Goal: Task Accomplishment & Management: Manage account settings

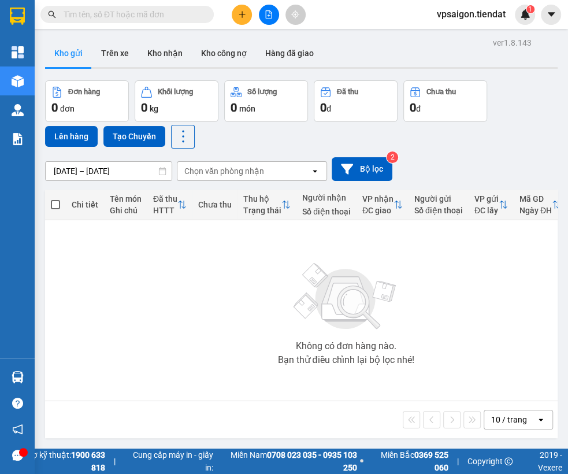
click at [255, 337] on div "Không có đơn hàng nào. Bạn thử điều chỉnh lại bộ lọc nhé!" at bounding box center [346, 310] width 590 height 173
drag, startPoint x: 134, startPoint y: 205, endPoint x: 142, endPoint y: 206, distance: 8.1
click at [134, 206] on div "Ghi chú" at bounding box center [126, 210] width 32 height 9
drag, startPoint x: 149, startPoint y: 236, endPoint x: 155, endPoint y: 231, distance: 8.3
click at [149, 236] on div "Không có đơn hàng nào. Bạn thử điều chỉnh lại bộ lọc nhé!" at bounding box center [346, 310] width 590 height 173
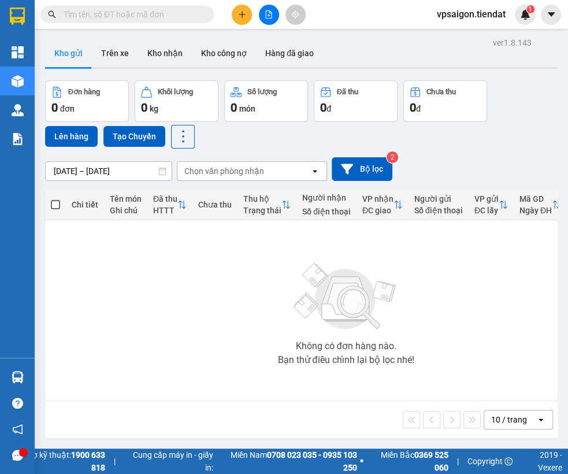
click at [242, 6] on button at bounding box center [242, 15] width 20 height 20
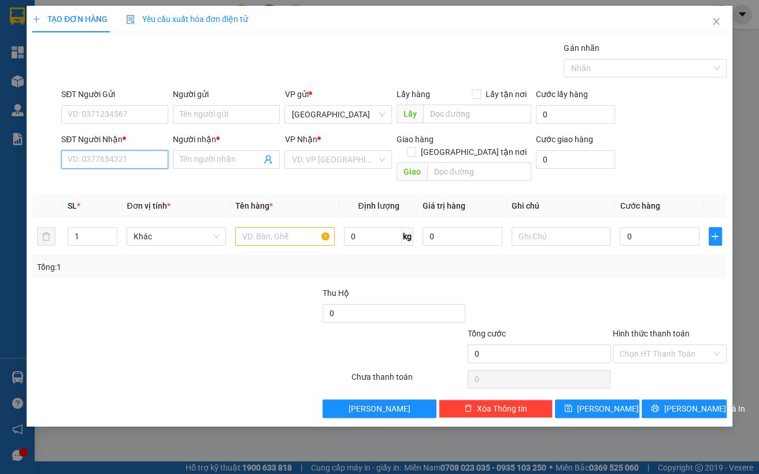
click at [87, 153] on input "SĐT Người Nhận *" at bounding box center [114, 159] width 107 height 18
type input "0947957054"
click at [112, 178] on div "0947957054 - NGOAN" at bounding box center [114, 182] width 93 height 13
type input "NGOAN"
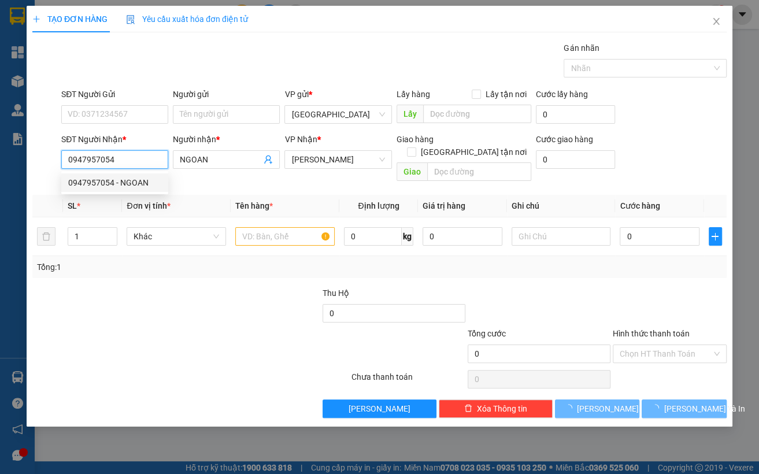
type input "250.000"
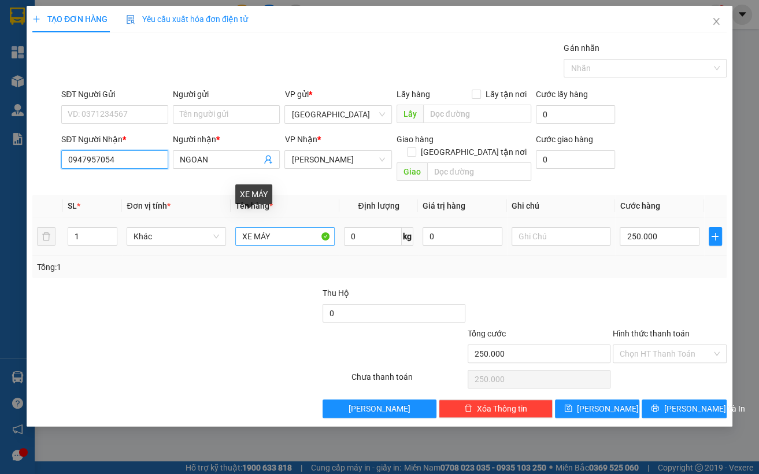
type input "0947957054"
click at [298, 227] on input "XE MÁY" at bounding box center [284, 236] width 99 height 18
type input "1 bịch"
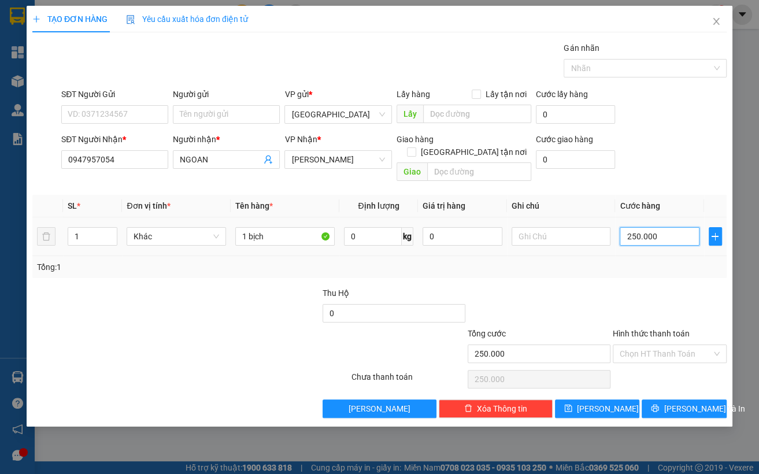
click at [568, 231] on input "250.000" at bounding box center [660, 236] width 80 height 18
type input "3"
type input "30"
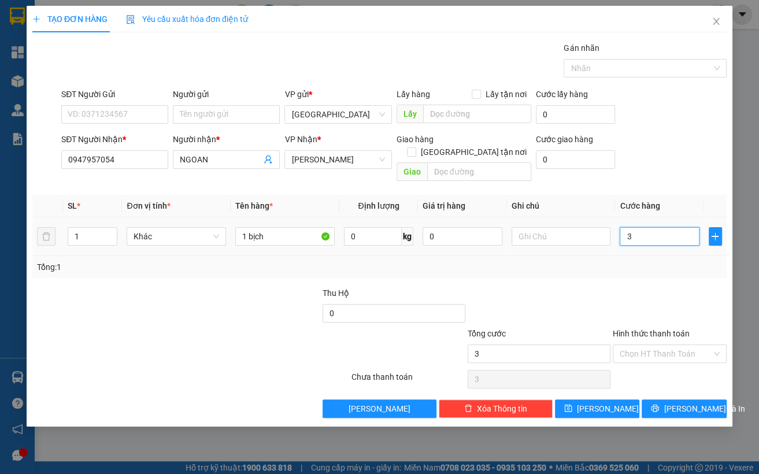
type input "30"
type input "30.000"
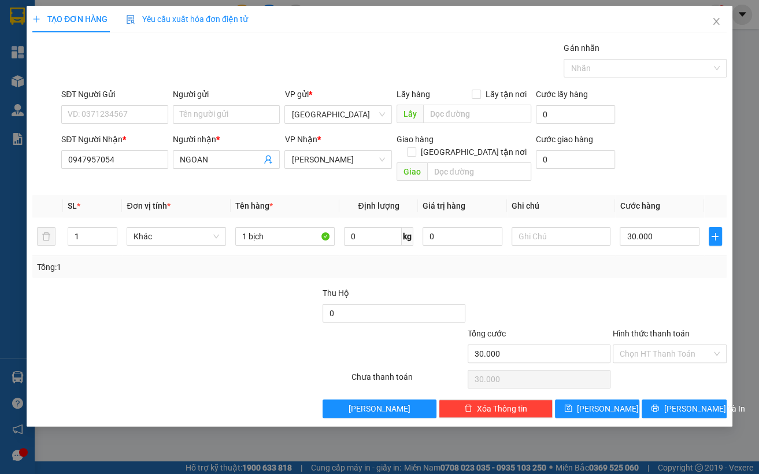
click at [568, 287] on div at bounding box center [669, 307] width 116 height 40
click at [568, 345] on input "Hình thức thanh toán" at bounding box center [666, 353] width 92 height 17
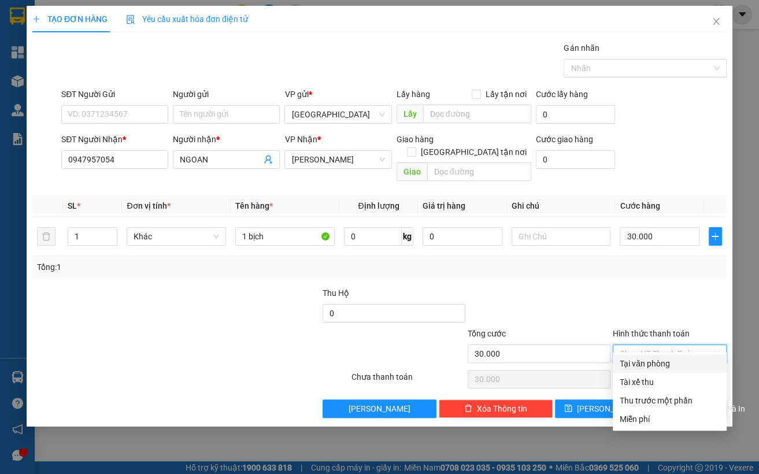
click at [568, 364] on div "Tại văn phòng" at bounding box center [670, 363] width 100 height 13
type input "0"
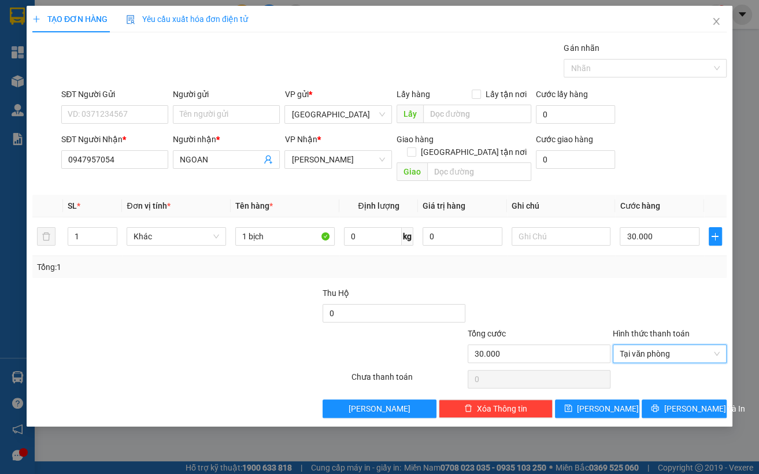
click at [568, 294] on div at bounding box center [538, 307] width 145 height 40
click at [107, 121] on input "SĐT Người Gửi" at bounding box center [114, 114] width 107 height 18
type input "0947472954"
click at [111, 154] on input "0947957054" at bounding box center [114, 159] width 107 height 18
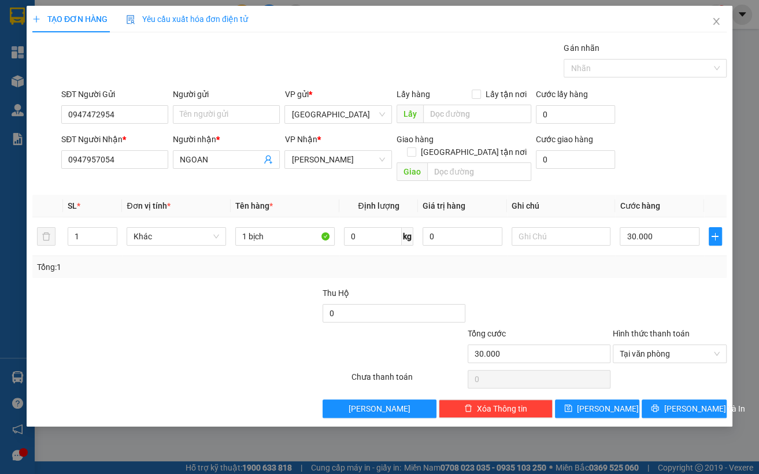
drag, startPoint x: 160, startPoint y: 332, endPoint x: 165, endPoint y: 325, distance: 7.9
click at [162, 331] on div at bounding box center [132, 347] width 203 height 40
click at [300, 227] on input "1 bịch" at bounding box center [284, 236] width 99 height 18
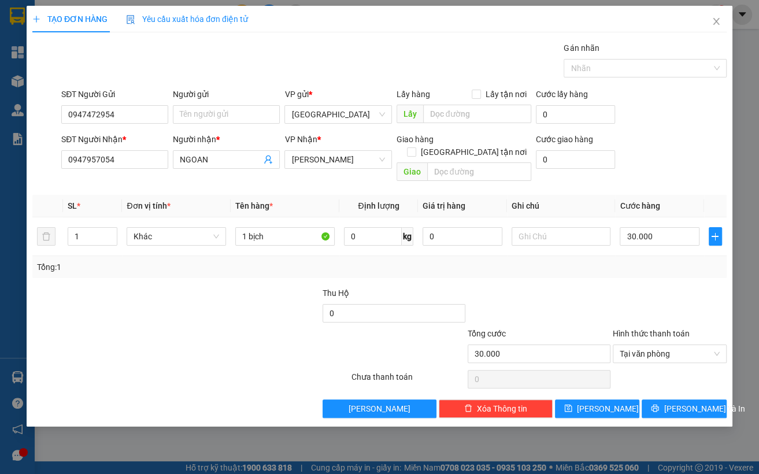
click at [111, 295] on div at bounding box center [103, 307] width 145 height 40
click at [143, 289] on div at bounding box center [103, 307] width 145 height 40
click at [139, 292] on div at bounding box center [103, 307] width 145 height 40
click at [291, 225] on div "1 bịch" at bounding box center [284, 236] width 99 height 23
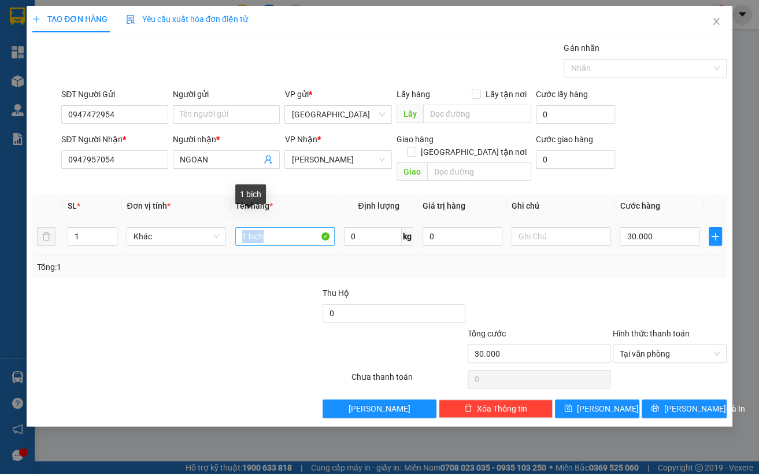
click at [291, 231] on input "1 bịch" at bounding box center [284, 236] width 99 height 18
paste input "thuốc"
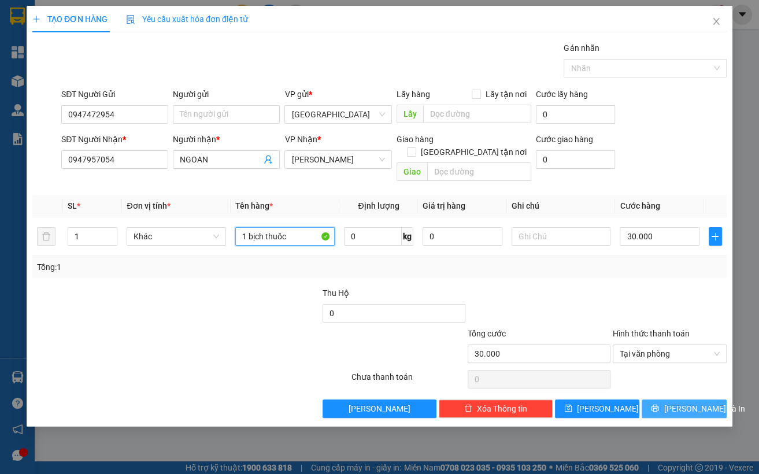
type input "1 bịch thuốc"
click at [568, 399] on button "[PERSON_NAME] và In" at bounding box center [684, 408] width 85 height 18
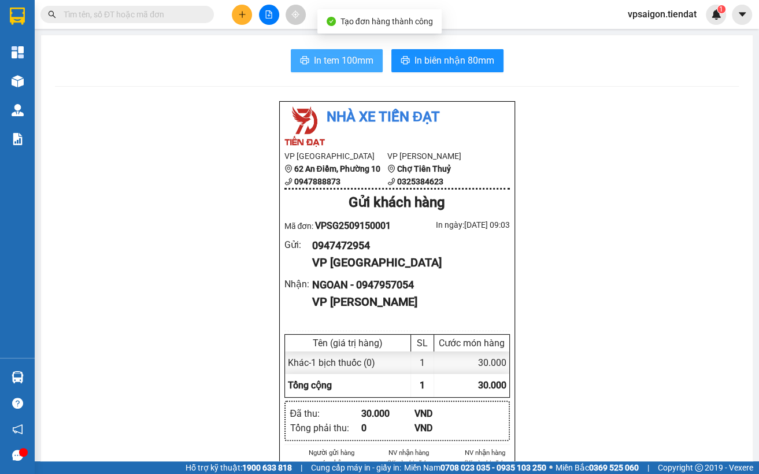
click at [340, 68] on span "In tem 100mm" at bounding box center [344, 60] width 60 height 14
click at [174, 95] on div "In tem 100mm In biên nhận 80mm Nhà xe Tiến Đạt VP Sài Gòn 62 An Điềm, Phường 10…" at bounding box center [396, 424] width 711 height 778
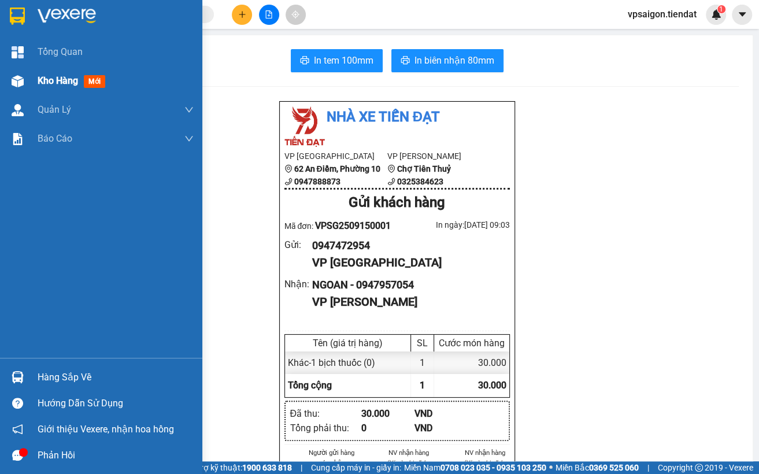
click at [40, 88] on div "Kho hàng mới" at bounding box center [116, 80] width 156 height 29
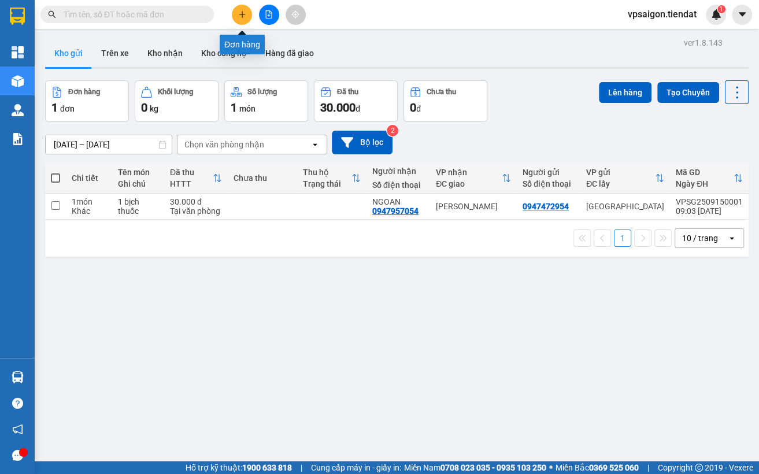
click at [247, 20] on button at bounding box center [242, 15] width 20 height 20
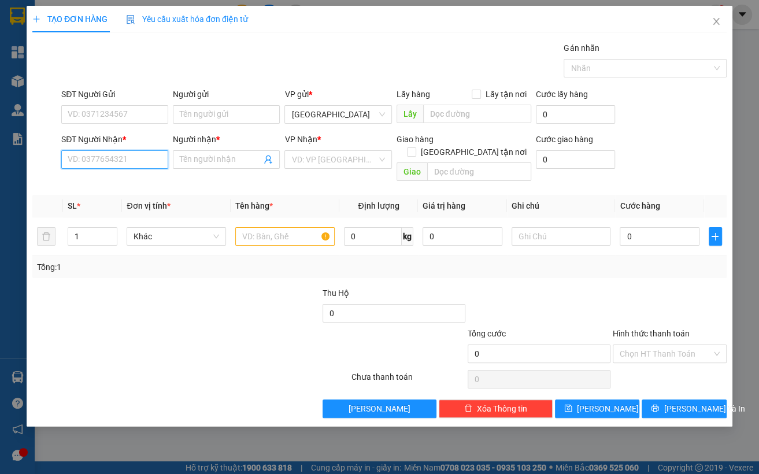
click at [142, 165] on input "SĐT Người Nhận *" at bounding box center [114, 159] width 107 height 18
type input "0"
type input "0931913959"
click at [236, 160] on input "Người nhận *" at bounding box center [220, 159] width 81 height 13
type input "h"
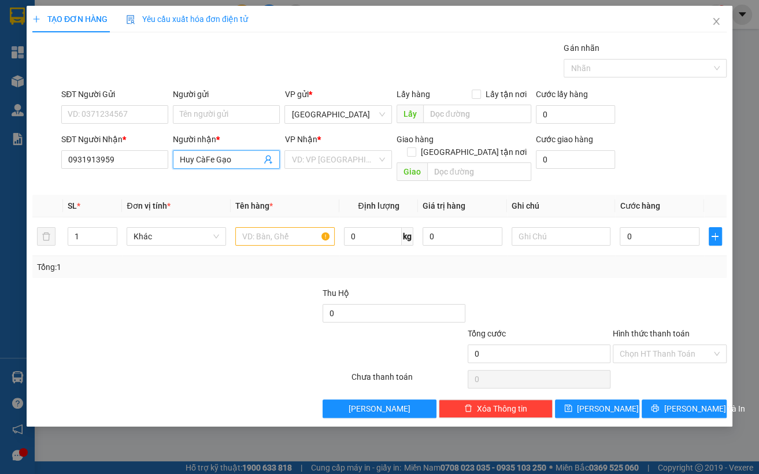
type input "Huy CàFe Gạo"
click at [371, 173] on div "VP Nhận * VD: VP Sài Gòn" at bounding box center [337, 153] width 107 height 40
click at [351, 155] on input "search" at bounding box center [333, 159] width 85 height 17
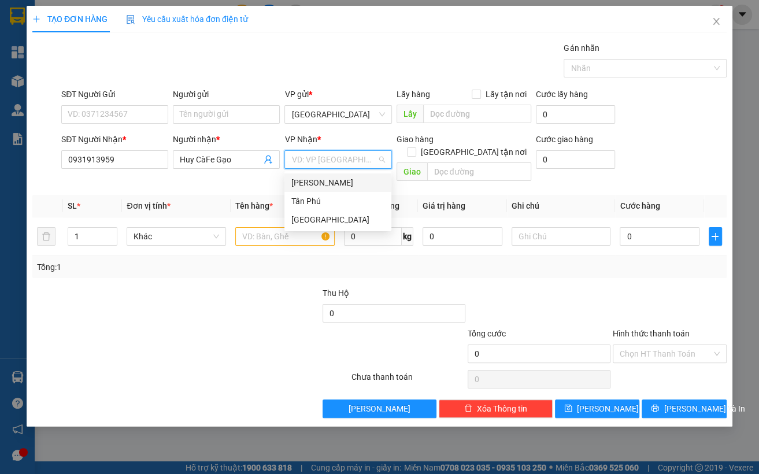
click at [324, 179] on div "[PERSON_NAME]" at bounding box center [337, 182] width 93 height 13
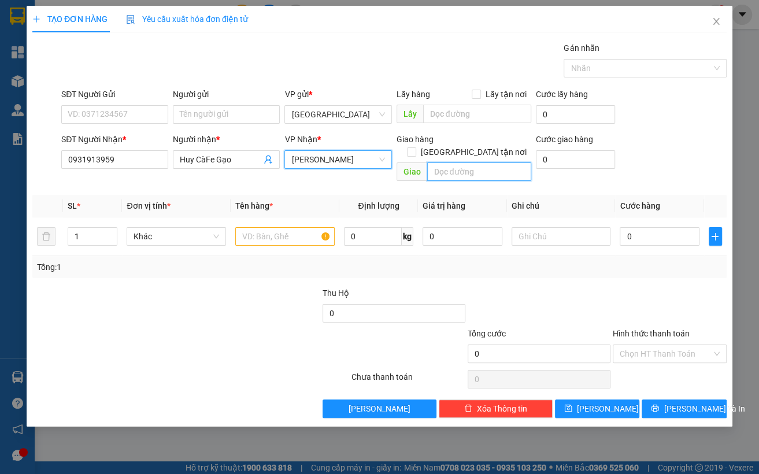
click at [469, 162] on input "text" at bounding box center [479, 171] width 104 height 18
type input "Phú Túc"
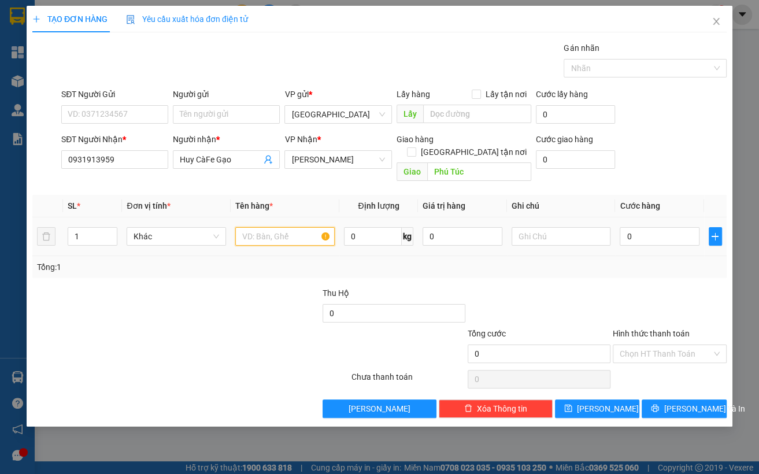
click at [300, 227] on input "text" at bounding box center [284, 236] width 99 height 18
type input "1 thùng"
drag, startPoint x: 570, startPoint y: 221, endPoint x: 569, endPoint y: 227, distance: 6.5
click at [568, 227] on input "text" at bounding box center [560, 236] width 99 height 18
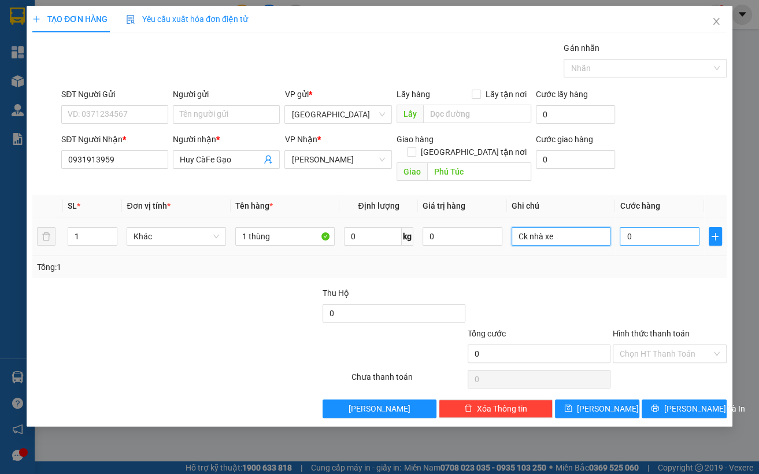
type input "Ck nhà xe"
click at [568, 228] on input "0" at bounding box center [660, 236] width 80 height 18
click at [568, 344] on div "Chọn HT Thanh Toán" at bounding box center [670, 353] width 114 height 18
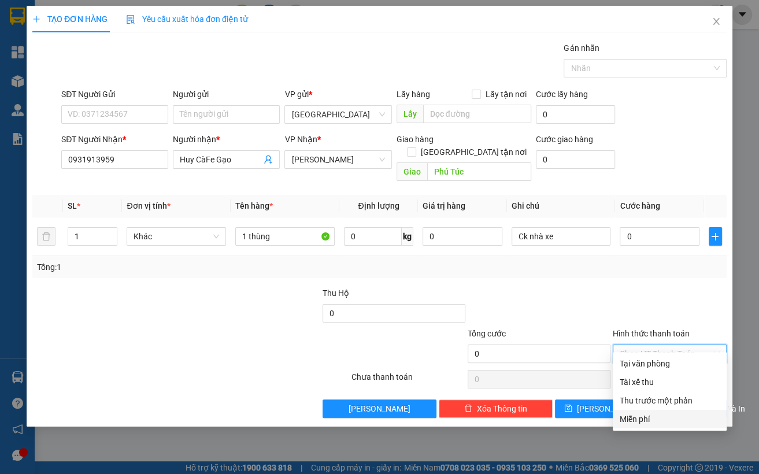
click at [568, 421] on div "Miễn phí" at bounding box center [670, 419] width 100 height 13
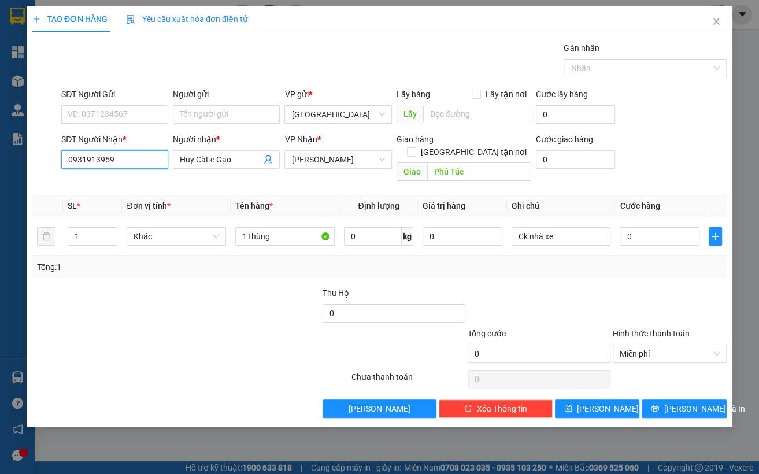
click at [98, 162] on input "0931913959" at bounding box center [114, 159] width 107 height 18
drag, startPoint x: 42, startPoint y: 295, endPoint x: 138, endPoint y: 265, distance: 100.9
click at [42, 294] on div at bounding box center [103, 307] width 145 height 40
click at [549, 227] on input "Ck nhà xe" at bounding box center [560, 236] width 99 height 18
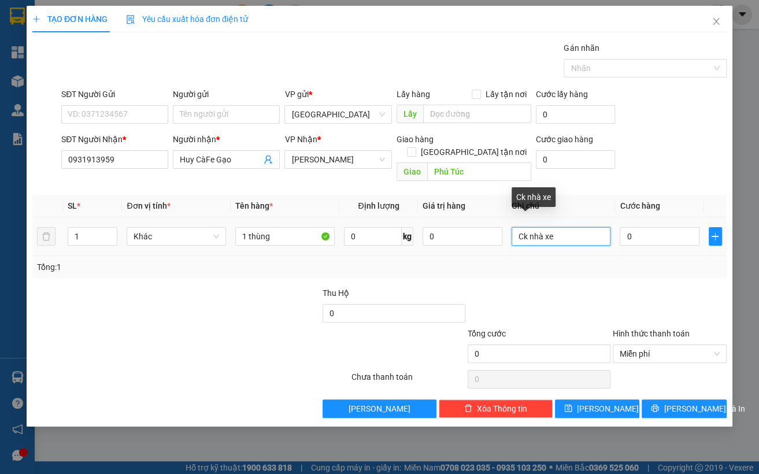
click at [549, 227] on input "Ck nhà xe" at bounding box center [560, 236] width 99 height 18
click at [216, 231] on span "Khác" at bounding box center [177, 236] width 86 height 17
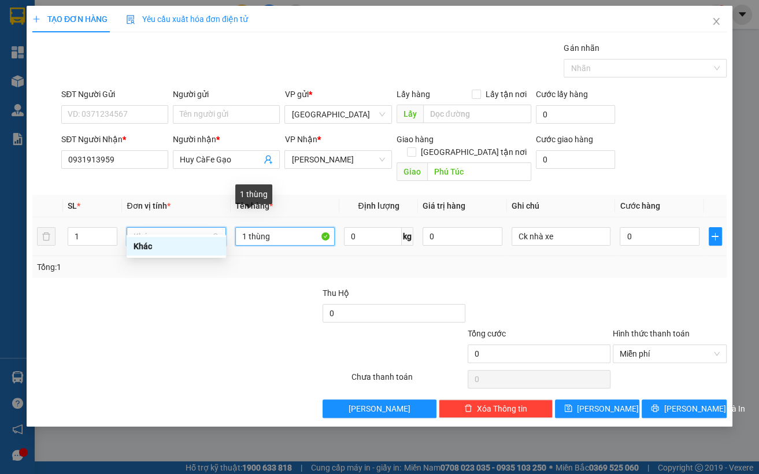
click at [266, 227] on input "1 thùng" at bounding box center [284, 236] width 99 height 18
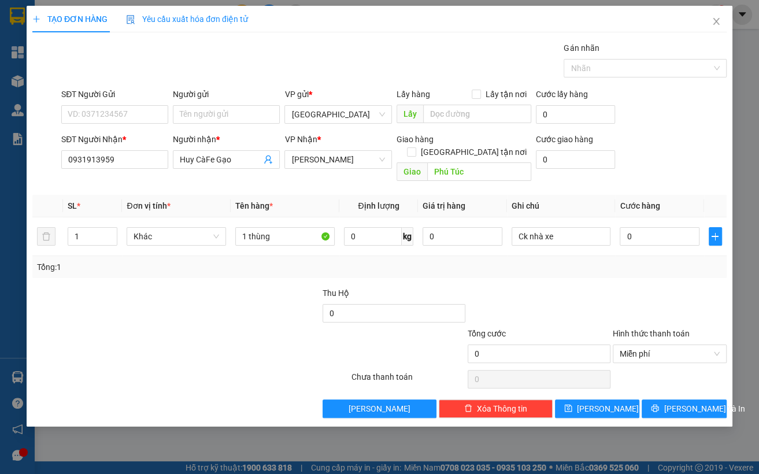
click at [179, 287] on div at bounding box center [248, 307] width 145 height 40
click at [454, 163] on input "Phú Túc" at bounding box center [479, 171] width 104 height 18
click at [246, 163] on input "Huy CàFe Gạo" at bounding box center [220, 159] width 81 height 13
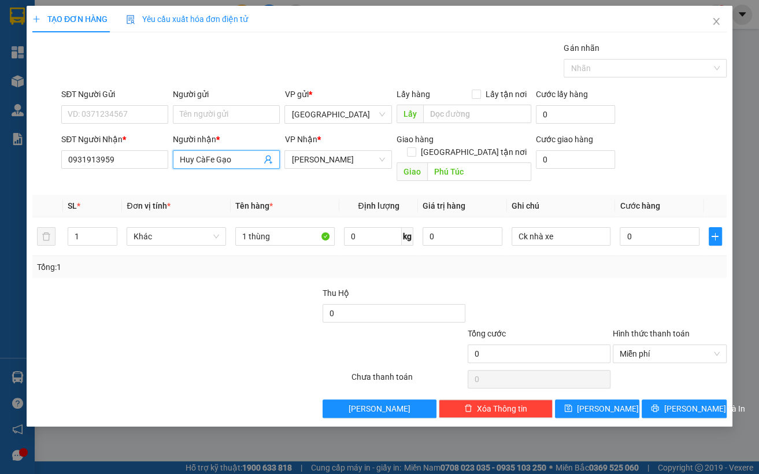
click at [246, 163] on input "Huy CàFe Gạo" at bounding box center [220, 159] width 81 height 13
drag, startPoint x: 146, startPoint y: 275, endPoint x: 153, endPoint y: 271, distance: 7.8
click at [147, 287] on div at bounding box center [103, 307] width 145 height 40
click at [468, 162] on input "Phú Túc" at bounding box center [479, 171] width 104 height 18
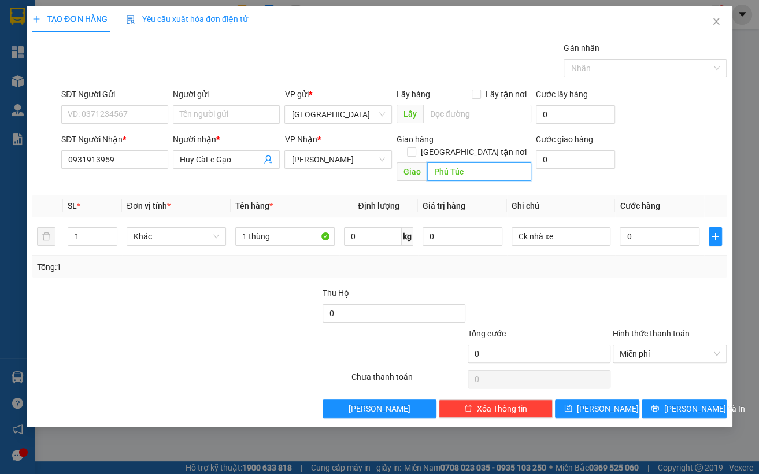
paste input "Huy CàFe Gạo"
type input "Huy CàFe Gạo"
click at [485, 162] on input "Huy CàFe Gạo" at bounding box center [479, 171] width 104 height 18
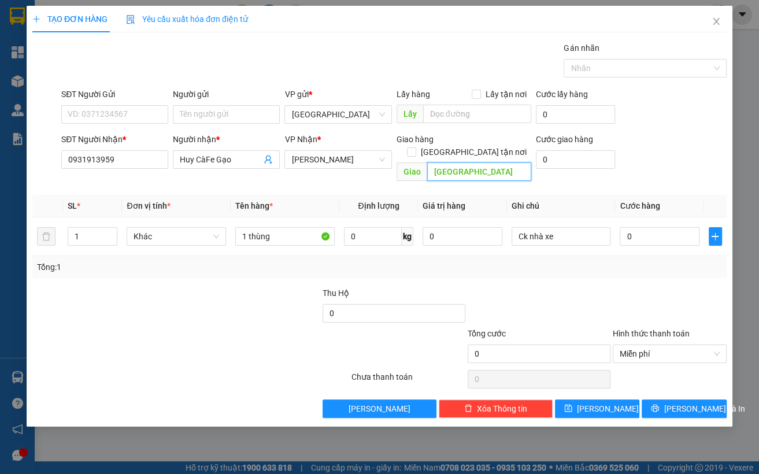
type input "Phú Túc"
click at [485, 162] on input "Phú Túc" at bounding box center [479, 171] width 104 height 18
click at [486, 162] on input "Phú Túc" at bounding box center [479, 171] width 104 height 18
click at [177, 272] on div "Transit Pickup Surcharge Ids Transit Deliver Surcharge Ids Transit Deliver Surc…" at bounding box center [379, 230] width 694 height 376
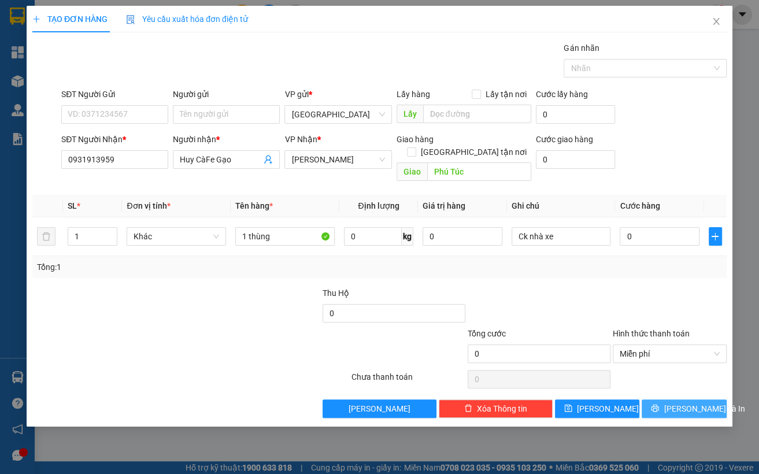
click at [568, 402] on span "[PERSON_NAME] và In" at bounding box center [703, 408] width 81 height 13
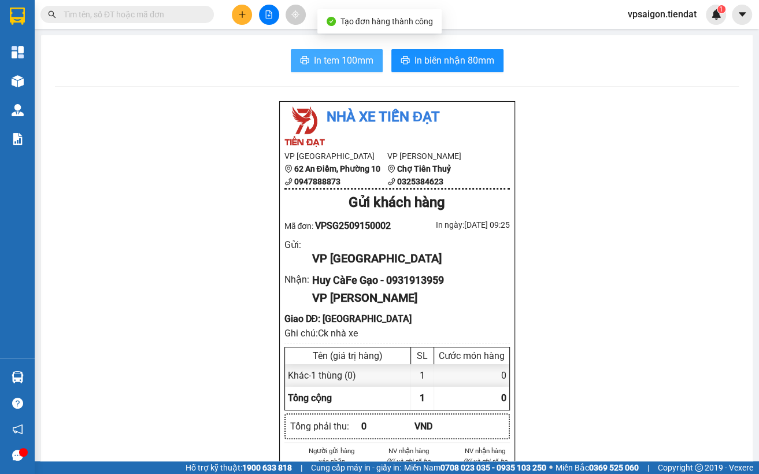
click at [315, 50] on button "In tem 100mm" at bounding box center [337, 60] width 92 height 23
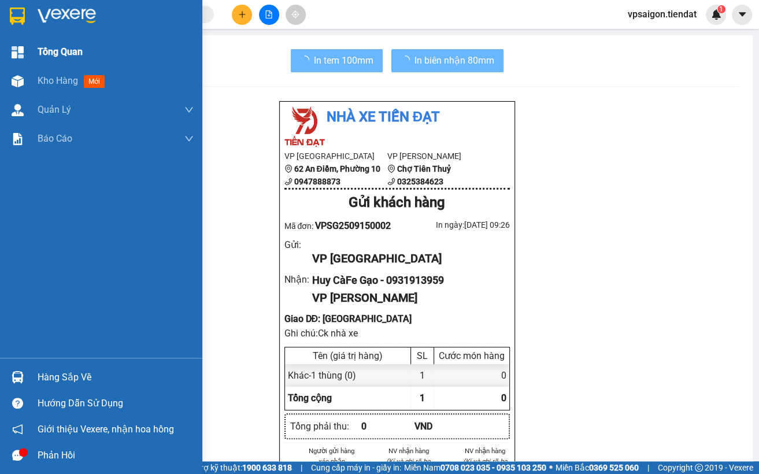
click at [29, 63] on div "Tổng Quan" at bounding box center [101, 52] width 202 height 29
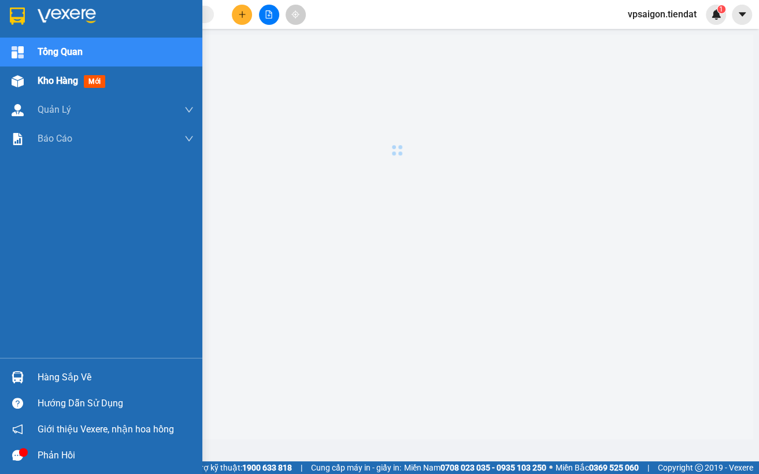
click at [34, 81] on div "Kho hàng mới" at bounding box center [101, 80] width 202 height 29
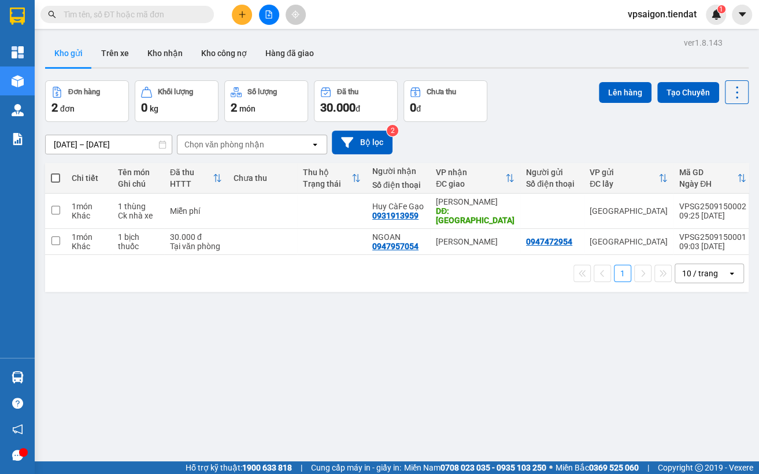
click at [116, 303] on div "ver 1.8.143 Kho gửi Trên xe Kho nhận Kho công nợ Hàng đã giao Đơn hàng 2 đơn Kh…" at bounding box center [396, 272] width 713 height 474
click at [344, 234] on td at bounding box center [331, 242] width 69 height 26
checkbox input "true"
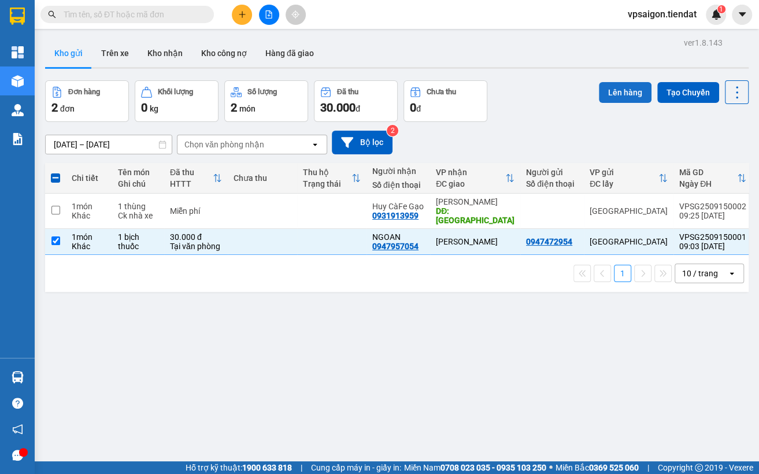
click at [568, 98] on button "Lên hàng" at bounding box center [625, 92] width 53 height 21
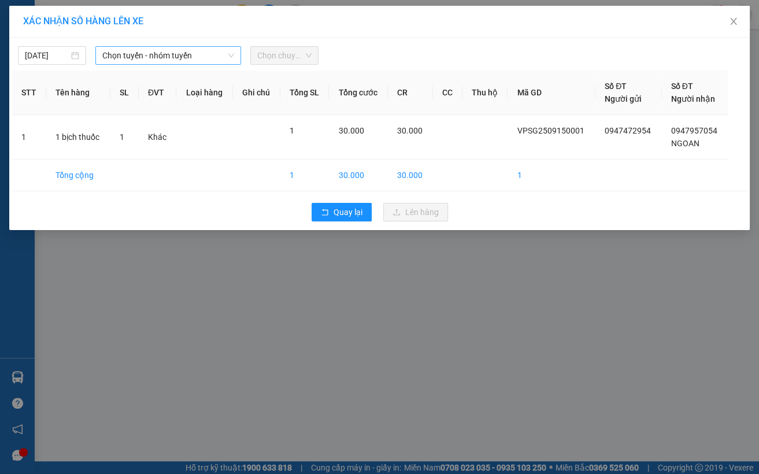
click at [184, 57] on span "Chọn tuyến - nhóm tuyến" at bounding box center [168, 55] width 132 height 17
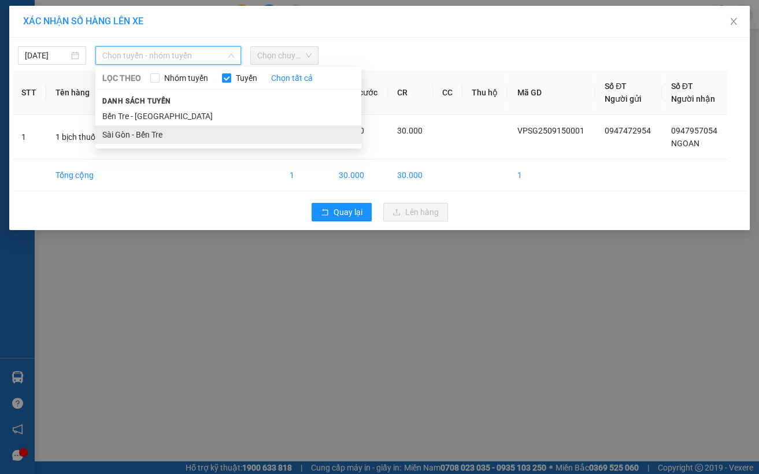
click at [153, 127] on li "Sài Gòn - Bến Tre" at bounding box center [228, 134] width 266 height 18
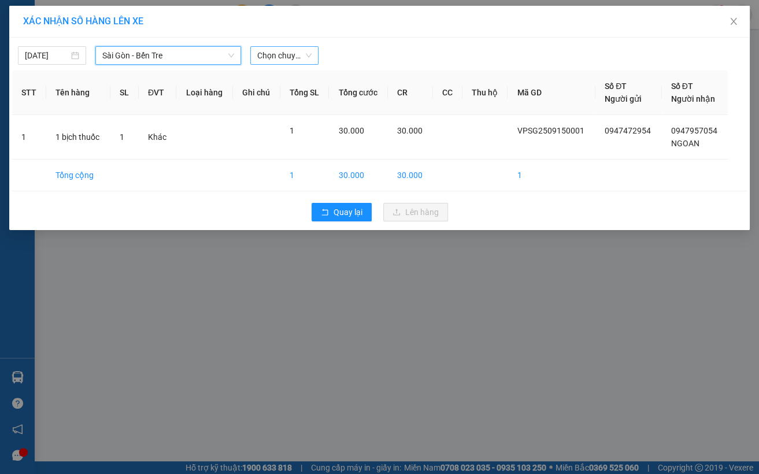
click at [281, 57] on span "Chọn chuyến" at bounding box center [284, 55] width 54 height 17
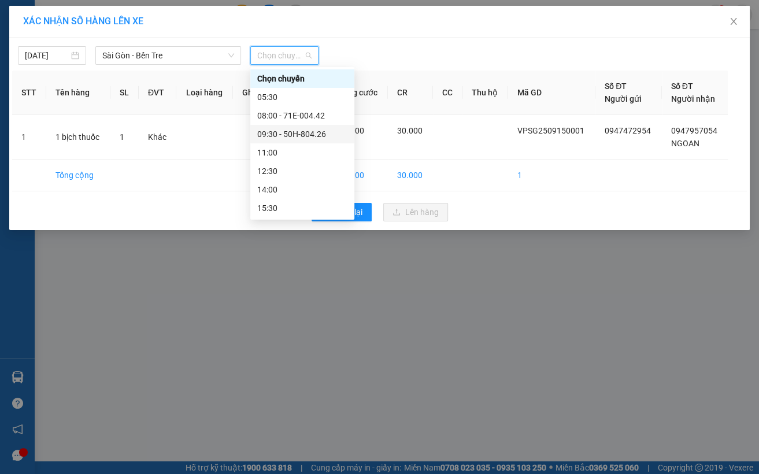
click at [287, 127] on div "09:30 - 50H-804.26" at bounding box center [302, 134] width 104 height 18
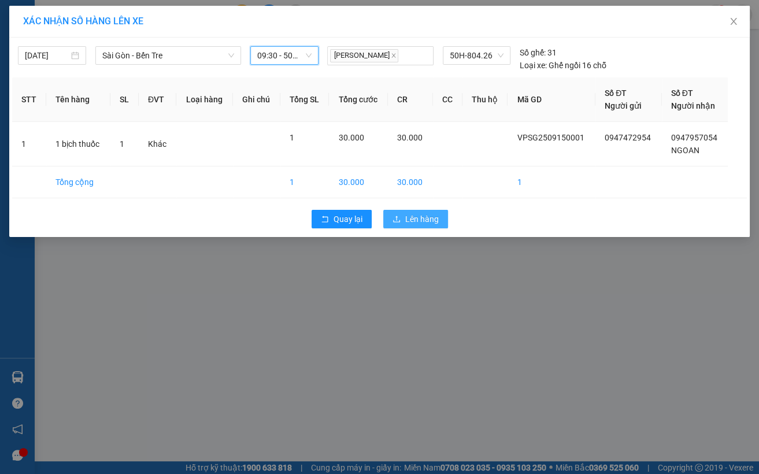
click at [411, 210] on button "Lên hàng" at bounding box center [415, 219] width 65 height 18
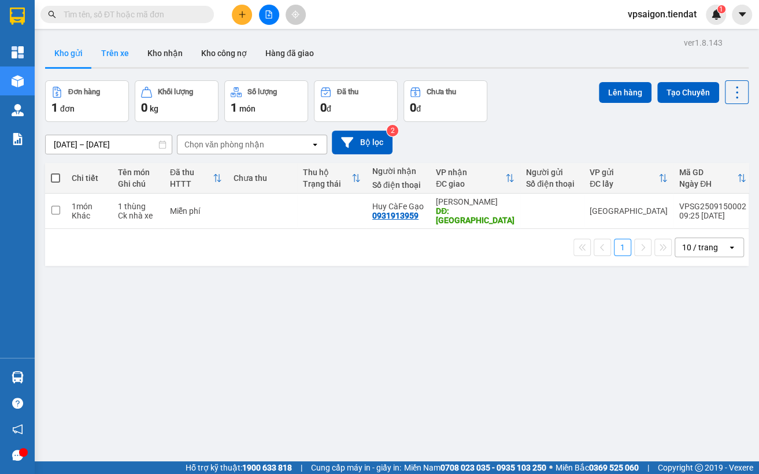
click at [121, 54] on button "Trên xe" at bounding box center [115, 53] width 46 height 28
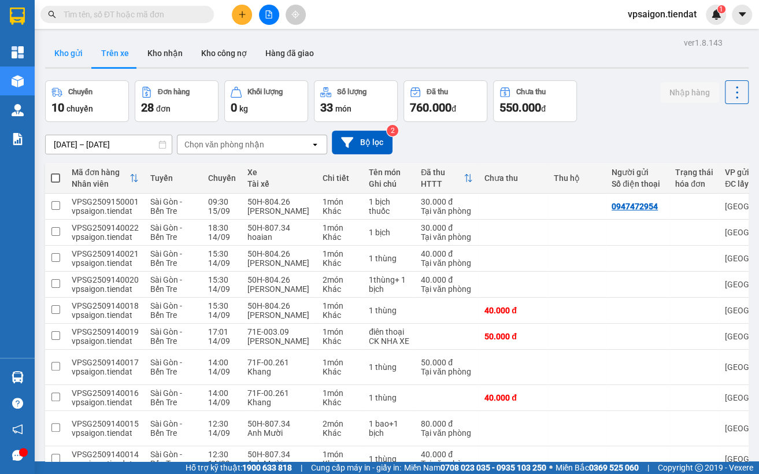
click at [73, 54] on button "Kho gửi" at bounding box center [68, 53] width 47 height 28
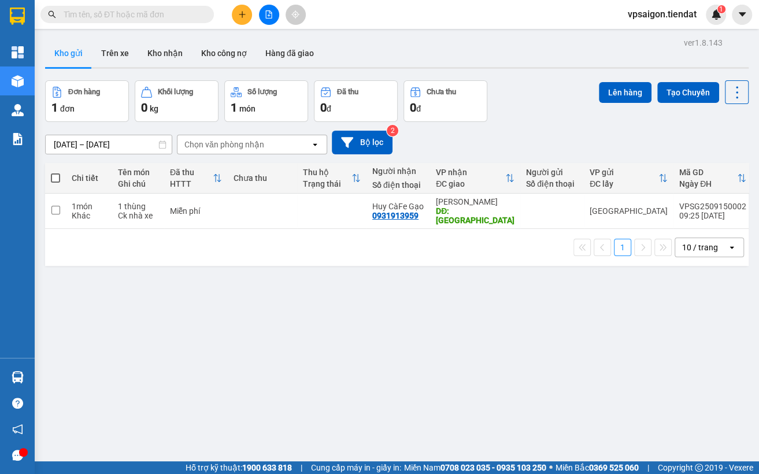
click at [220, 307] on div "ver 1.8.143 Kho gửi Trên xe Kho nhận Kho công nợ Hàng đã giao Đơn hàng 1 đơn Kh…" at bounding box center [396, 272] width 713 height 474
click at [568, 207] on icon at bounding box center [657, 211] width 8 height 8
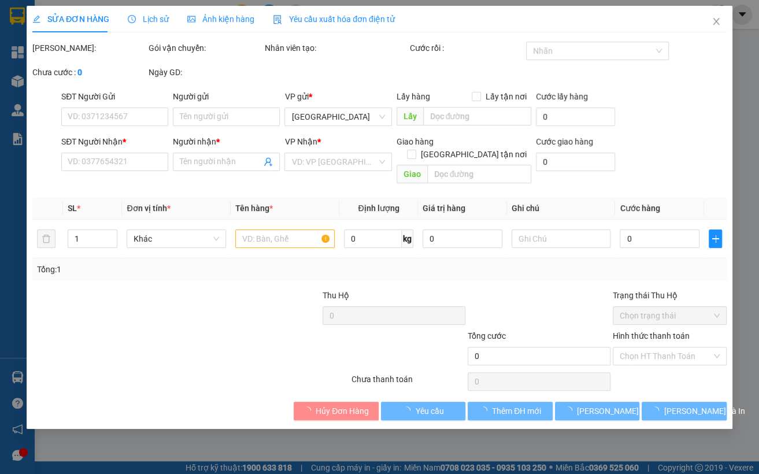
type input "0931913959"
type input "Huy CàFe Gạo"
type input "Phú Túc"
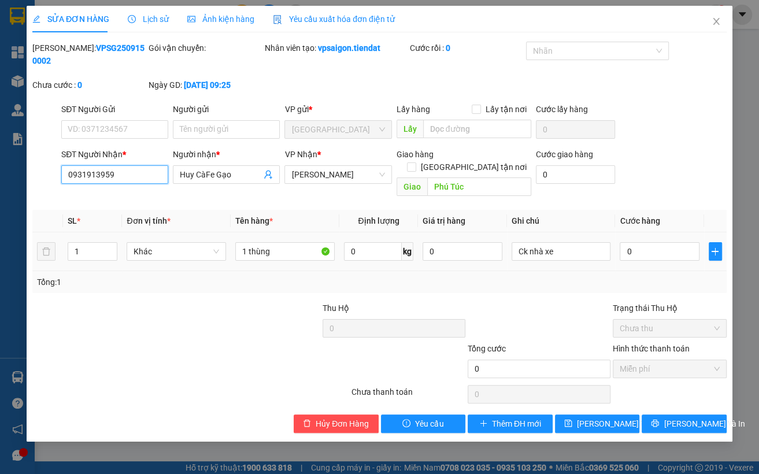
click at [127, 168] on input "0931913959" at bounding box center [114, 174] width 107 height 18
type input "0975478954"
click at [84, 134] on input "SĐT Người Gửi" at bounding box center [114, 129] width 107 height 18
type input "0931913959"
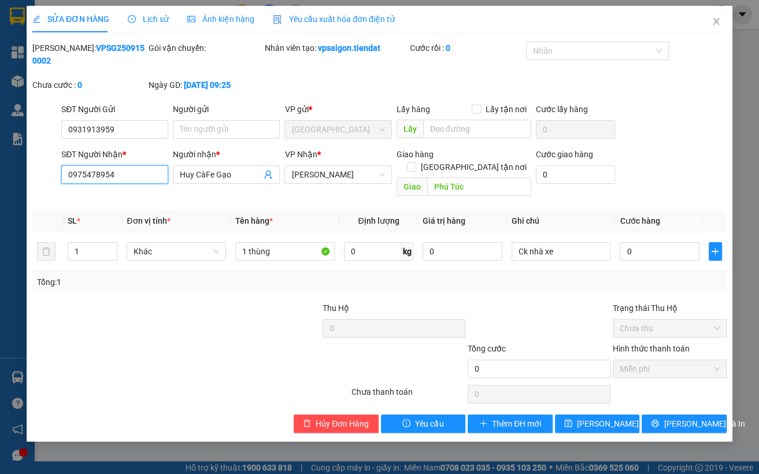
click at [101, 173] on input "0975478954" at bounding box center [114, 174] width 107 height 18
click at [87, 302] on div at bounding box center [103, 322] width 145 height 40
click at [568, 417] on span "[PERSON_NAME] và In" at bounding box center [703, 423] width 81 height 13
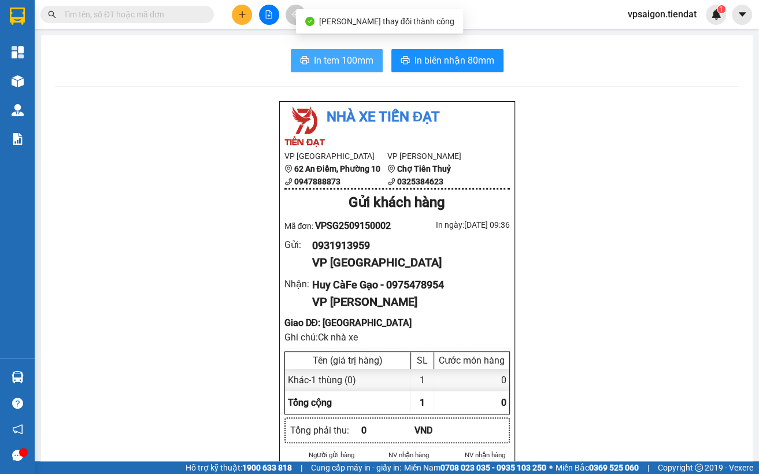
click at [325, 62] on span "In tem 100mm" at bounding box center [344, 60] width 60 height 14
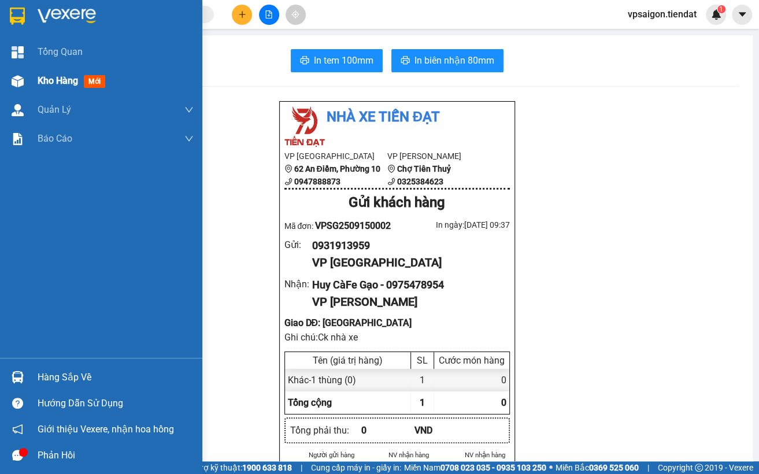
click at [16, 75] on img at bounding box center [18, 81] width 12 height 12
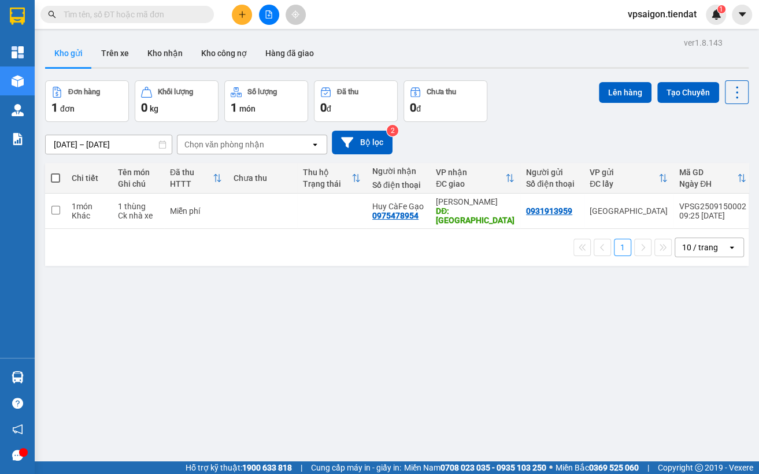
drag, startPoint x: 250, startPoint y: 334, endPoint x: 243, endPoint y: 328, distance: 9.0
click at [249, 333] on div "ver 1.8.143 Kho gửi Trên xe Kho nhận Kho công nợ Hàng đã giao Đơn hàng 1 đơn Kh…" at bounding box center [396, 272] width 713 height 474
drag, startPoint x: 236, startPoint y: 335, endPoint x: 239, endPoint y: 324, distance: 11.2
click at [236, 335] on div "ver 1.8.143 Kho gửi Trên xe Kho nhận Kho công nợ Hàng đã giao Đơn hàng 1 đơn Kh…" at bounding box center [396, 272] width 713 height 474
click at [166, 372] on div "ver 1.8.143 Kho gửi Trên xe Kho nhận Kho công nợ Hàng đã giao Đơn hàng 1 đơn Kh…" at bounding box center [396, 272] width 713 height 474
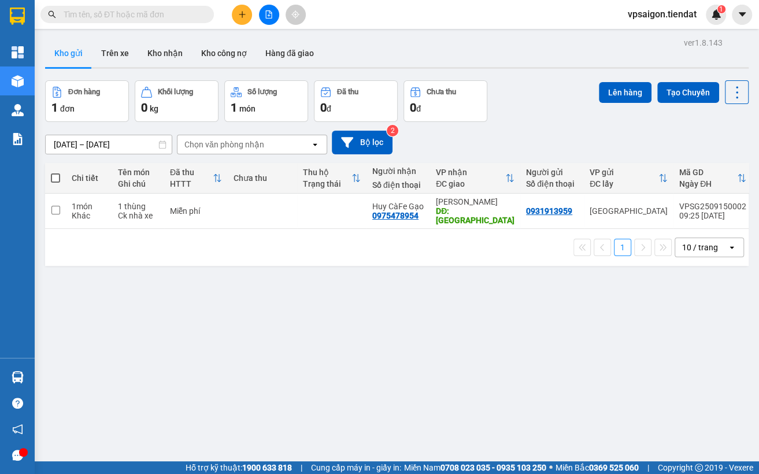
click at [243, 251] on div "1 10 / trang open" at bounding box center [397, 248] width 694 height 20
click at [239, 13] on icon "plus" at bounding box center [242, 14] width 8 height 8
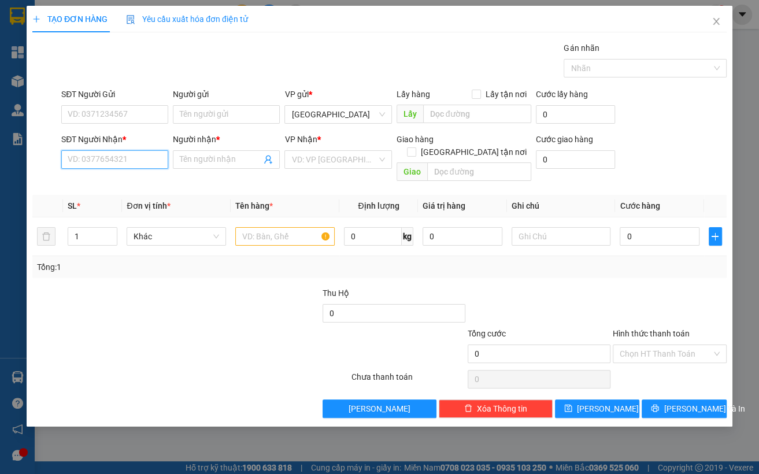
click at [104, 157] on input "SĐT Người Nhận *" at bounding box center [114, 159] width 107 height 18
type input "0937371509"
click at [131, 114] on input "SĐT Người Gửi" at bounding box center [114, 114] width 107 height 18
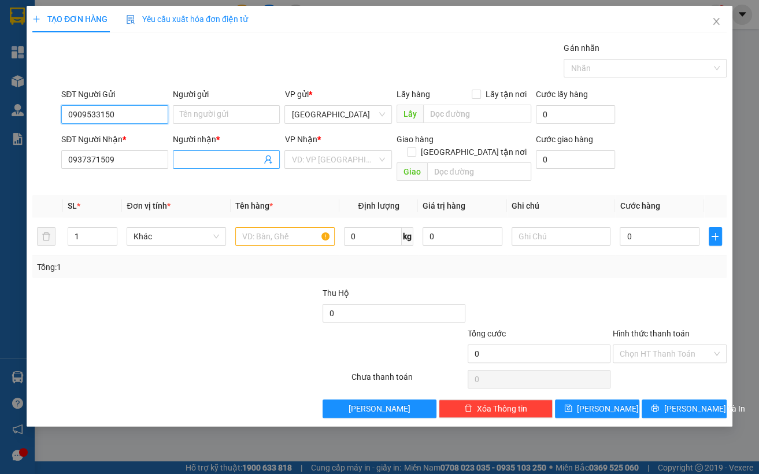
type input "0909533150"
click at [238, 166] on span at bounding box center [226, 159] width 107 height 18
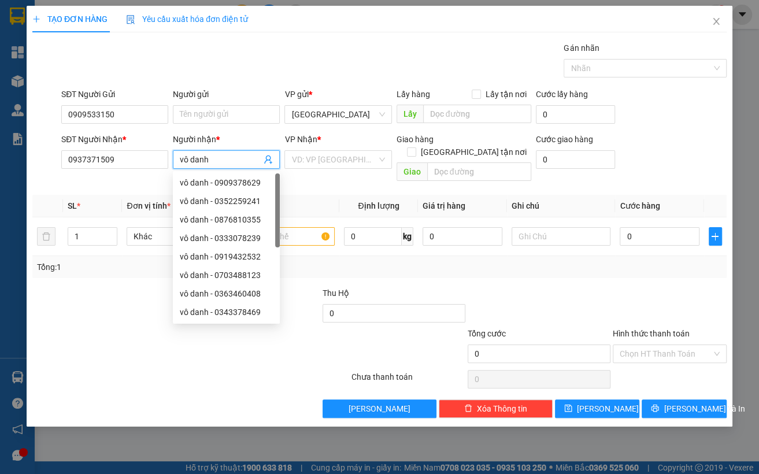
type input "vô danh"
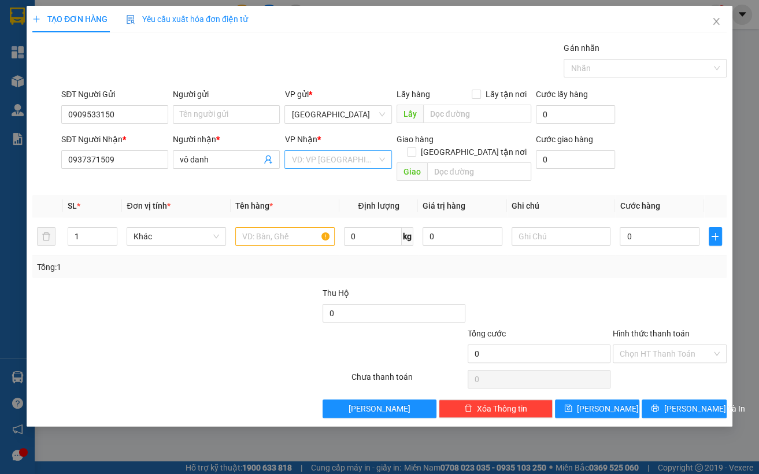
click at [312, 155] on input "search" at bounding box center [333, 159] width 85 height 17
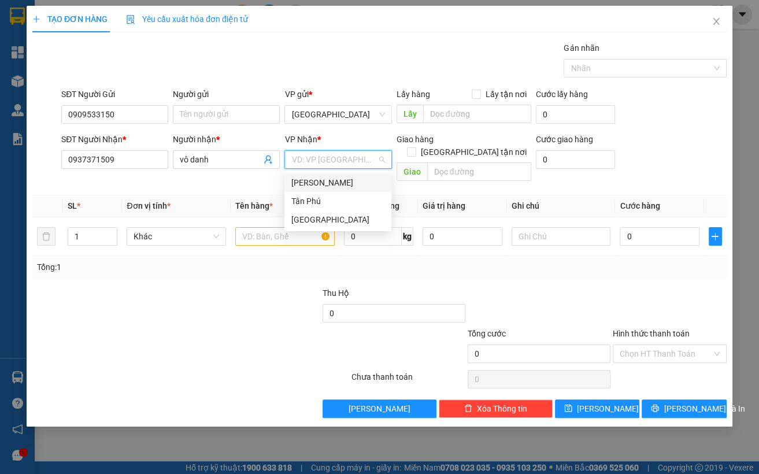
click at [322, 178] on div "[PERSON_NAME]" at bounding box center [337, 182] width 93 height 13
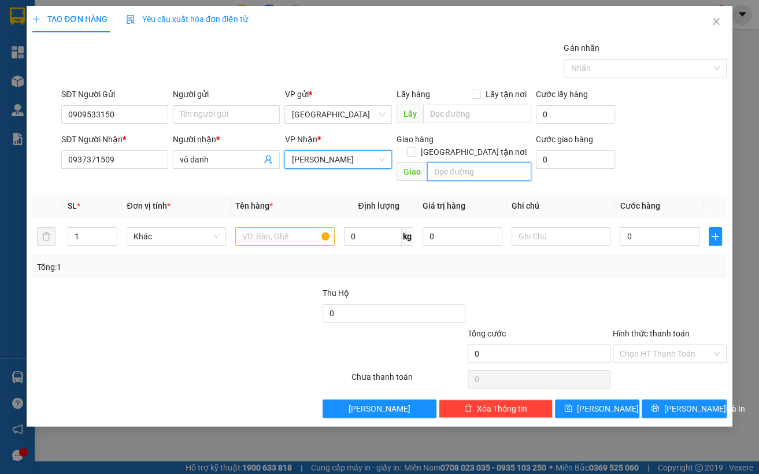
click at [433, 162] on input "text" at bounding box center [479, 171] width 104 height 18
type input "Qưới Thành"
click at [268, 256] on div "Tổng: 1" at bounding box center [379, 267] width 694 height 22
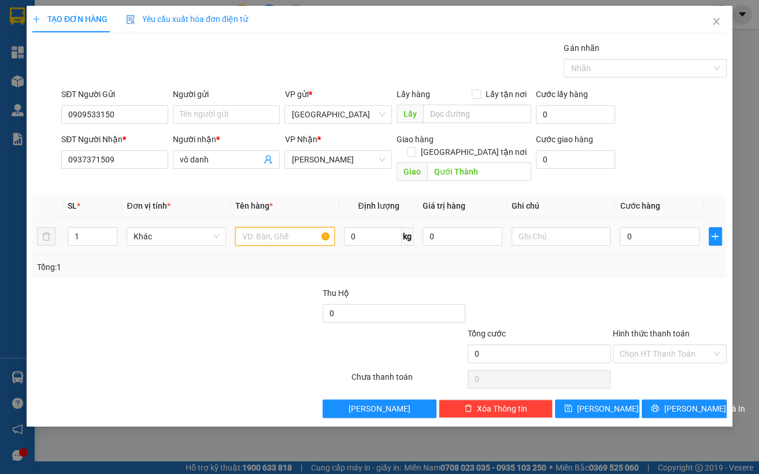
click at [259, 227] on input "text" at bounding box center [284, 236] width 99 height 18
type input "1 món"
click at [266, 261] on div "Tổng: 1" at bounding box center [165, 267] width 257 height 13
click at [568, 227] on input "0" at bounding box center [660, 236] width 80 height 18
type input "4"
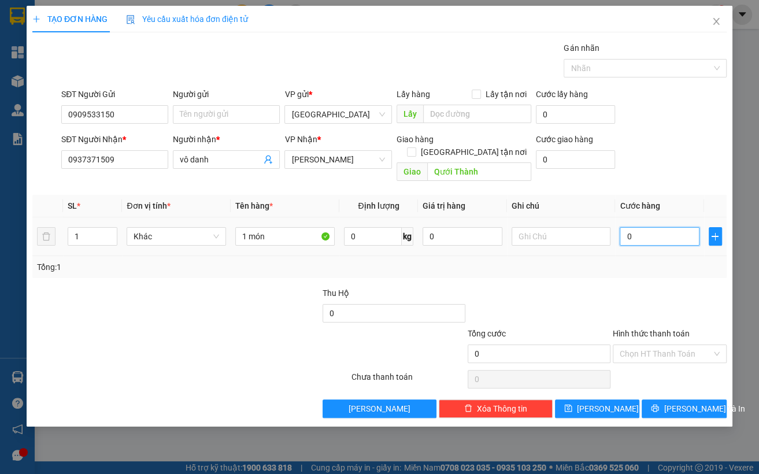
type input "4"
type input "40"
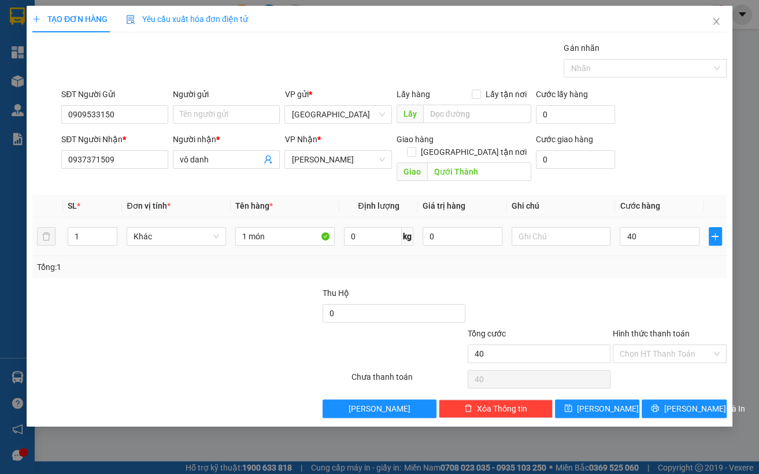
type input "40.000"
click at [568, 241] on td "40.000" at bounding box center [659, 236] width 89 height 39
click at [225, 338] on div at bounding box center [132, 347] width 203 height 40
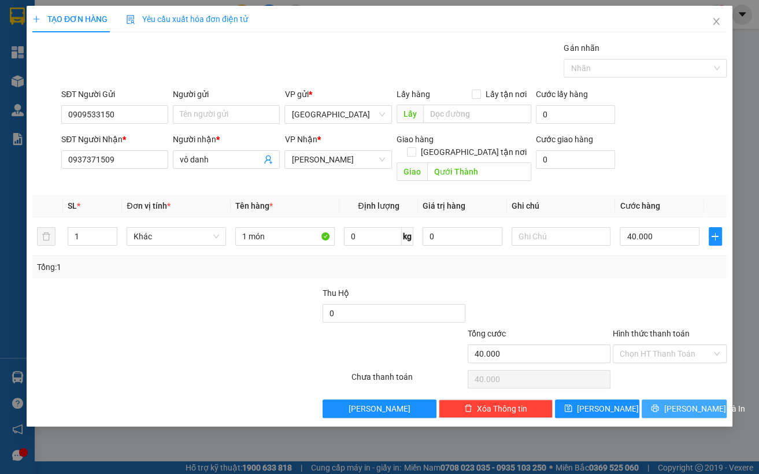
click at [568, 399] on button "[PERSON_NAME] và In" at bounding box center [684, 408] width 85 height 18
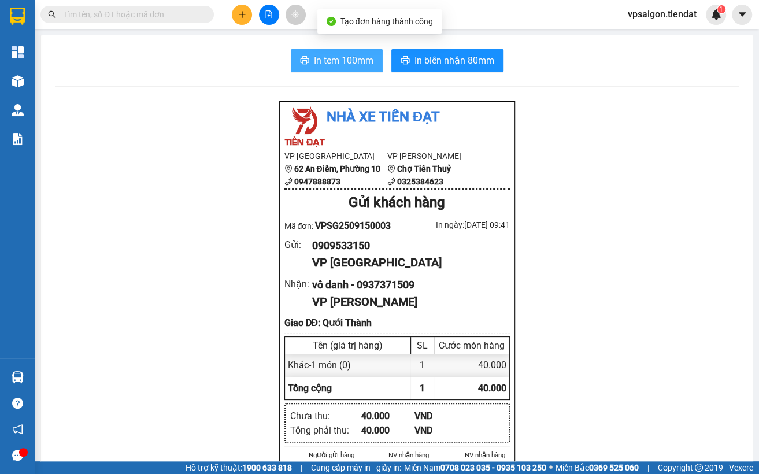
click at [322, 60] on span "In tem 100mm" at bounding box center [344, 60] width 60 height 14
click at [314, 59] on span "In tem 100mm" at bounding box center [344, 60] width 60 height 14
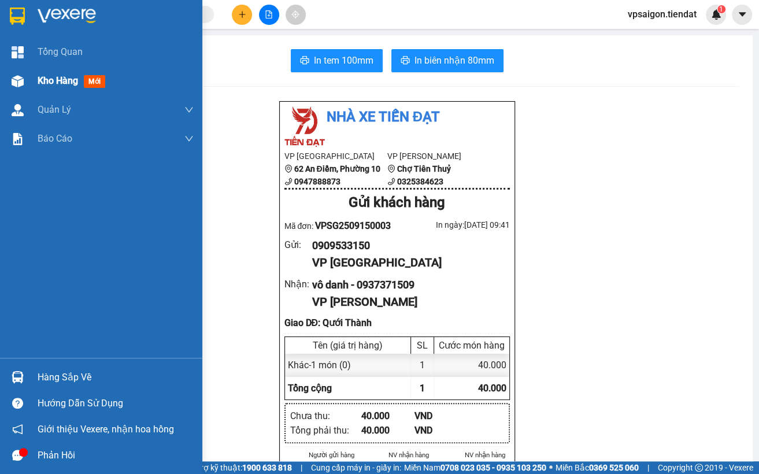
click at [29, 77] on div "Kho hàng mới" at bounding box center [101, 80] width 202 height 29
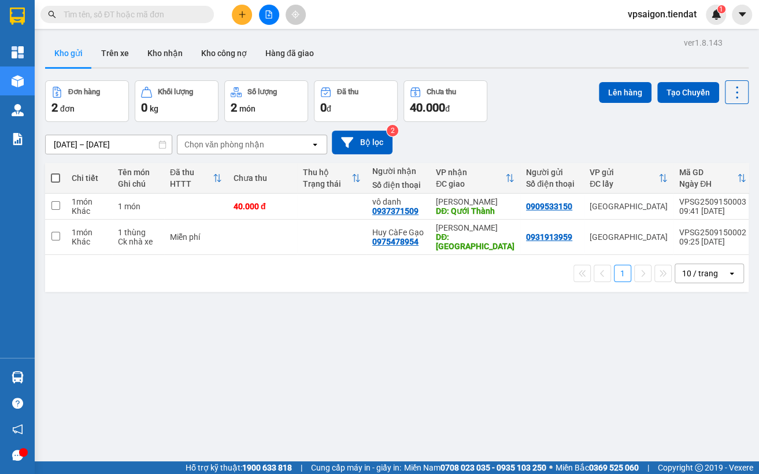
click at [99, 290] on div "ver 1.8.143 Kho gửi Trên xe Kho nhận Kho công nợ Hàng đã giao Đơn hàng 2 đơn Kh…" at bounding box center [396, 272] width 713 height 474
click at [568, 206] on icon at bounding box center [657, 206] width 8 height 8
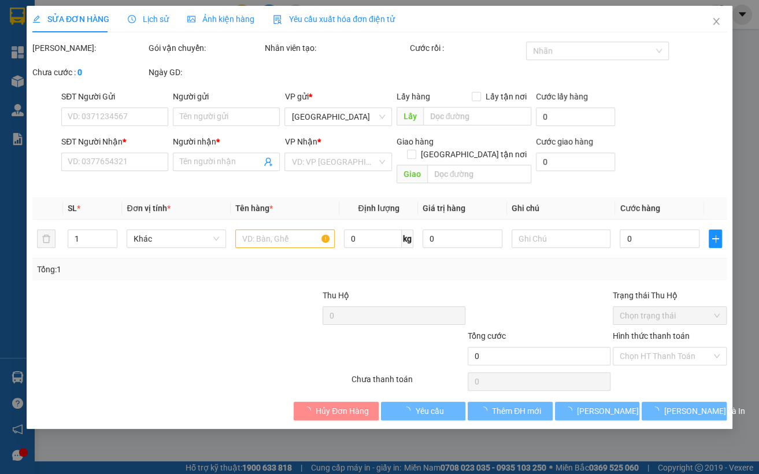
type input "0909533150"
type input "0937371509"
type input "vô danh"
type input "Qưới Thành"
type input "40.000"
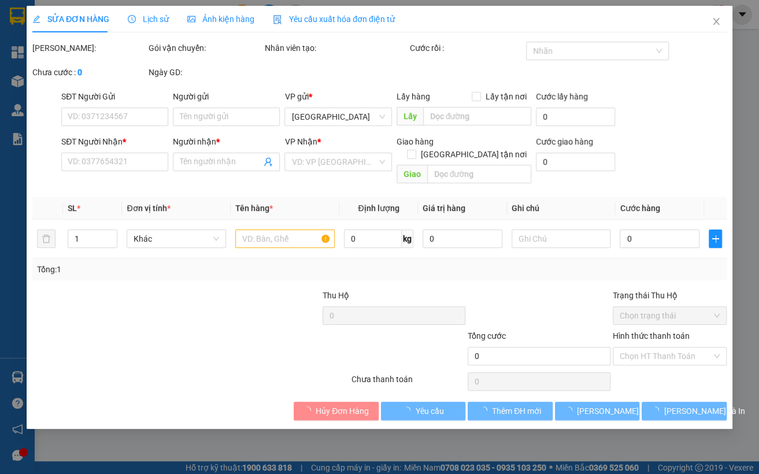
type input "40.000"
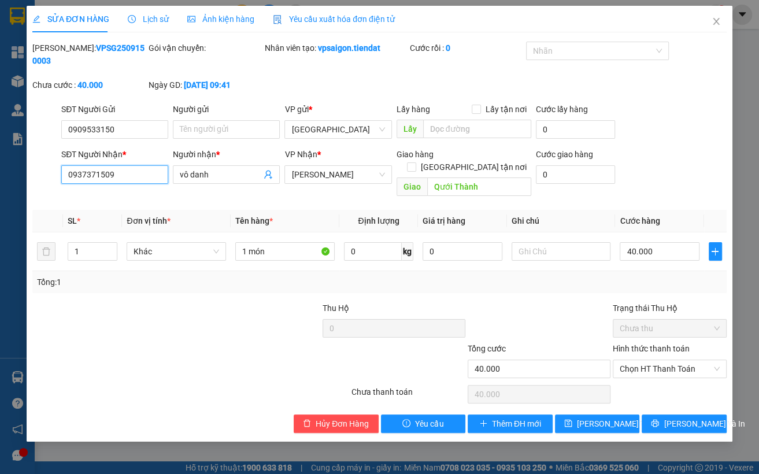
click at [118, 176] on input "0937371509" at bounding box center [114, 174] width 107 height 18
click at [221, 284] on div "Total Paid Fee 0 Total UnPaid Fee 40.000 Cash Collection Total Fee Mã ĐH: VPSG2…" at bounding box center [379, 237] width 694 height 391
click at [452, 177] on input "Qưới Thành" at bounding box center [479, 186] width 104 height 18
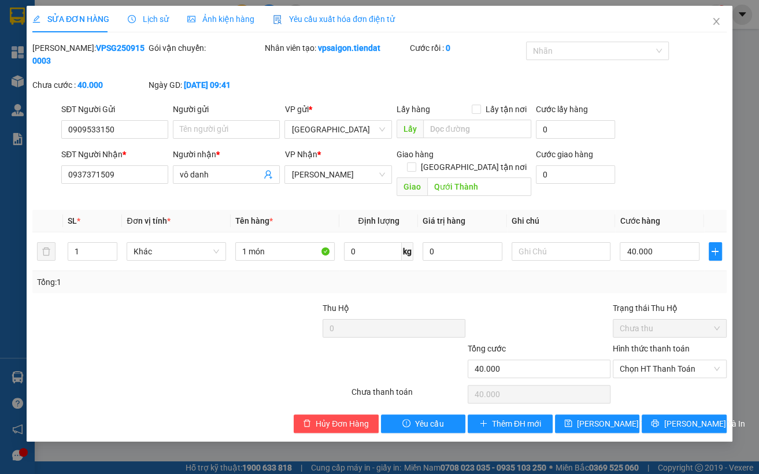
click at [69, 302] on div at bounding box center [103, 322] width 145 height 40
click at [295, 242] on input "1 món" at bounding box center [284, 251] width 99 height 18
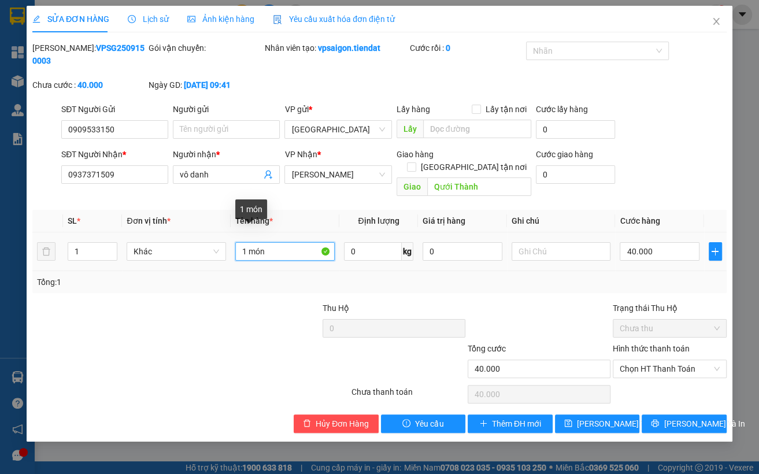
click at [295, 242] on input "1 món" at bounding box center [284, 251] width 99 height 18
drag, startPoint x: 77, startPoint y: 322, endPoint x: 296, endPoint y: 280, distance: 223.6
click at [77, 322] on div at bounding box center [103, 322] width 145 height 40
click at [183, 302] on div at bounding box center [248, 322] width 145 height 40
click at [568, 29] on span "Close" at bounding box center [716, 22] width 32 height 32
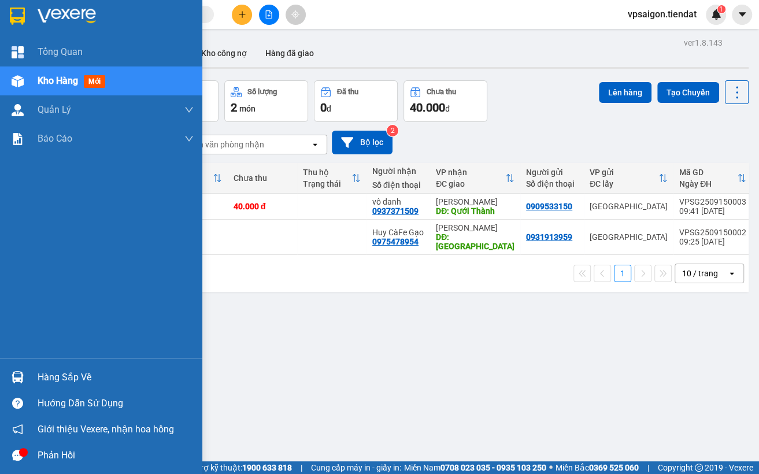
click at [16, 462] on div at bounding box center [18, 455] width 20 height 20
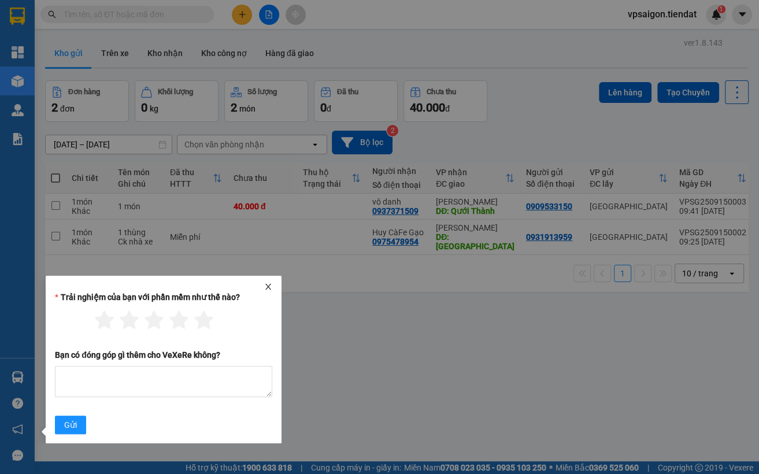
click at [265, 287] on icon "close" at bounding box center [268, 287] width 8 height 8
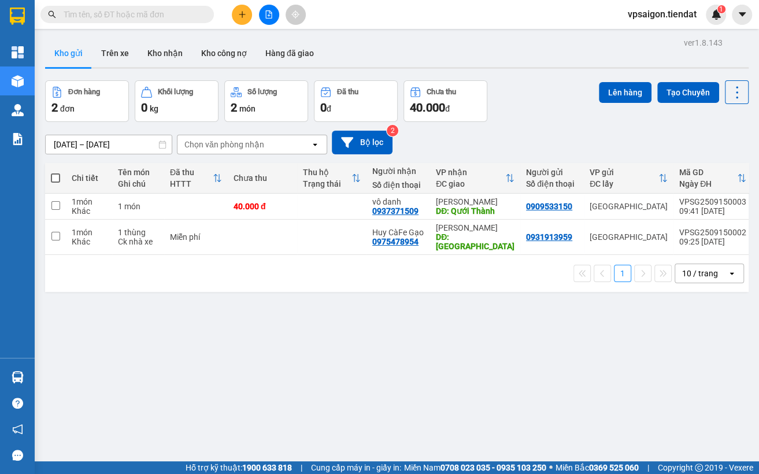
click at [254, 18] on div at bounding box center [268, 15] width 87 height 20
click at [243, 23] on button at bounding box center [242, 15] width 20 height 20
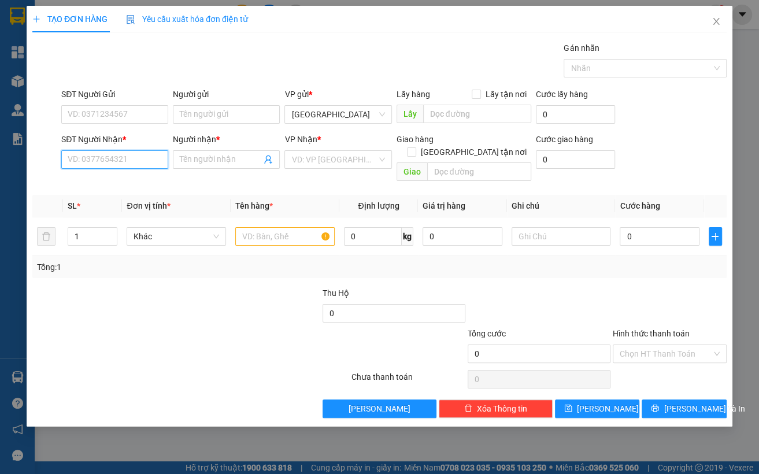
click at [126, 157] on input "SĐT Người Nhận *" at bounding box center [114, 159] width 107 height 18
type input "0395466103"
click at [108, 183] on div "0395466103 - Bảy" at bounding box center [114, 182] width 93 height 13
type input "Bảy"
type input "40.000"
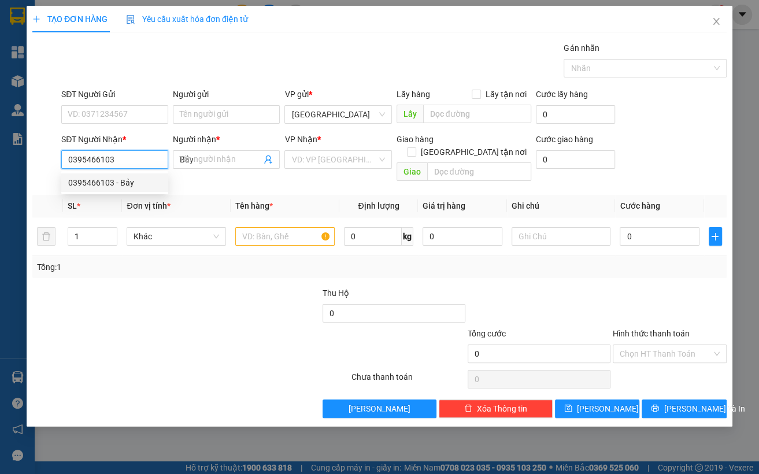
type input "40.000"
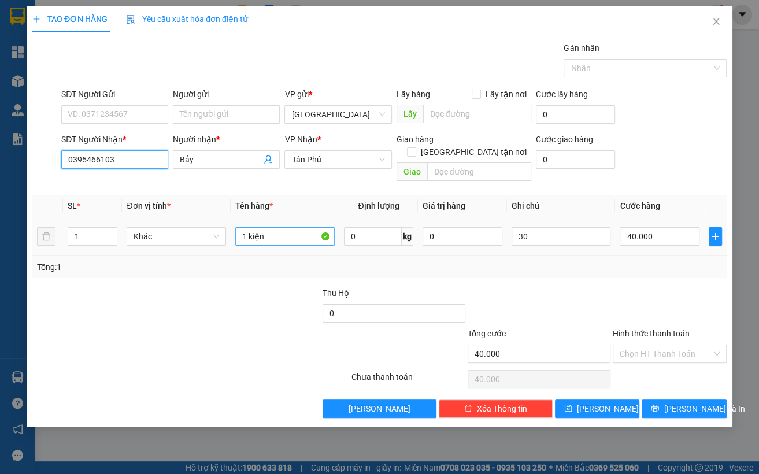
type input "0395466103"
click at [297, 227] on input "1 kiện" at bounding box center [284, 236] width 99 height 18
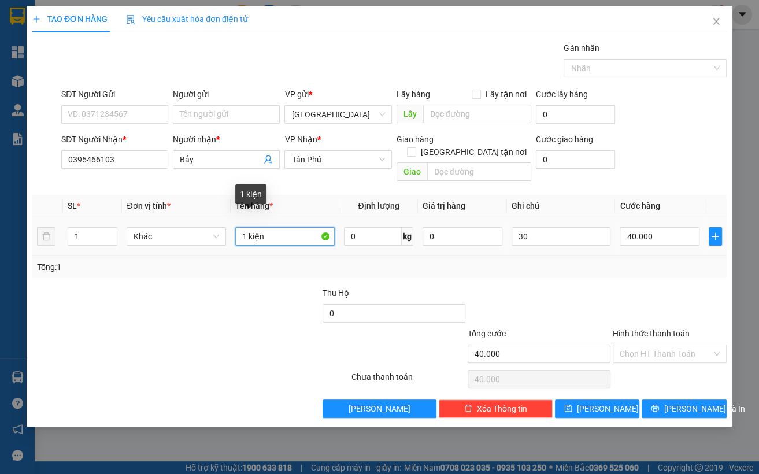
click at [297, 227] on input "1 kiện" at bounding box center [284, 236] width 99 height 18
click at [298, 227] on input "1 kiện" at bounding box center [284, 236] width 99 height 18
type input "1 kiện"
click at [411, 261] on div "Tổng: 1" at bounding box center [379, 267] width 685 height 13
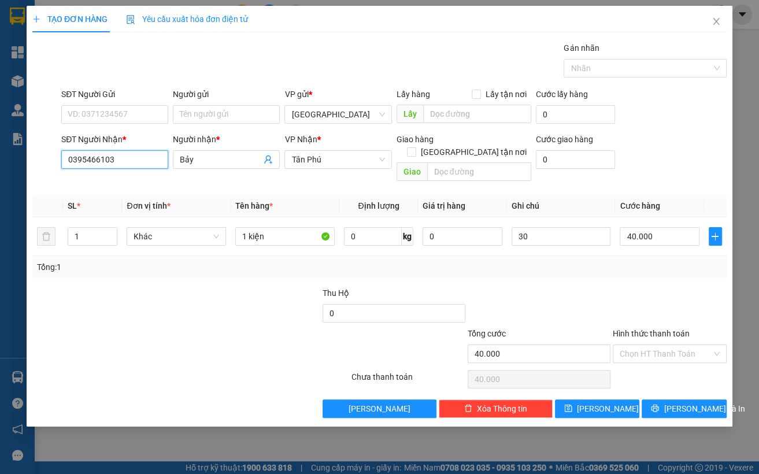
click at [119, 157] on input "0395466103" at bounding box center [114, 159] width 107 height 18
click at [170, 270] on div "Transit Pickup Surcharge Ids Transit Deliver Surcharge Ids Transit Deliver Surc…" at bounding box center [379, 230] width 694 height 376
click at [568, 399] on button "[PERSON_NAME] và In" at bounding box center [684, 408] width 85 height 18
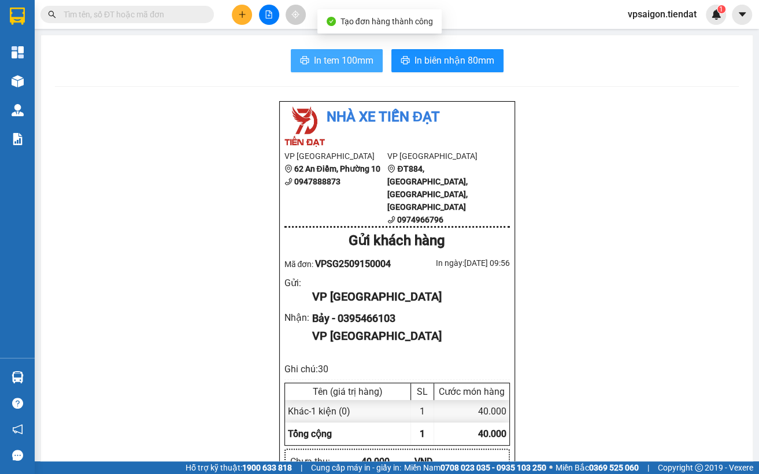
click at [336, 65] on span "In tem 100mm" at bounding box center [344, 60] width 60 height 14
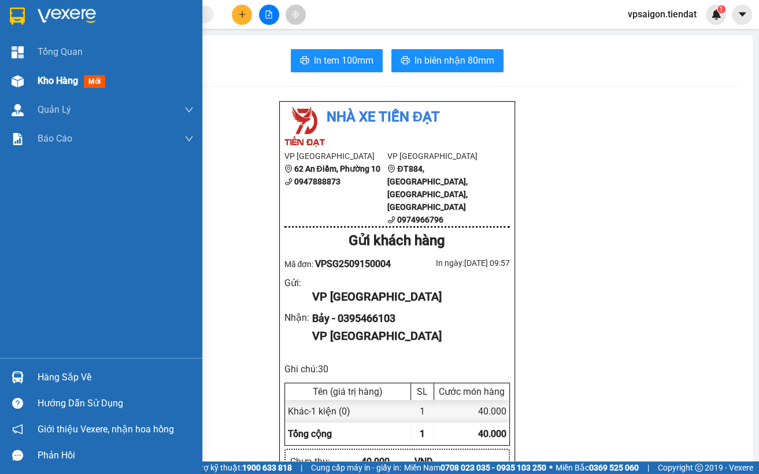
click at [49, 87] on div "Kho hàng mới" at bounding box center [74, 80] width 72 height 14
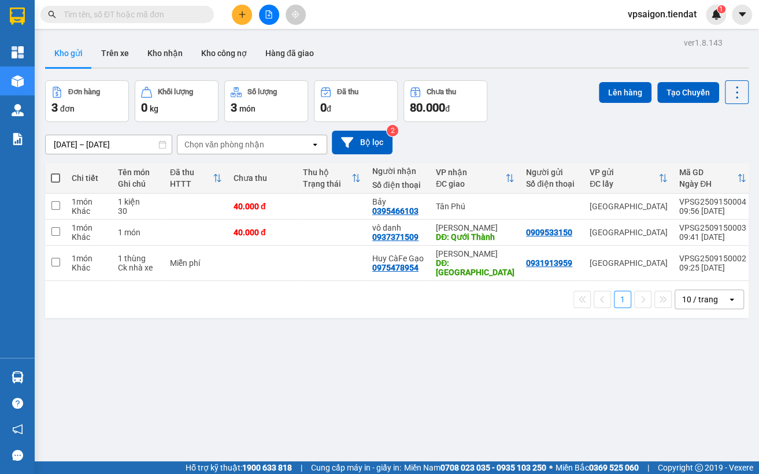
click at [166, 390] on div "ver 1.8.143 Kho gửi Trên xe Kho nhận Kho công nợ Hàng đã giao Đơn hàng 3 đơn Kh…" at bounding box center [396, 272] width 713 height 474
click at [568, 201] on button at bounding box center [657, 207] width 16 height 20
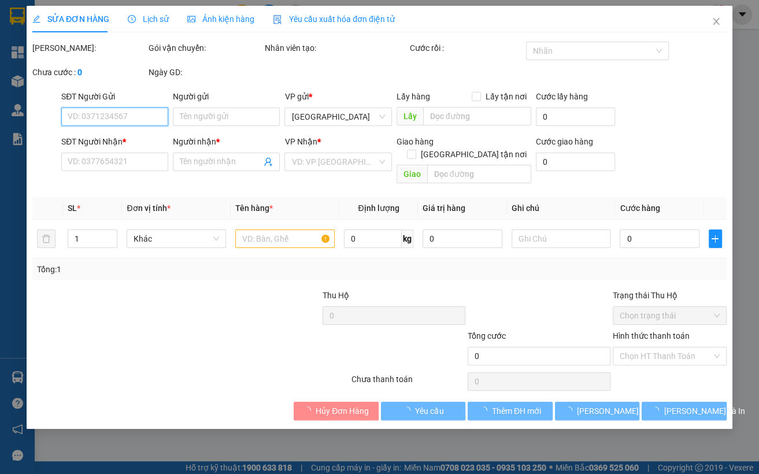
type input "0395466103"
type input "Bảy"
type input "40.000"
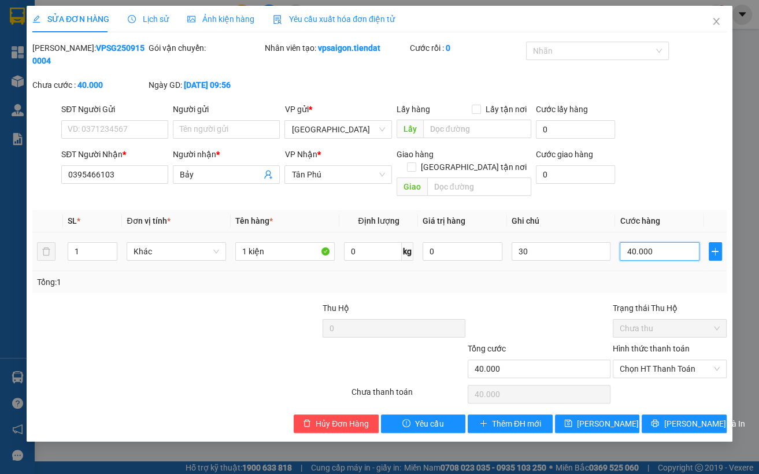
click at [568, 246] on input "40.000" at bounding box center [660, 251] width 80 height 18
type input "3"
type input "30"
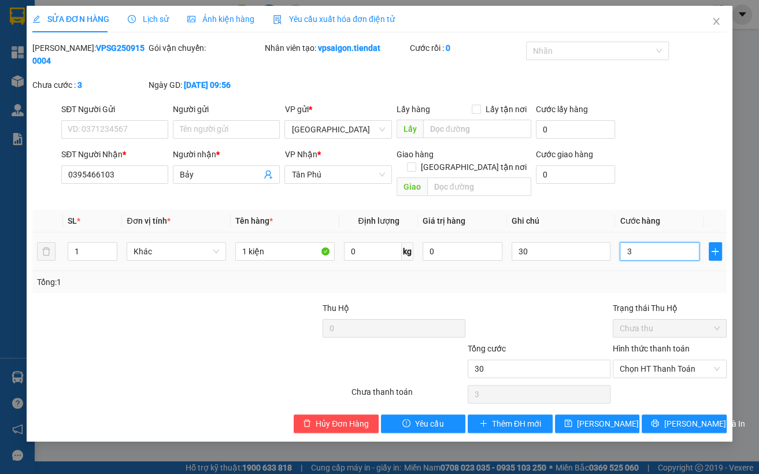
type input "30"
type input "30.000"
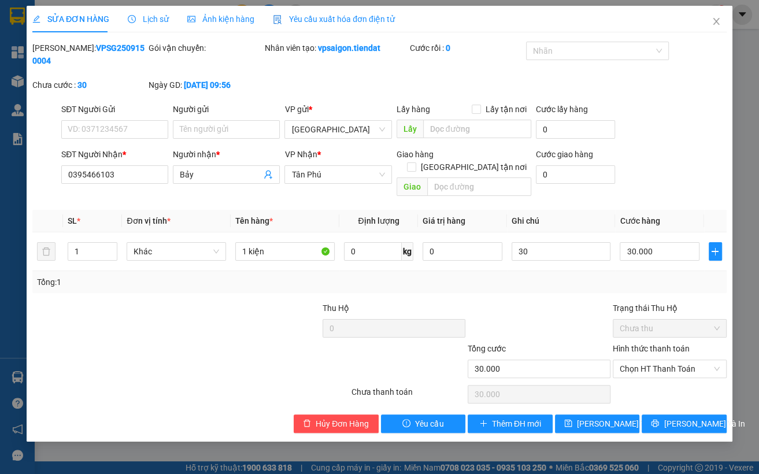
click at [568, 271] on div "Tổng: 1" at bounding box center [379, 282] width 694 height 22
click at [157, 302] on div at bounding box center [103, 322] width 145 height 40
click at [568, 399] on div "Total Paid Fee 0 Total UnPaid Fee 40.000 Cash Collection Total Fee Mã ĐH: VPSG2…" at bounding box center [379, 237] width 694 height 391
click at [568, 417] on span "[PERSON_NAME] và In" at bounding box center [703, 423] width 81 height 13
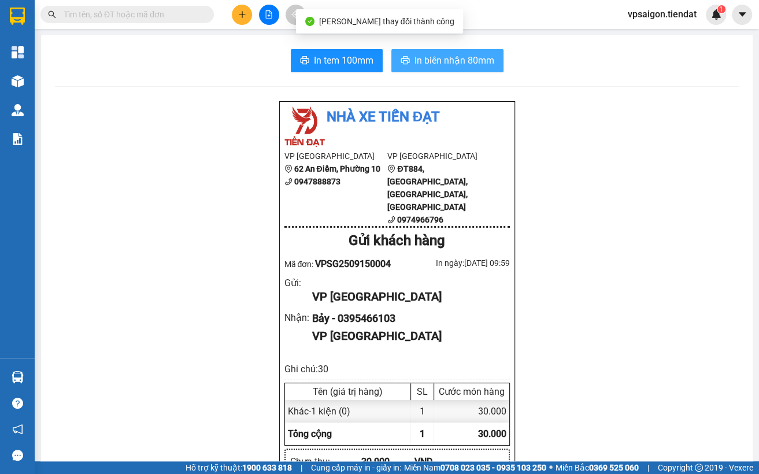
click at [428, 64] on span "In biên nhận 80mm" at bounding box center [454, 60] width 80 height 14
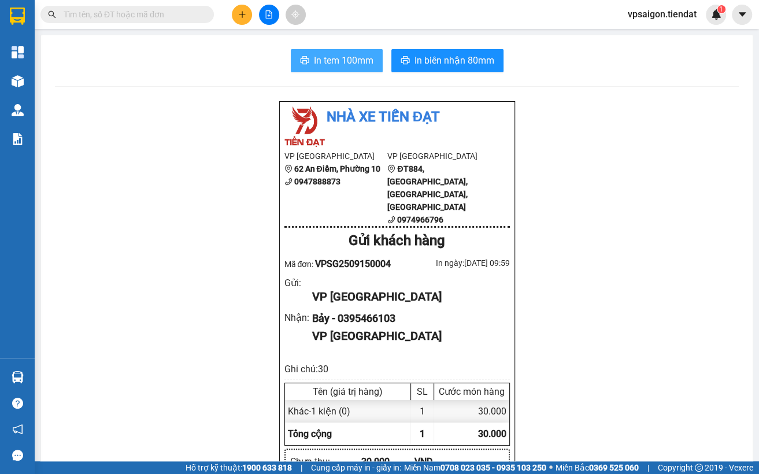
click at [328, 58] on span "In tem 100mm" at bounding box center [344, 60] width 60 height 14
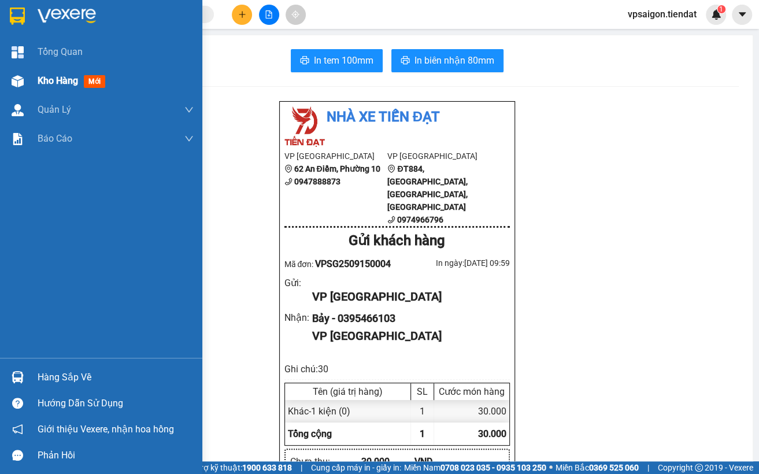
click at [30, 80] on div "Kho hàng mới" at bounding box center [101, 80] width 202 height 29
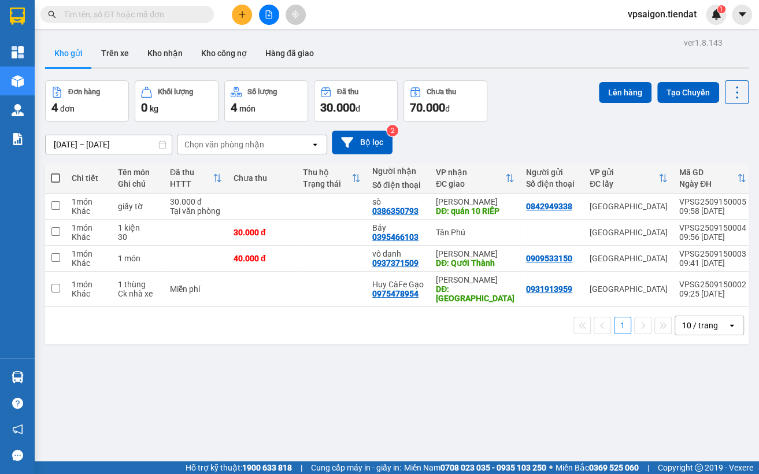
drag, startPoint x: 207, startPoint y: 353, endPoint x: 240, endPoint y: 343, distance: 34.5
click at [207, 353] on div "ver 1.8.143 Kho gửi Trên xe Kho nhận Kho công nợ Hàng đã giao Đơn hàng 4 đơn Kh…" at bounding box center [396, 272] width 713 height 474
click at [203, 317] on div "1 10 / trang open" at bounding box center [397, 326] width 694 height 20
drag, startPoint x: 195, startPoint y: 393, endPoint x: 288, endPoint y: 317, distance: 120.0
click at [195, 390] on div "ver 1.8.143 Kho gửi Trên xe Kho nhận Kho công nợ Hàng đã giao Đơn hàng 4 đơn Kh…" at bounding box center [396, 272] width 713 height 474
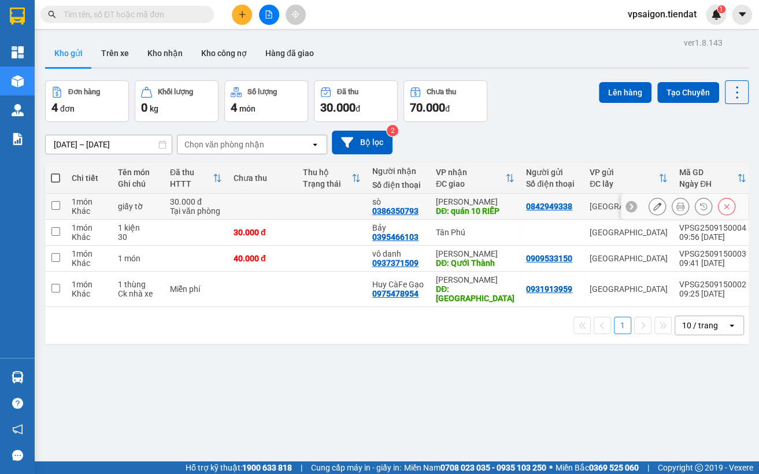
click at [568, 209] on icon at bounding box center [657, 206] width 8 height 8
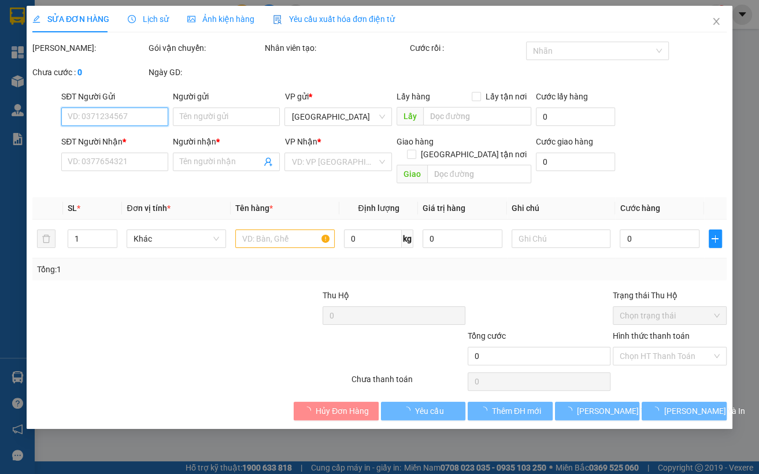
type input "0842949338"
type input "0386350793"
type input "sò"
type input "quán 10 RIẾP"
type input "30.000"
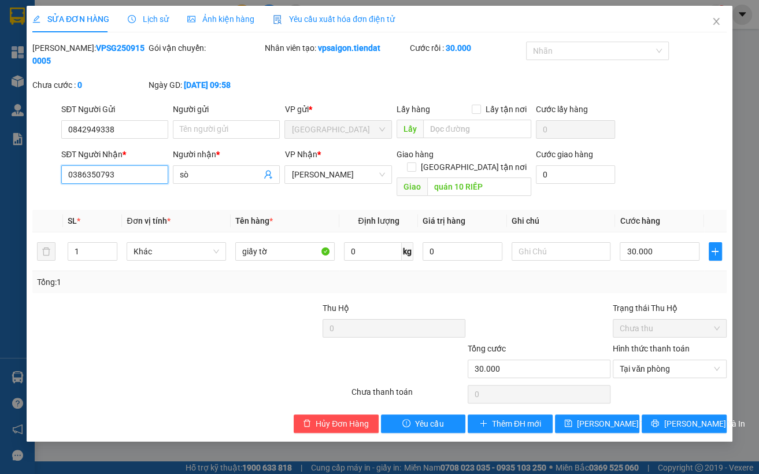
click at [105, 179] on input "0386350793" at bounding box center [114, 174] width 107 height 18
click at [568, 86] on div "SỬA ĐƠN HÀNG Lịch sử Ảnh kiện hàng Yêu cầu xuất hóa đơn điện tử Total Paid Fee …" at bounding box center [379, 237] width 759 height 474
drag, startPoint x: 157, startPoint y: 311, endPoint x: 221, endPoint y: 197, distance: 130.7
click at [157, 307] on div at bounding box center [103, 322] width 145 height 40
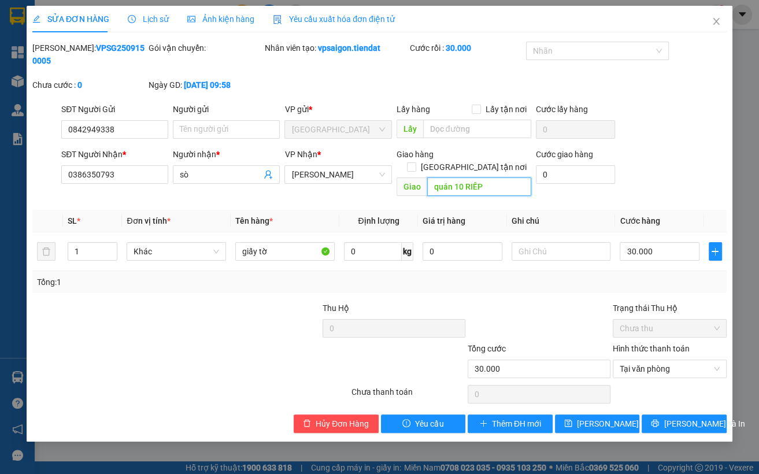
click at [453, 177] on input "quán 10 RIẾP" at bounding box center [479, 186] width 104 height 18
click at [252, 249] on div "giấy tờ" at bounding box center [284, 251] width 99 height 23
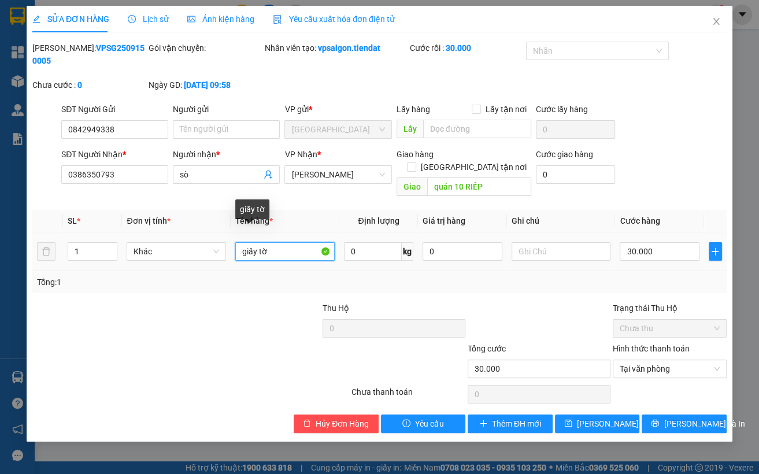
click at [250, 242] on input "giấy tờ" at bounding box center [284, 251] width 99 height 18
click at [151, 302] on div at bounding box center [103, 322] width 145 height 40
click at [568, 17] on span "Close" at bounding box center [716, 22] width 32 height 32
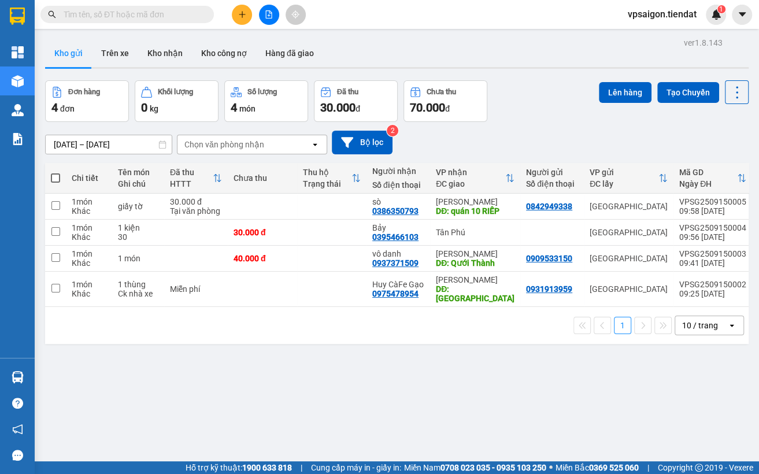
click at [183, 359] on div "ver 1.8.143 Kho gửi Trên xe Kho nhận Kho công nợ Hàng đã giao Đơn hàng 4 đơn Kh…" at bounding box center [396, 272] width 713 height 474
click at [244, 17] on icon "plus" at bounding box center [242, 14] width 8 height 8
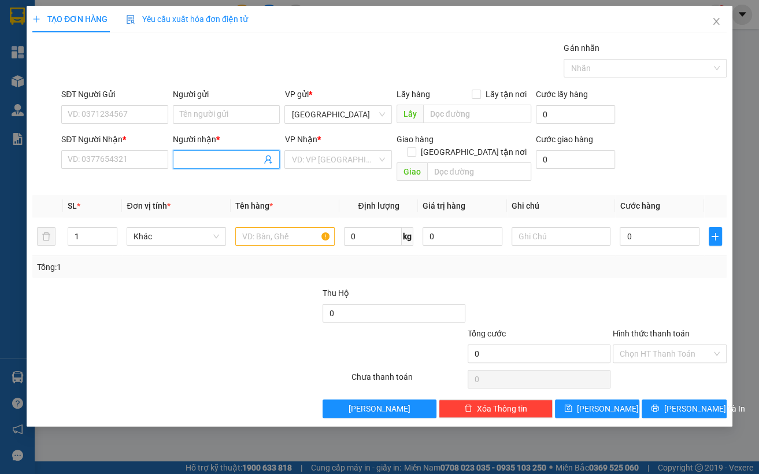
drag, startPoint x: 198, startPoint y: 162, endPoint x: 215, endPoint y: 157, distance: 17.5
click at [208, 158] on input "Người nhận *" at bounding box center [220, 159] width 81 height 13
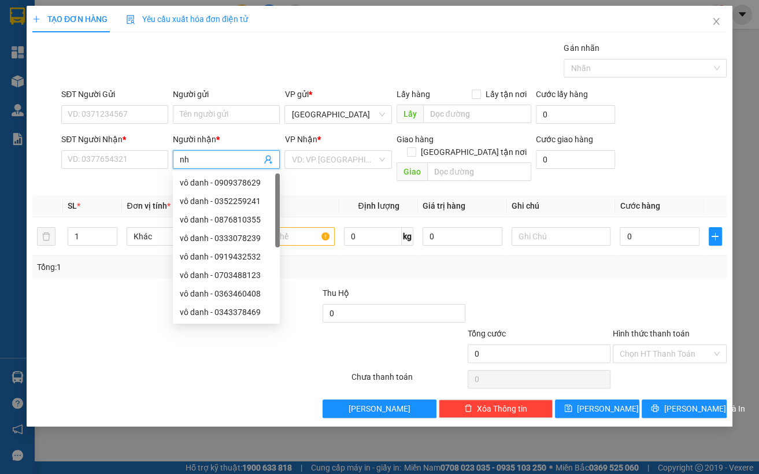
type input "nhi"
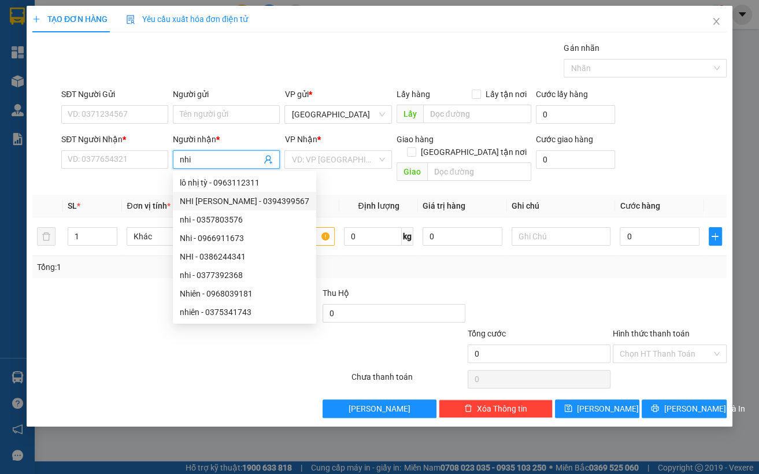
click at [254, 201] on div "NHI NGUYEN - 0394399567" at bounding box center [244, 201] width 129 height 13
type input "0394399567"
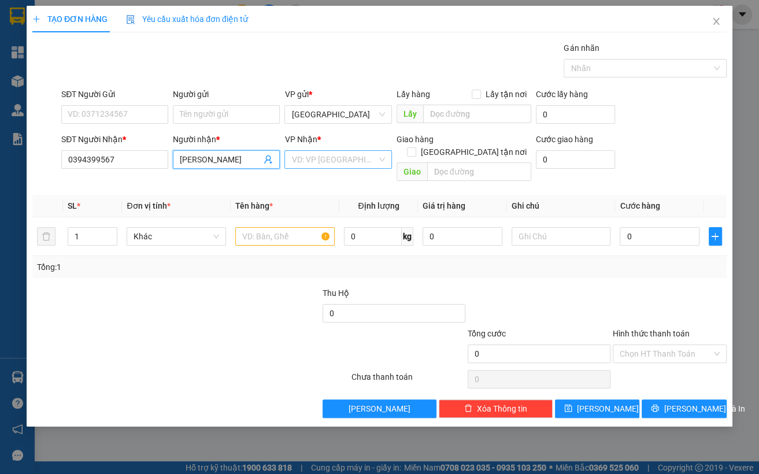
type input "NHI NGUYEN"
click at [313, 158] on input "search" at bounding box center [333, 159] width 85 height 17
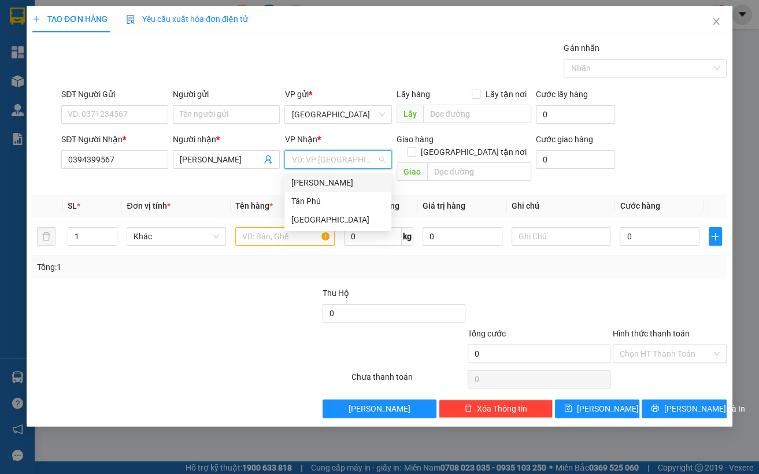
click at [319, 173] on div "[PERSON_NAME]" at bounding box center [337, 182] width 107 height 18
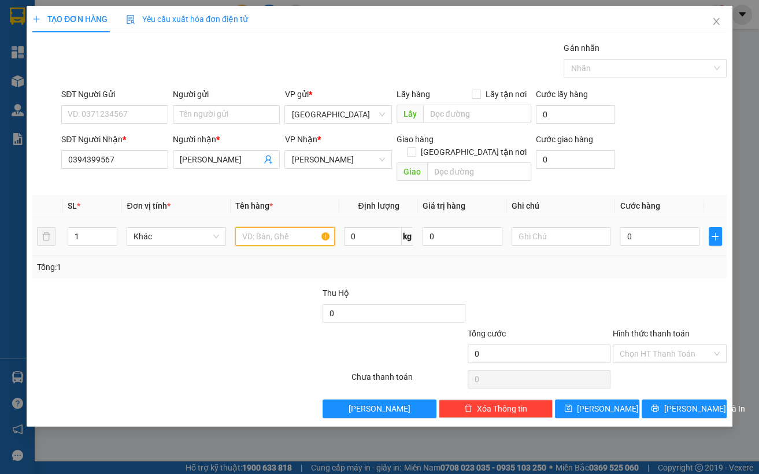
click at [296, 227] on input "text" at bounding box center [284, 236] width 99 height 18
type input "1 thùng"
type input "5"
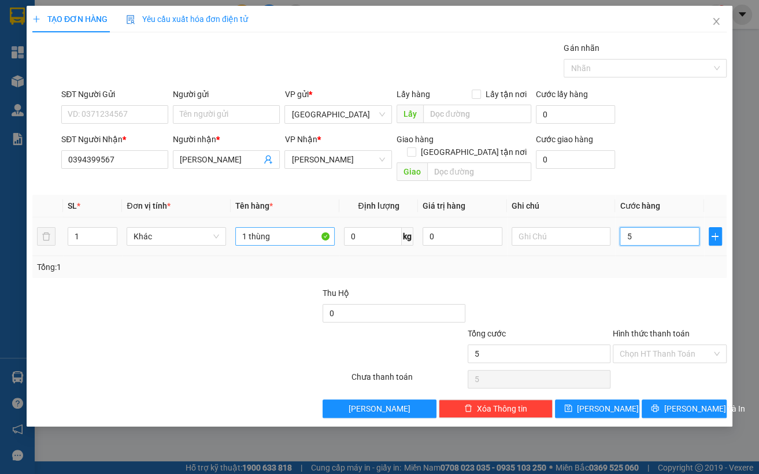
type input "50"
type input "50.000"
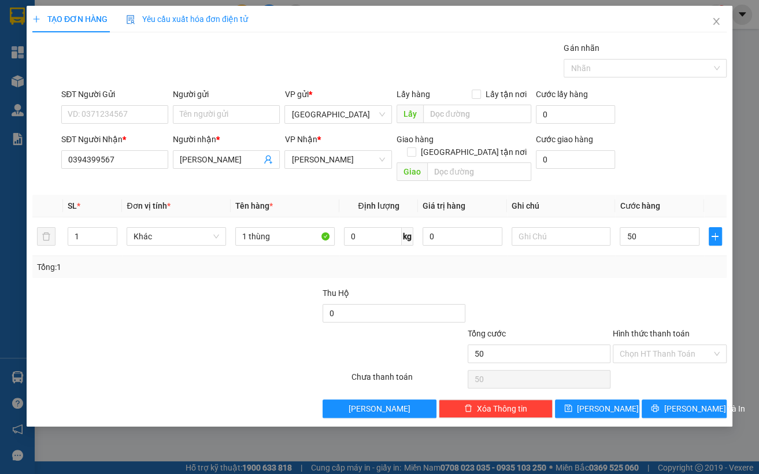
type input "50.000"
click at [465, 261] on div "Tổng: 1" at bounding box center [379, 267] width 685 height 13
click at [568, 402] on span "[PERSON_NAME] và In" at bounding box center [703, 408] width 81 height 13
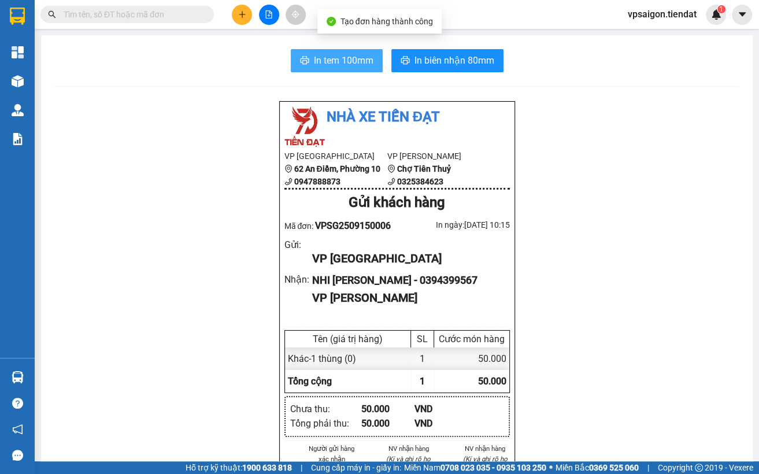
click at [331, 60] on span "In tem 100mm" at bounding box center [344, 60] width 60 height 14
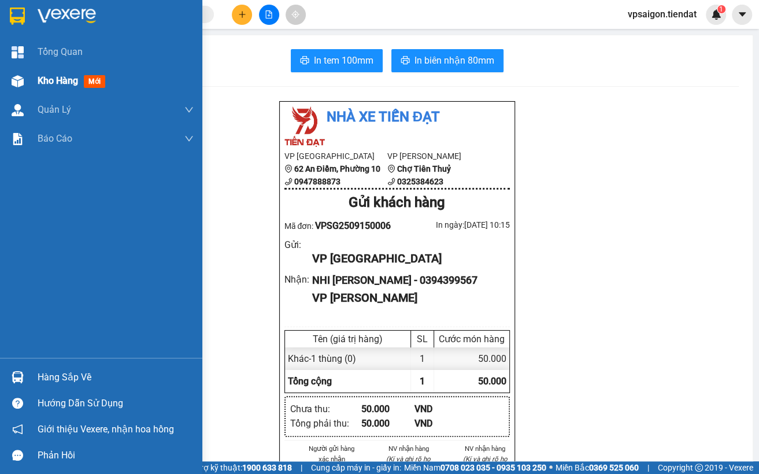
click at [36, 79] on div "Kho hàng mới" at bounding box center [101, 80] width 202 height 29
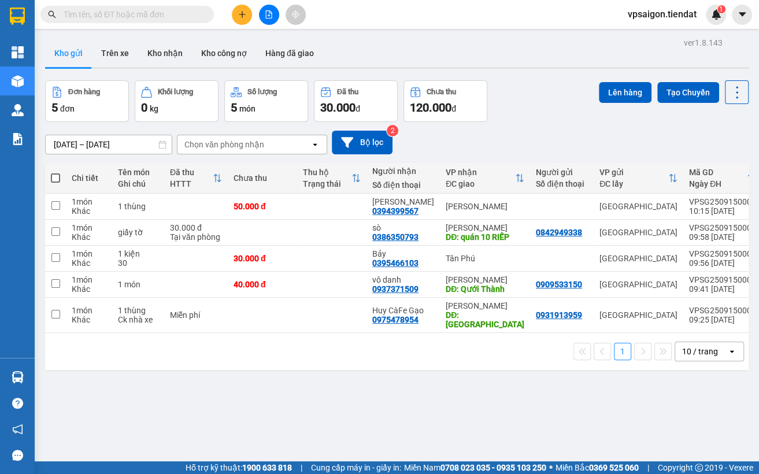
click at [234, 371] on div "ver 1.8.143 Kho gửi Trên xe Kho nhận Kho công nợ Hàng đã giao Đơn hàng 5 đơn Kh…" at bounding box center [396, 272] width 713 height 474
drag, startPoint x: 166, startPoint y: 388, endPoint x: 280, endPoint y: 246, distance: 182.6
click at [167, 381] on div "ver 1.8.143 Kho gửi Trên xe Kho nhận Kho công nợ Hàng đã giao Đơn hàng 5 đơn Kh…" at bounding box center [396, 272] width 713 height 474
click at [568, 204] on icon at bounding box center [657, 206] width 8 height 8
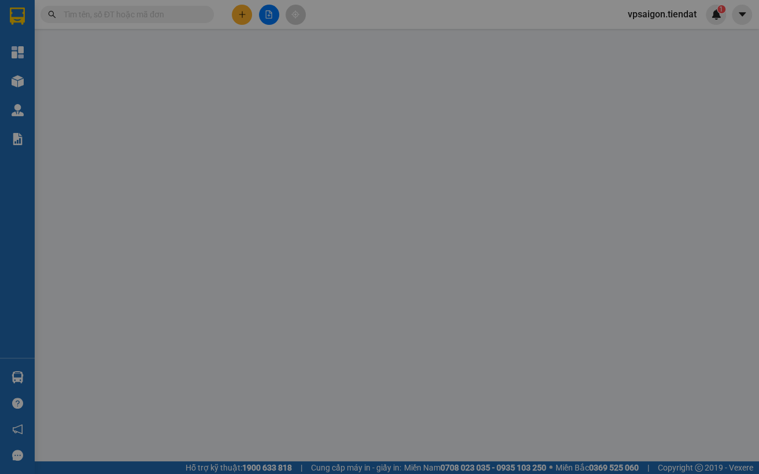
type input "0394399567"
type input "NHI NGUYEN"
type input "50.000"
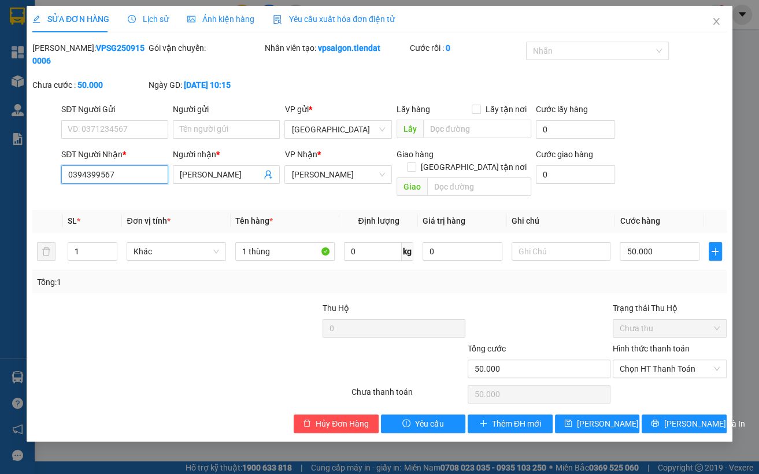
click at [95, 178] on input "0394399567" at bounding box center [114, 174] width 107 height 18
click at [32, 283] on div "Total Paid Fee 0 Total UnPaid Fee 50.000 Cash Collection Total Fee Mã ĐH: VPSG2…" at bounding box center [379, 237] width 694 height 391
click at [568, 75] on div "SỬA ĐƠN HÀNG Lịch sử Ảnh kiện hàng Yêu cầu xuất hóa đơn điện tử Total Paid Fee …" at bounding box center [379, 237] width 759 height 474
click at [203, 313] on div at bounding box center [248, 322] width 145 height 40
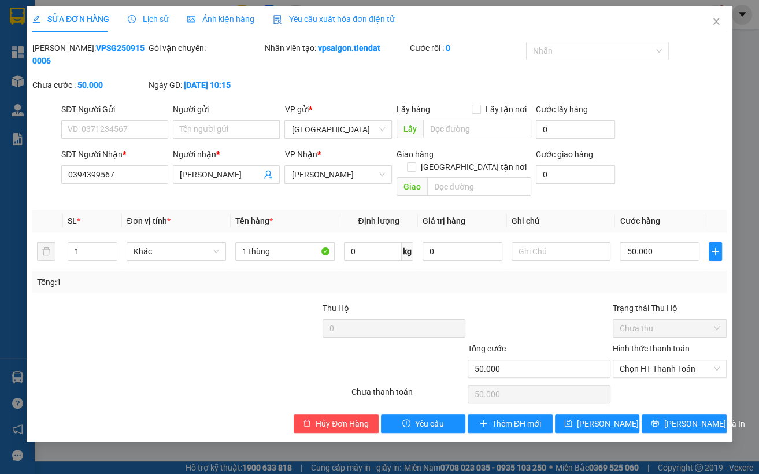
click at [75, 302] on div at bounding box center [103, 322] width 145 height 40
click at [568, 23] on span "Close" at bounding box center [716, 22] width 32 height 32
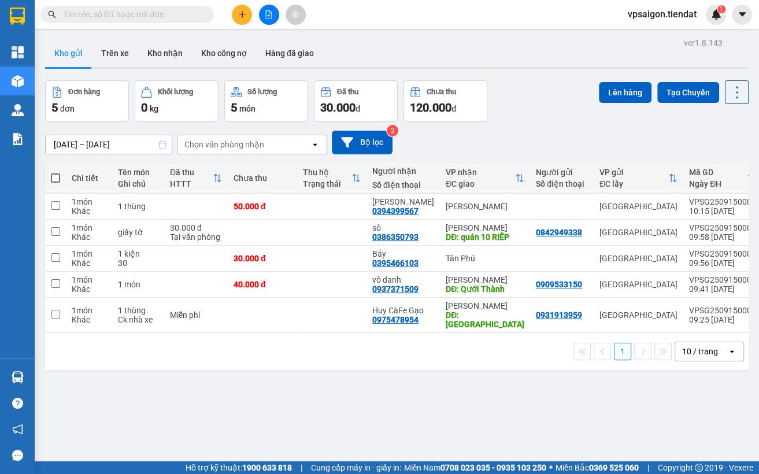
drag, startPoint x: 177, startPoint y: 378, endPoint x: 279, endPoint y: 272, distance: 147.6
click at [177, 377] on div "ver 1.8.143 Kho gửi Trên xe Kho nhận Kho công nợ Hàng đã giao Đơn hàng 5 đơn Kh…" at bounding box center [396, 272] width 713 height 474
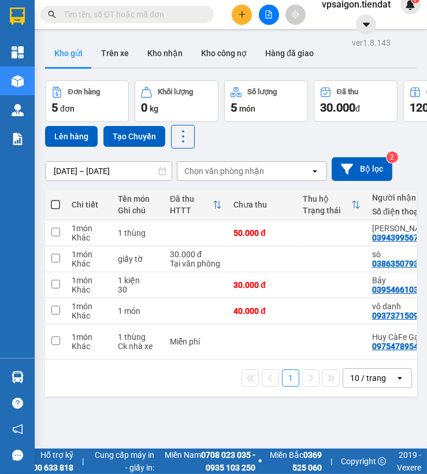
drag, startPoint x: 221, startPoint y: 427, endPoint x: 239, endPoint y: 417, distance: 19.7
click at [221, 427] on div "ver 1.8.143 Kho gửi Trên xe Kho nhận Kho công nợ Hàng đã giao Đơn hàng 5 đơn Kh…" at bounding box center [230, 272] width 381 height 474
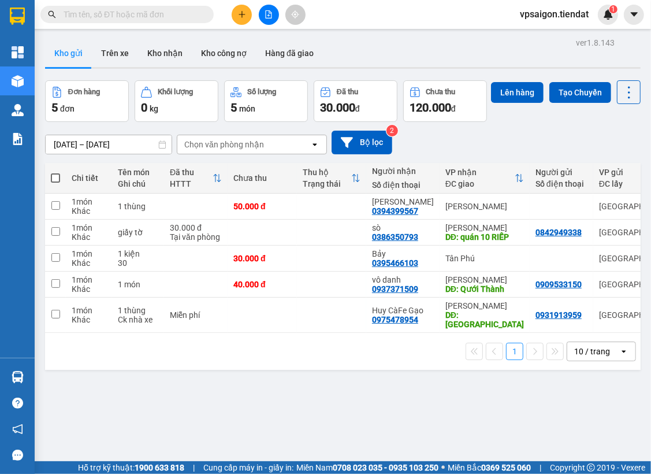
click at [176, 397] on div "ver 1.8.143 Kho gửi Trên xe Kho nhận Kho công nợ Hàng đã giao Đơn hàng 5 đơn Kh…" at bounding box center [342, 272] width 605 height 474
click at [246, 13] on icon "plus" at bounding box center [242, 14] width 8 height 8
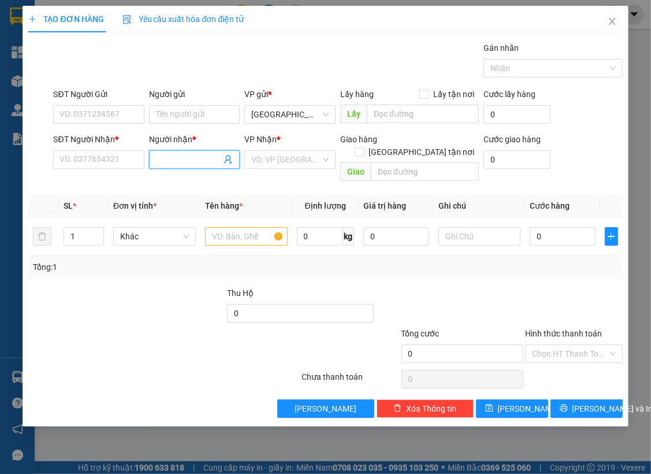
click at [178, 164] on input "Người nhận *" at bounding box center [189, 159] width 66 height 13
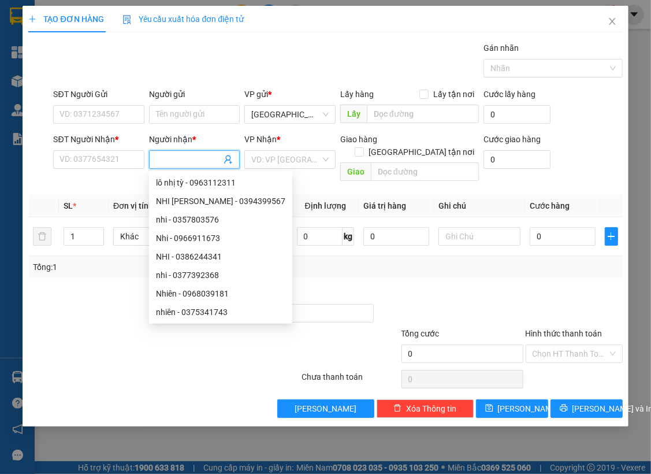
click at [176, 159] on input "Người nhận *" at bounding box center [189, 159] width 66 height 13
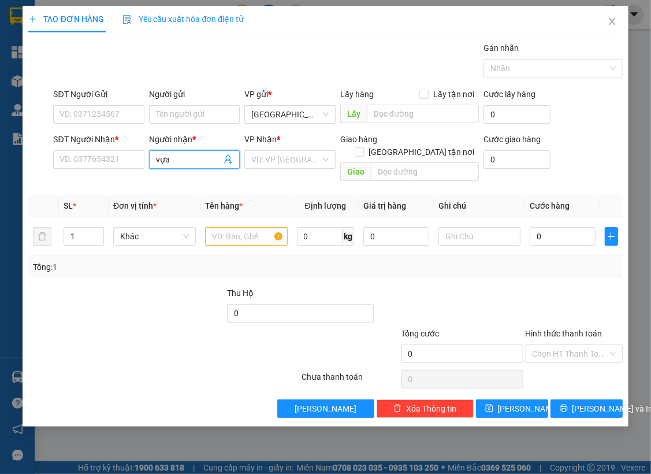
type input "vựa"
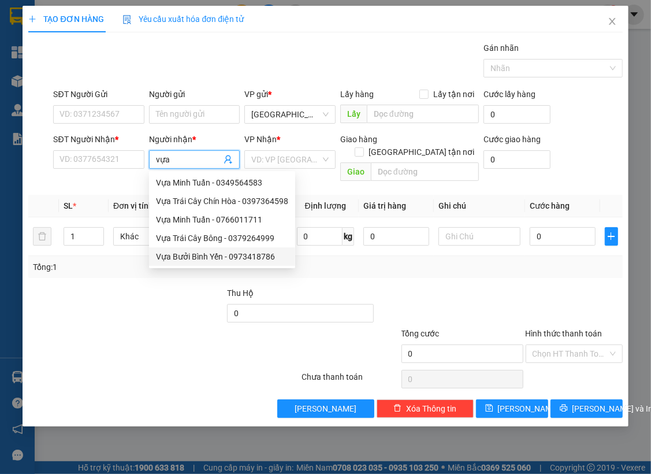
click at [208, 254] on div "Vựa Bưởi Bình Yến - 0973418786" at bounding box center [222, 256] width 132 height 13
type input "0973418786"
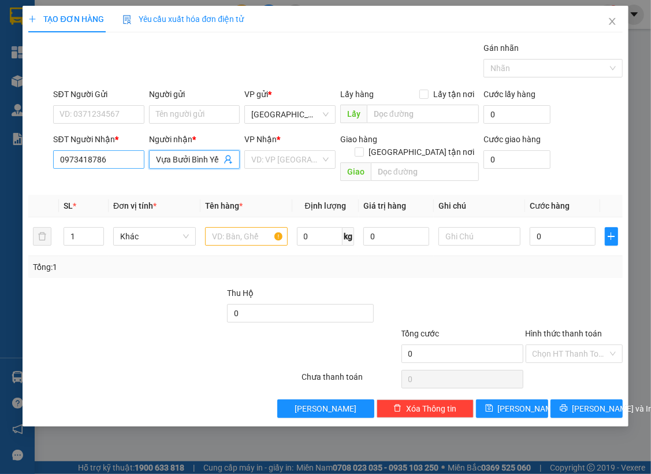
type input "Vựa Bưởi Bình Yến"
click at [124, 154] on input "0973418786" at bounding box center [98, 159] width 91 height 18
click at [286, 157] on input "search" at bounding box center [285, 159] width 69 height 17
click at [130, 160] on input "0973418786" at bounding box center [98, 159] width 91 height 18
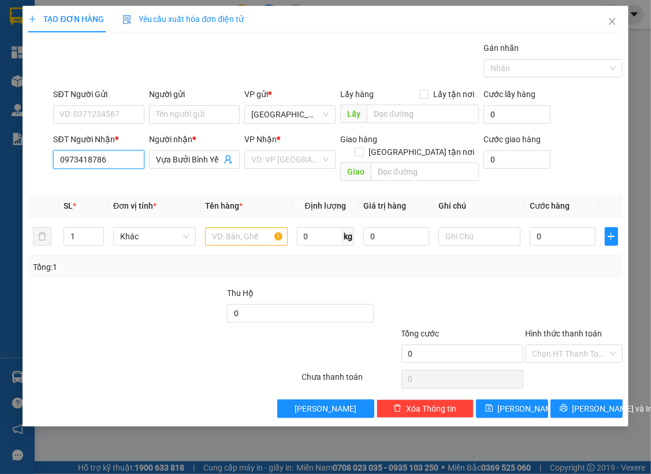
click at [130, 160] on input "0973418786" at bounding box center [98, 159] width 91 height 18
paste input "0973418786"
type input "0973418786"
click at [129, 184] on div "0973418786 - Vựa Bưởi Bình Yến" at bounding box center [119, 182] width 119 height 13
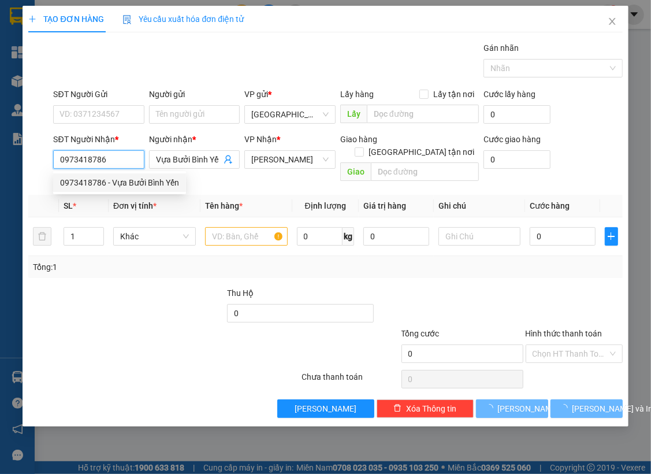
type input "100.000"
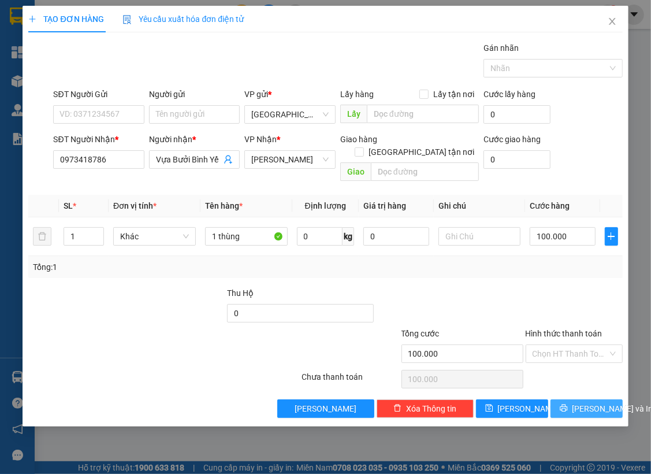
click at [568, 402] on span "[PERSON_NAME] và In" at bounding box center [613, 408] width 81 height 13
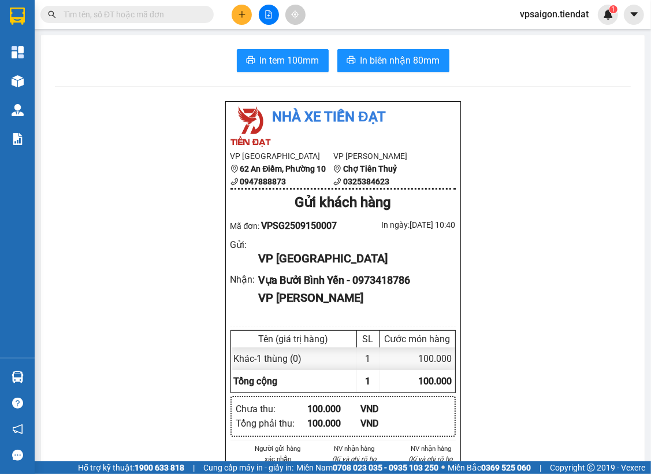
click at [127, 103] on div "Nhà xe Tiến Đạt VP Sài Gòn 62 An Điềm, Phường 10 0947888873 VP Tiên Thuỷ Chợ Ti…" at bounding box center [343, 449] width 576 height 697
click at [312, 66] on span "In tem 100mm" at bounding box center [290, 60] width 60 height 14
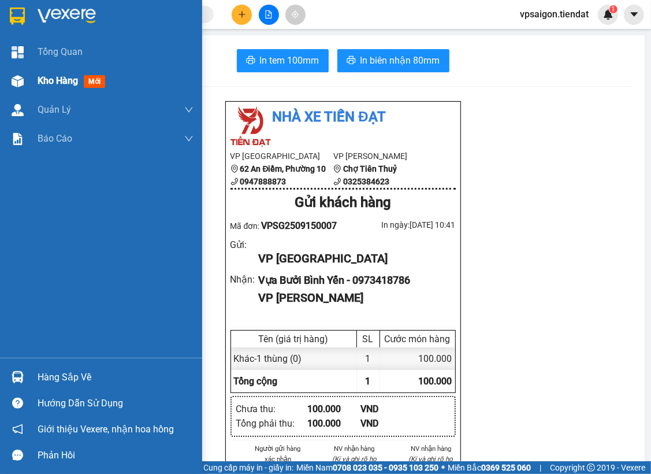
click at [51, 86] on span "Kho hàng" at bounding box center [58, 80] width 40 height 11
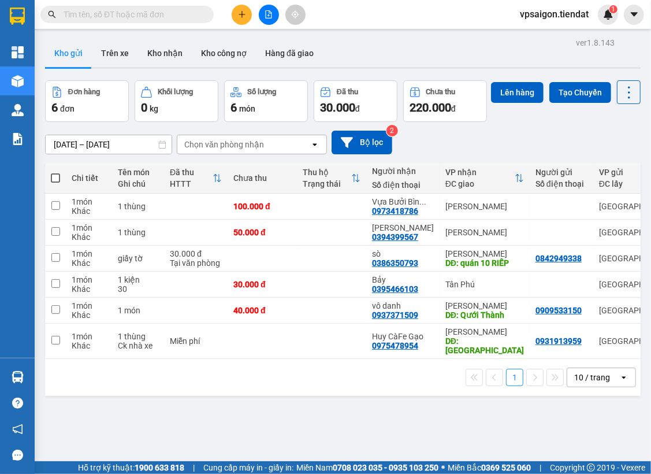
click at [208, 396] on div "1 10 / trang open" at bounding box center [343, 377] width 596 height 37
click at [216, 387] on div "1 10 / trang open" at bounding box center [343, 378] width 587 height 20
click at [159, 396] on div "1 10 / trang open" at bounding box center [343, 377] width 596 height 37
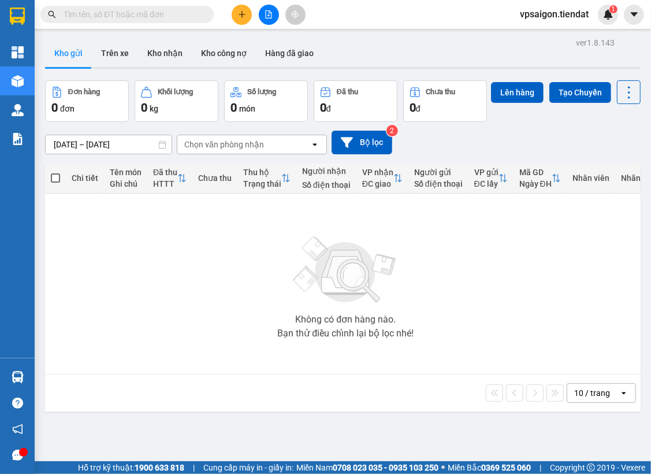
click at [215, 246] on div "Không có đơn hàng nào. Bạn thử điều chỉnh lại bộ lọc nhé!" at bounding box center [346, 283] width 590 height 173
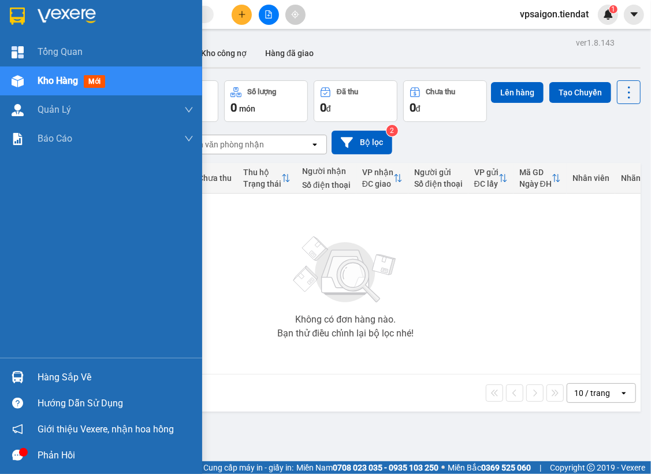
click at [16, 454] on icon "message" at bounding box center [17, 455] width 11 height 11
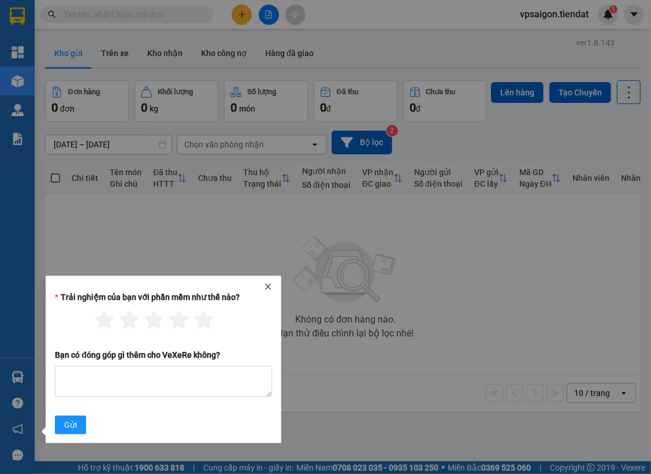
click at [262, 278] on div "Trải nghiệm của bạn với phần mềm như thế nào? Bạn có đóng góp gì thêm cho VeXeR…" at bounding box center [164, 360] width 236 height 168
click at [268, 288] on icon "close" at bounding box center [268, 287] width 8 height 8
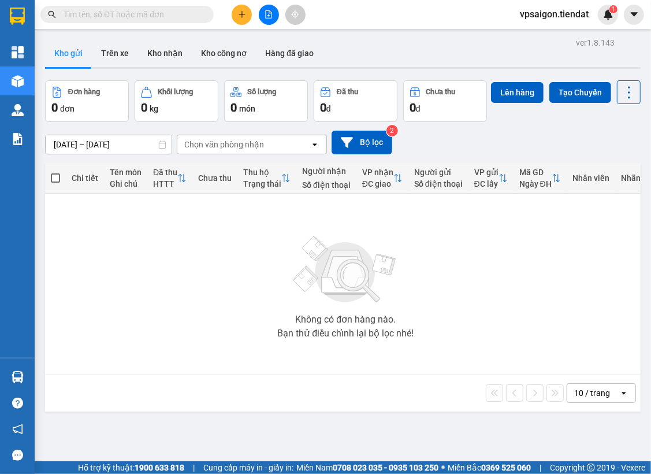
click at [223, 231] on div "Không có đơn hàng nào. Bạn thử điều chỉnh lại bộ lọc nhé!" at bounding box center [346, 283] width 590 height 173
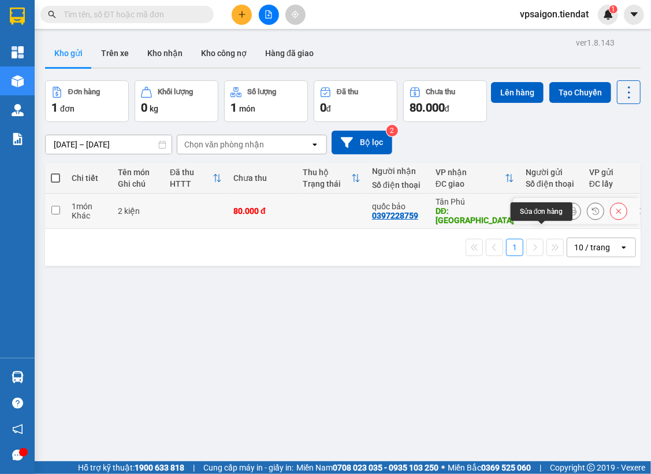
click at [546, 215] on icon at bounding box center [550, 211] width 8 height 8
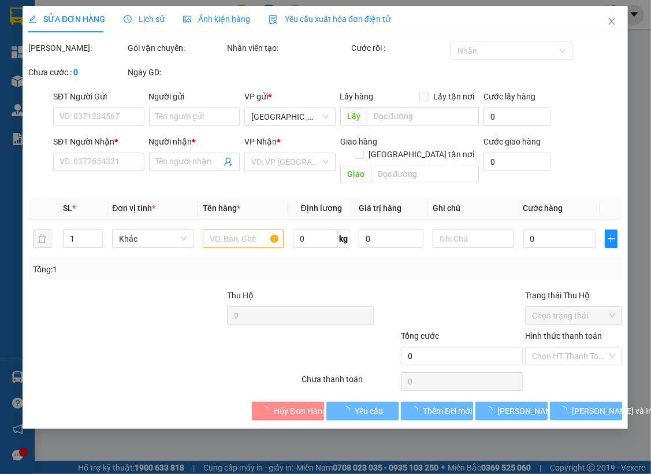
type input "0397228759"
type input "quốc bảo"
type input "[GEOGRAPHIC_DATA]"
type input "80.000"
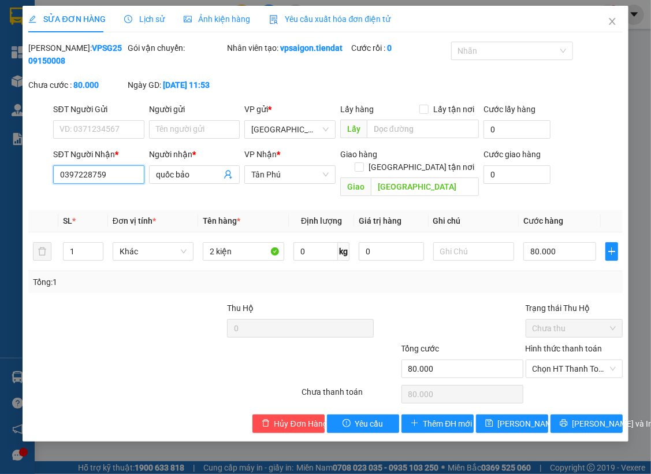
click at [103, 181] on input "0397228759" at bounding box center [98, 174] width 91 height 18
click at [179, 277] on div "Tổng: 1" at bounding box center [325, 282] width 594 height 22
drag, startPoint x: 255, startPoint y: 279, endPoint x: 202, endPoint y: 272, distance: 53.7
click at [255, 279] on div "Tổng: 1" at bounding box center [325, 282] width 594 height 22
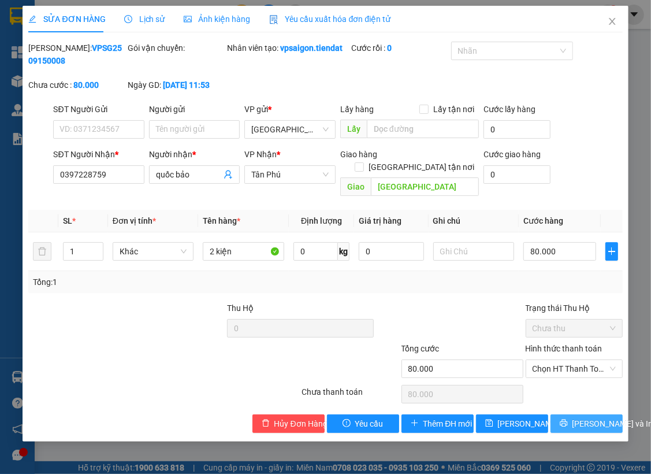
click at [594, 417] on span "[PERSON_NAME] và In" at bounding box center [613, 423] width 81 height 13
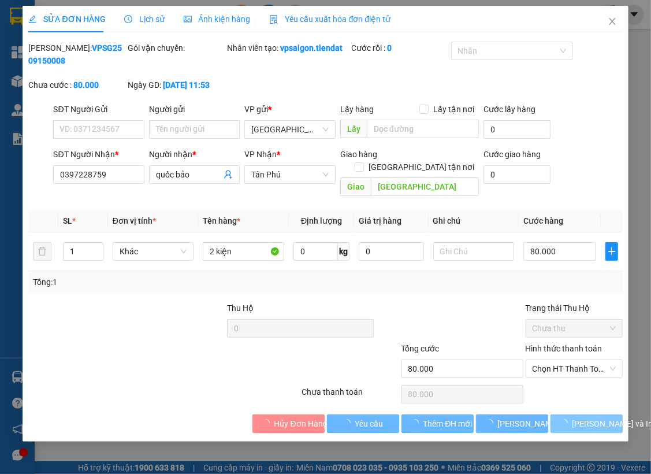
type input "2"
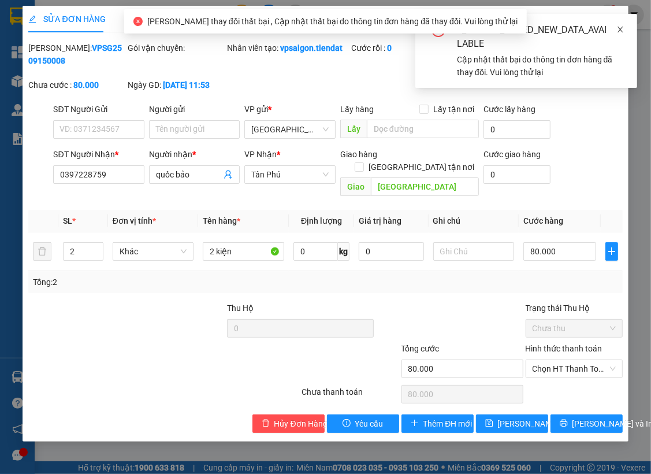
click at [623, 25] on span at bounding box center [621, 29] width 8 height 9
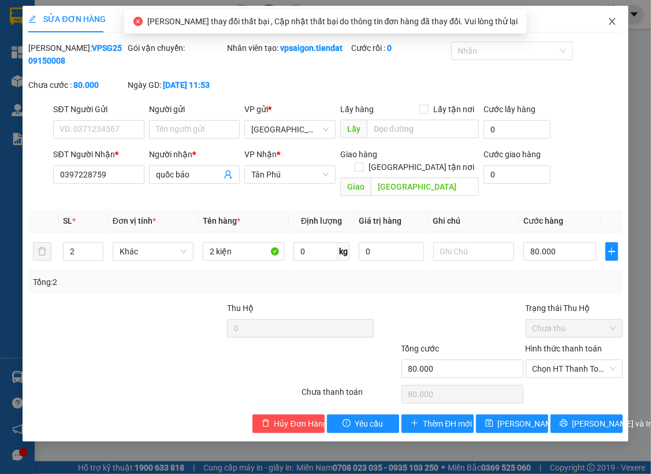
click at [617, 19] on span "Close" at bounding box center [612, 22] width 32 height 32
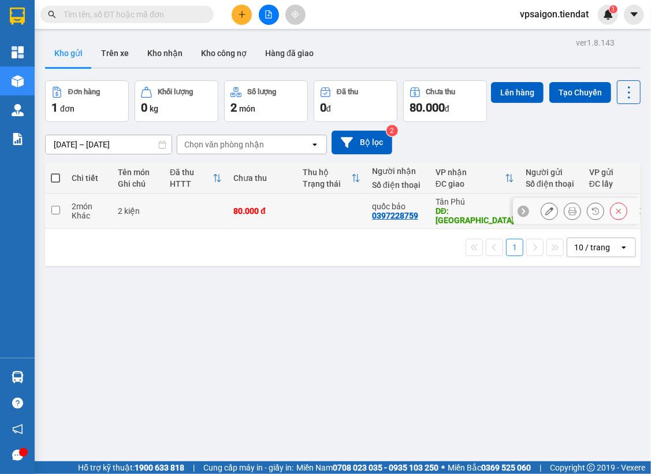
click at [565, 221] on button at bounding box center [573, 211] width 16 height 20
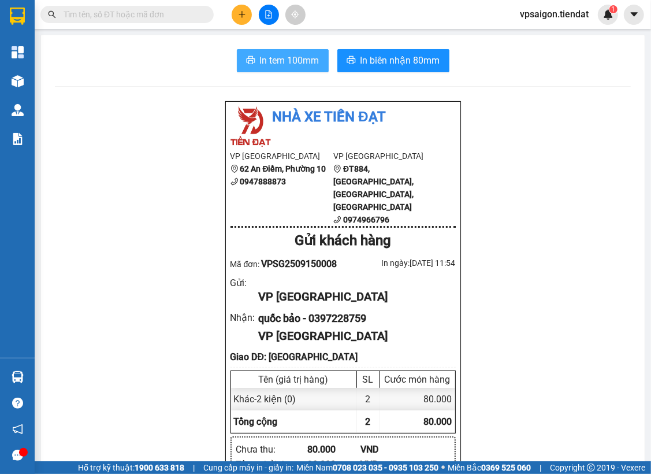
click at [265, 52] on button "In tem 100mm" at bounding box center [283, 60] width 92 height 23
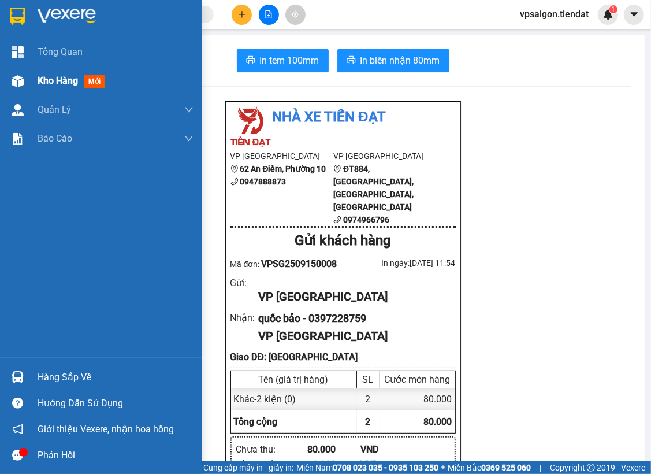
click at [39, 80] on span "Kho hàng" at bounding box center [58, 80] width 40 height 11
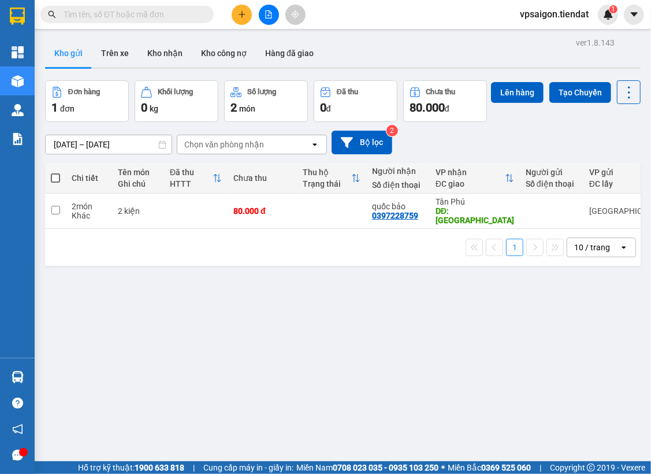
click at [181, 354] on div "ver 1.8.143 Kho gửi Trên xe Kho nhận Kho công nợ Hàng đã giao Đơn hàng 1 đơn Kh…" at bounding box center [342, 272] width 605 height 474
click at [60, 229] on td at bounding box center [55, 211] width 21 height 35
checkbox input "true"
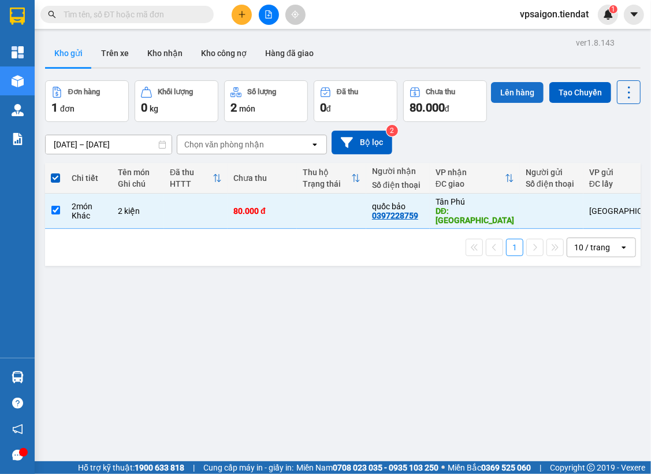
click at [491, 103] on button "Lên hàng" at bounding box center [517, 92] width 53 height 21
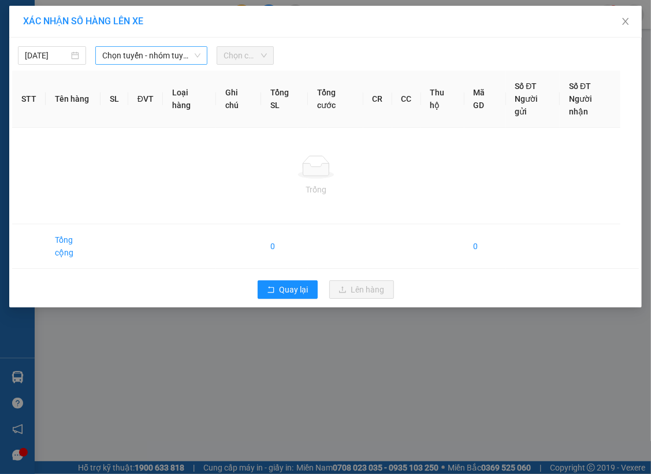
click at [138, 48] on span "Chọn tuyến - nhóm tuyến" at bounding box center [151, 55] width 98 height 17
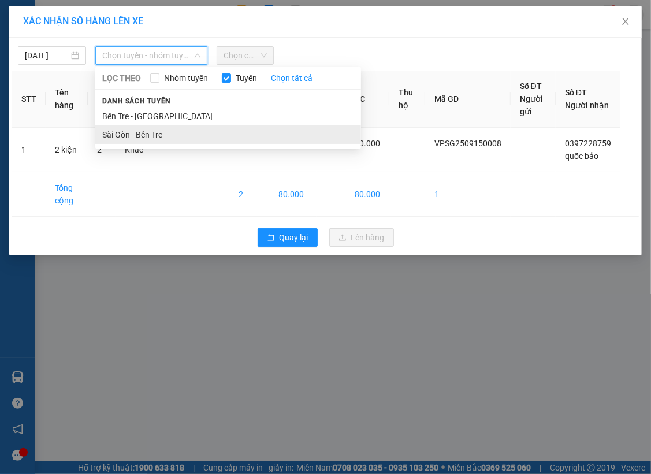
click at [136, 141] on li "Sài Gòn - Bến Tre" at bounding box center [228, 134] width 266 height 18
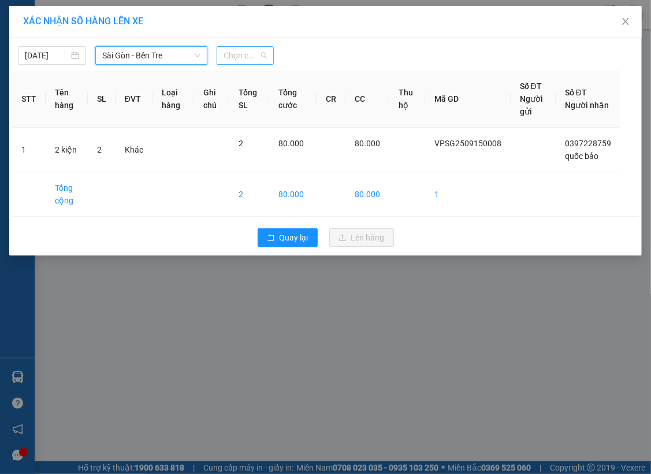
click at [235, 57] on span "Chọn chuyến" at bounding box center [245, 55] width 43 height 17
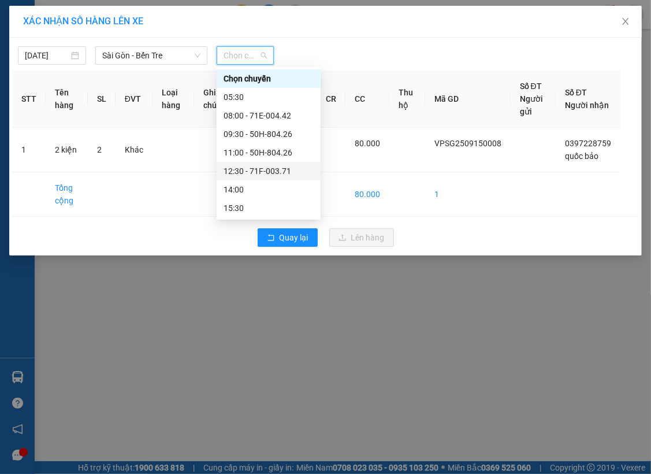
click at [252, 169] on div "12:30 - 71F-003.71" at bounding box center [269, 171] width 90 height 13
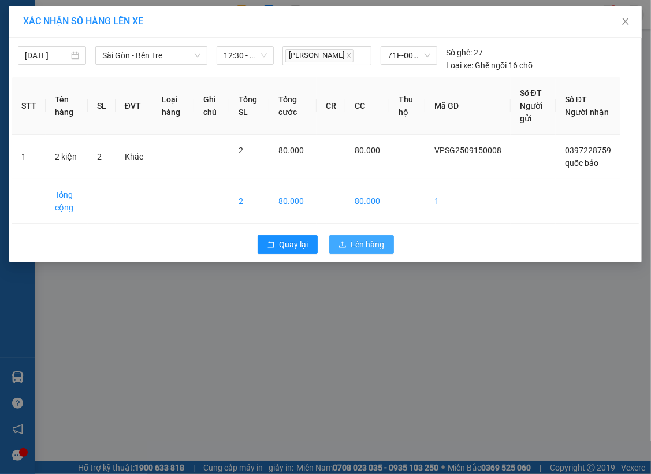
click at [353, 245] on span "Lên hàng" at bounding box center [368, 244] width 34 height 13
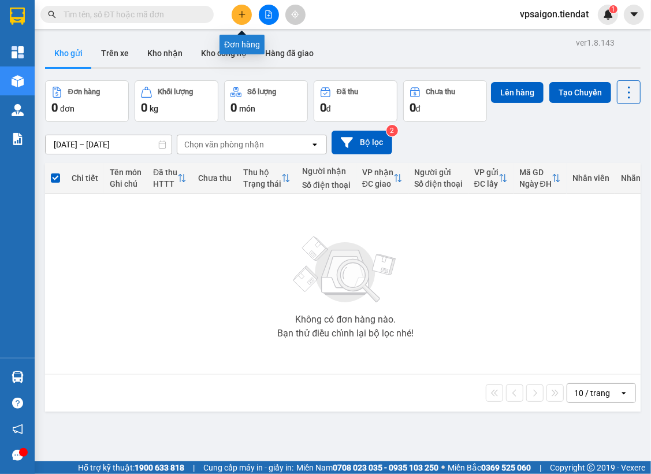
click at [239, 13] on icon "plus" at bounding box center [242, 14] width 8 height 8
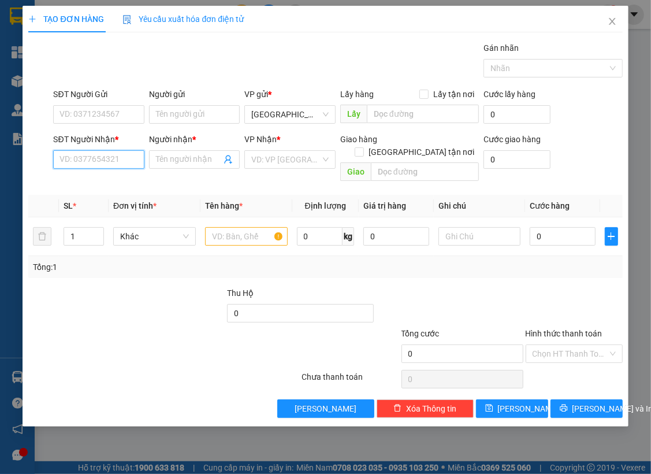
click at [110, 156] on input "SĐT Người Nhận *" at bounding box center [98, 159] width 91 height 18
type input "0949087135"
click at [190, 157] on input "Người nhận *" at bounding box center [189, 159] width 66 height 13
type input "R"
type input "Thi"
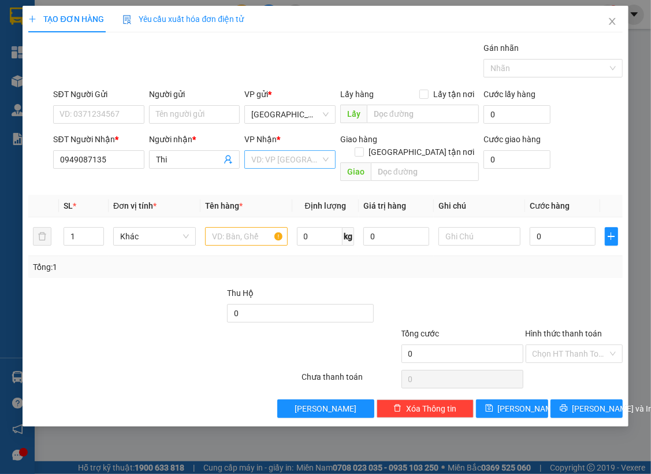
click at [268, 164] on input "search" at bounding box center [285, 159] width 69 height 17
click at [275, 176] on div "[PERSON_NAME]" at bounding box center [291, 182] width 78 height 13
click at [434, 162] on input "text" at bounding box center [425, 171] width 108 height 18
type input "Chợ An Hiệp"
click at [602, 13] on span "Close" at bounding box center [612, 22] width 32 height 32
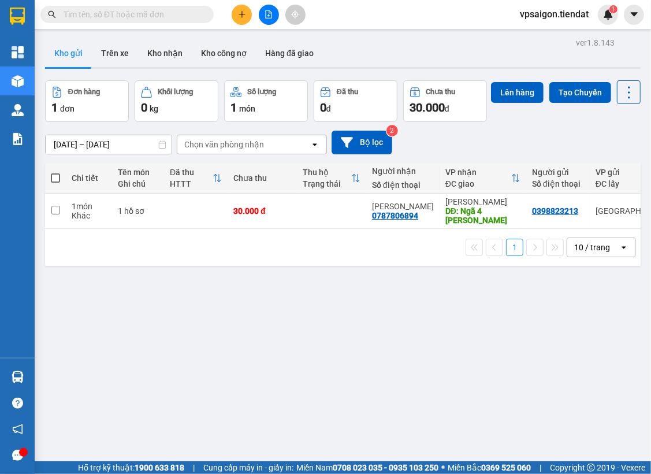
click at [196, 399] on div "ver 1.8.143 Kho gửi Trên xe Kho nhận Kho công nợ Hàng đã giao Đơn hàng 1 đơn Kh…" at bounding box center [342, 272] width 605 height 474
click at [242, 14] on icon "plus" at bounding box center [242, 14] width 6 height 1
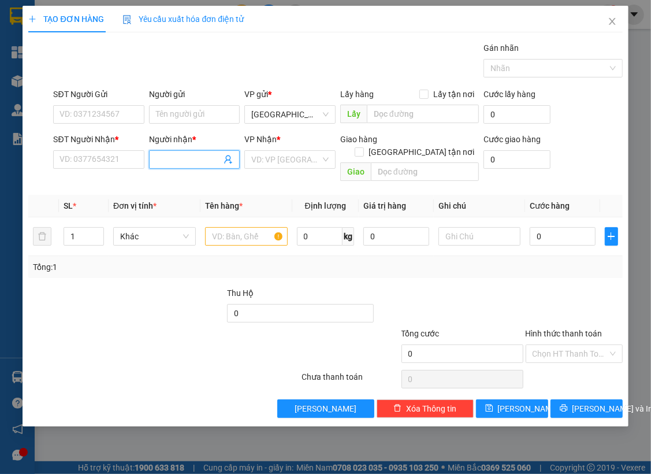
click at [176, 155] on input "Người nhận *" at bounding box center [189, 159] width 66 height 13
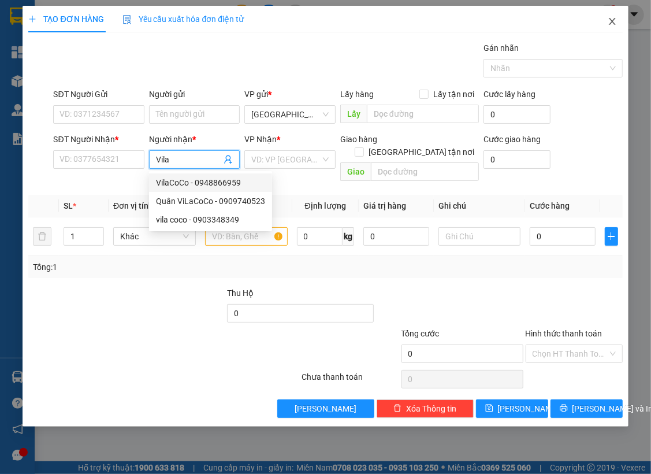
type input "Vila"
click at [603, 23] on span "Close" at bounding box center [612, 22] width 32 height 32
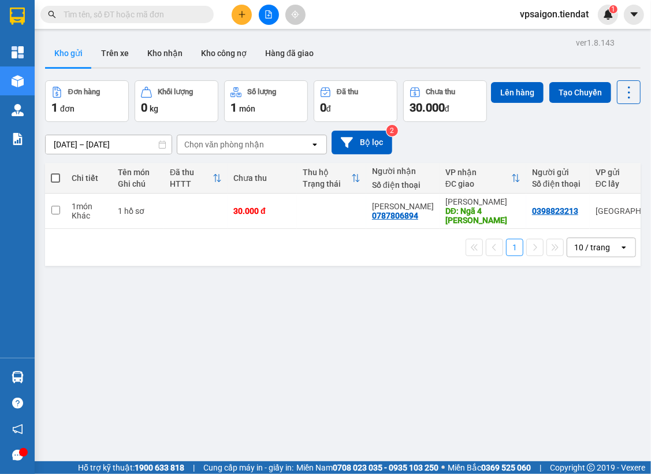
click at [172, 17] on input "text" at bounding box center [132, 14] width 136 height 13
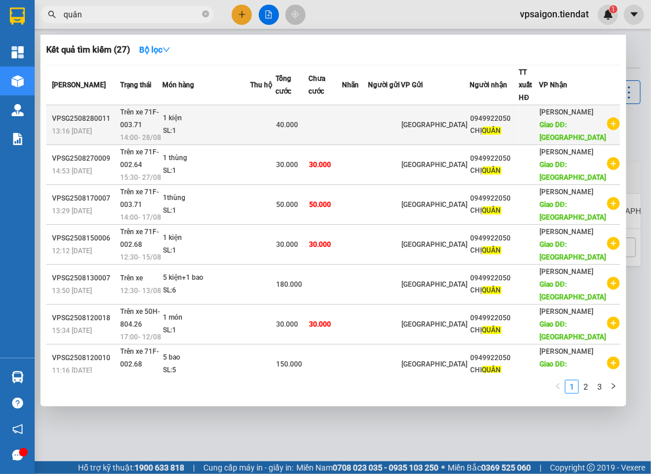
type input "quân"
click at [308, 127] on div "40.000" at bounding box center [292, 124] width 32 height 13
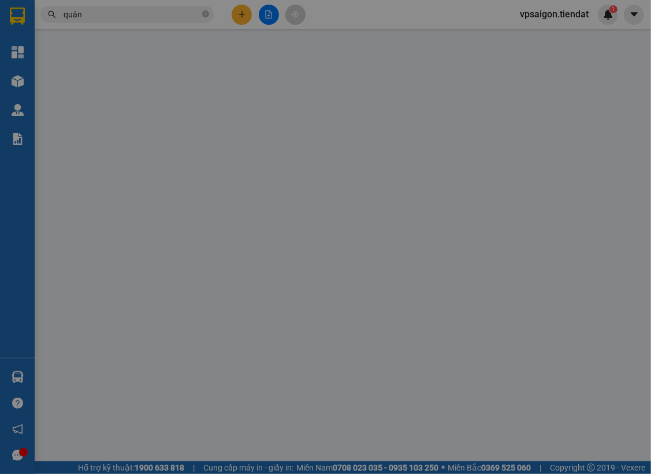
type input "0949922050"
type input "CHỊ QUÂN"
type input "vila coco"
type input "40.000"
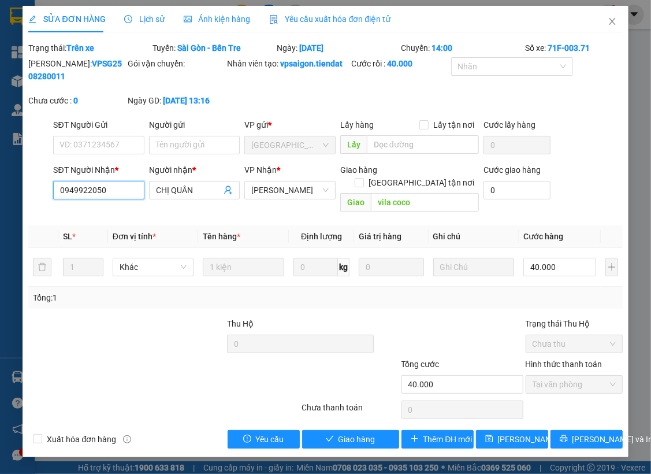
click at [110, 191] on input "0949922050" at bounding box center [98, 190] width 91 height 18
click at [612, 12] on span "Close" at bounding box center [612, 22] width 32 height 32
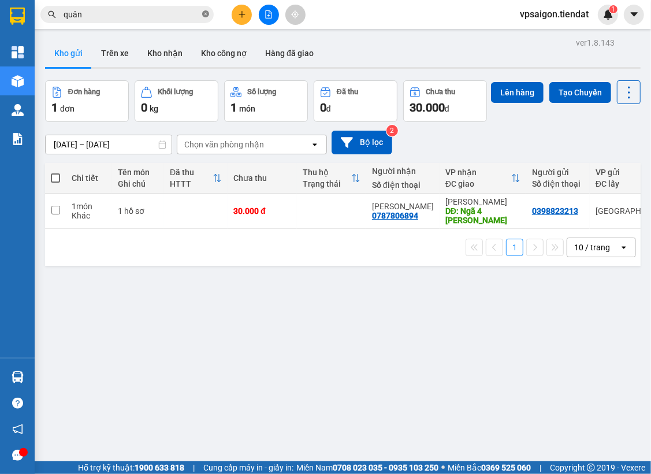
click at [206, 10] on icon "close-circle" at bounding box center [205, 13] width 7 height 7
click at [242, 13] on icon "plus" at bounding box center [242, 14] width 1 height 6
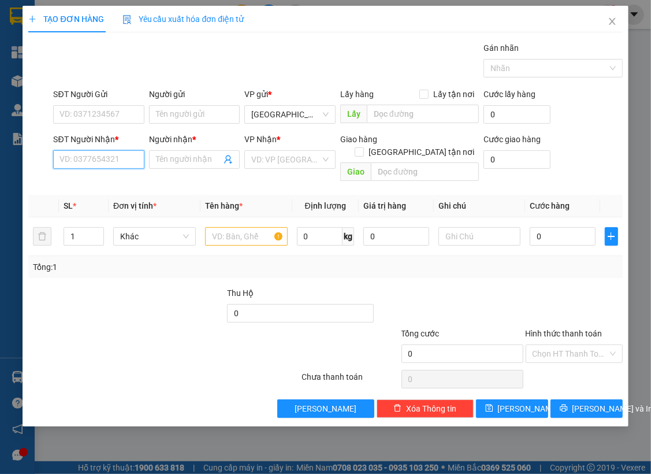
click at [98, 160] on input "SĐT Người Nhận *" at bounding box center [98, 159] width 91 height 18
paste input "0949922050"
type input "0949922050"
click at [127, 181] on div "0949922050 - CHỊ QUÂN" at bounding box center [104, 182] width 89 height 13
type input "CHỊ QUÂN"
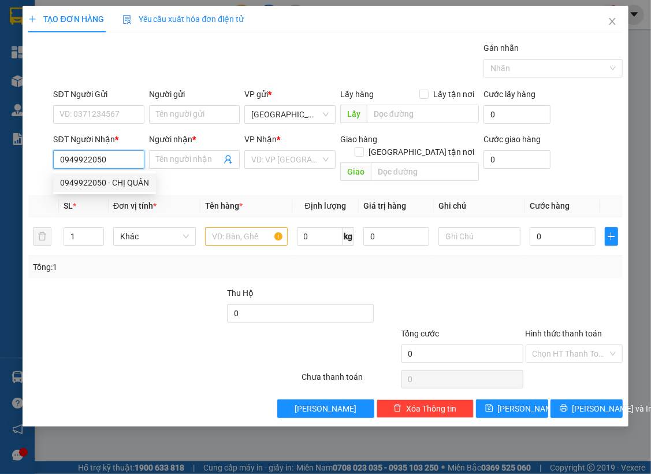
type input "vila coco"
type input "40.000"
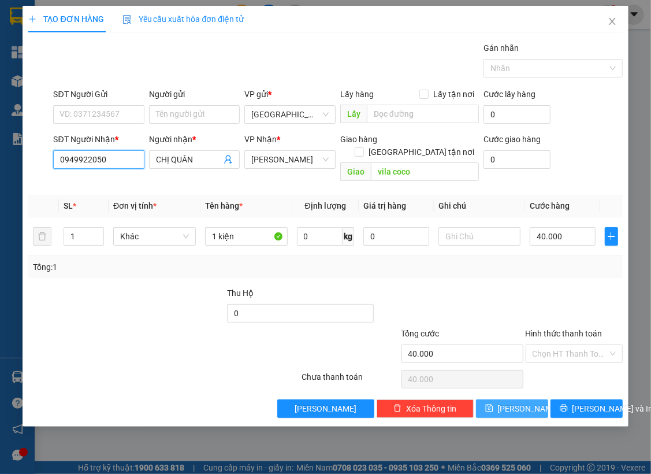
type input "0949922050"
click at [520, 402] on span "[PERSON_NAME]" at bounding box center [529, 408] width 62 height 13
type input "0"
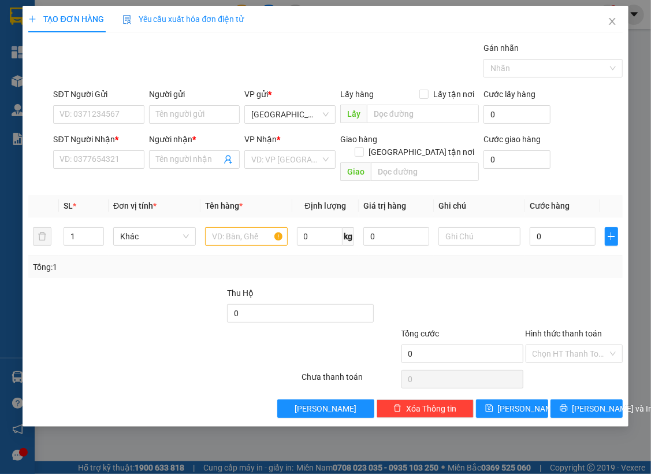
click at [222, 267] on div "Transit Pickup Surcharge Ids Transit Deliver Surcharge Ids Transit Deliver Surc…" at bounding box center [325, 230] width 594 height 376
click at [620, 36] on span "Close" at bounding box center [612, 22] width 32 height 32
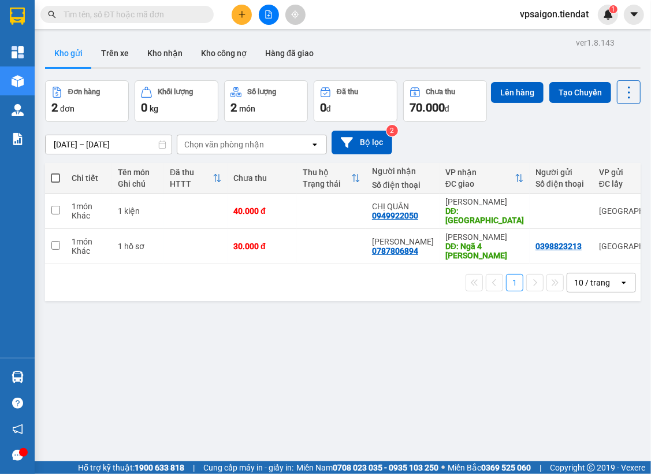
click at [316, 330] on div "ver 1.8.143 Kho gửi Trên xe Kho nhận Kho công nợ Hàng đã giao Đơn hàng 2 đơn Kh…" at bounding box center [342, 272] width 605 height 474
drag, startPoint x: 261, startPoint y: 403, endPoint x: 296, endPoint y: 327, distance: 84.0
click at [265, 396] on div "ver 1.8.143 Kho gửi Trên xe Kho nhận Kho công nợ Hàng đã giao Đơn hàng 2 đơn Kh…" at bounding box center [342, 272] width 605 height 474
click at [315, 264] on td at bounding box center [331, 246] width 69 height 35
checkbox input "true"
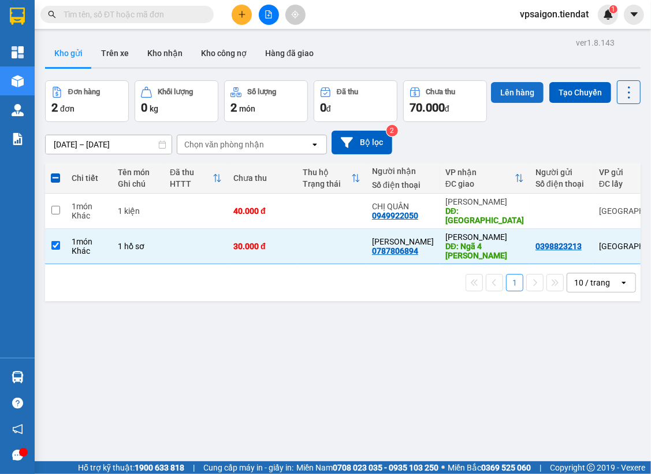
click at [491, 103] on button "Lên hàng" at bounding box center [517, 92] width 53 height 21
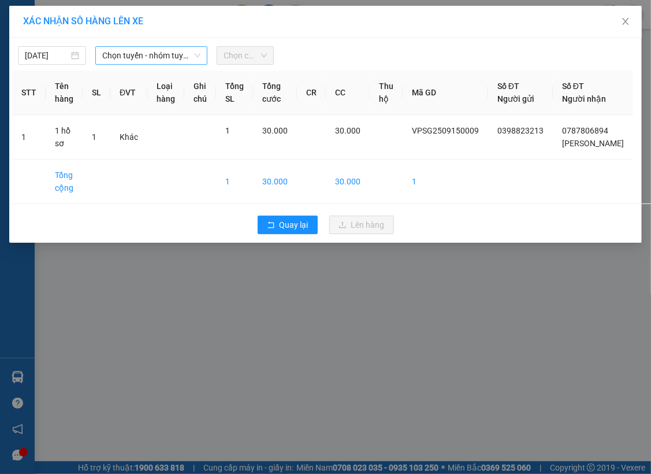
click at [135, 54] on span "Chọn tuyến - nhóm tuyến" at bounding box center [151, 55] width 98 height 17
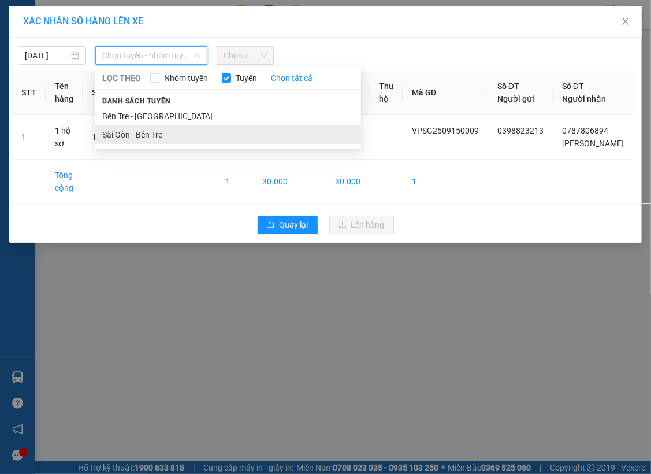
click at [130, 131] on li "Sài Gòn - Bến Tre" at bounding box center [228, 134] width 266 height 18
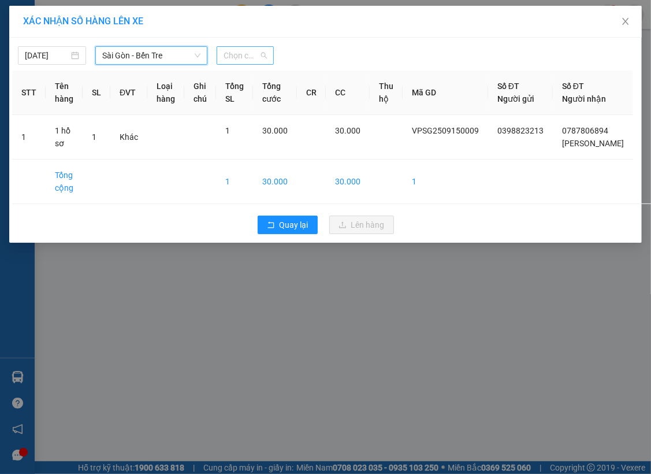
click at [249, 63] on span "Chọn chuyến" at bounding box center [245, 55] width 43 height 17
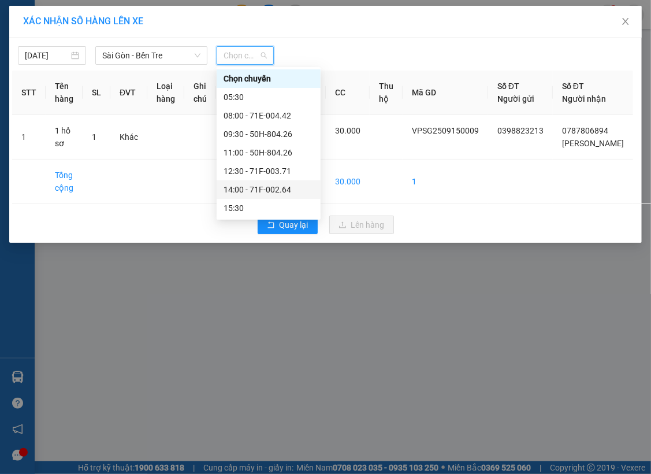
click at [252, 182] on div "14:00 - 71F-002.64" at bounding box center [269, 189] width 104 height 18
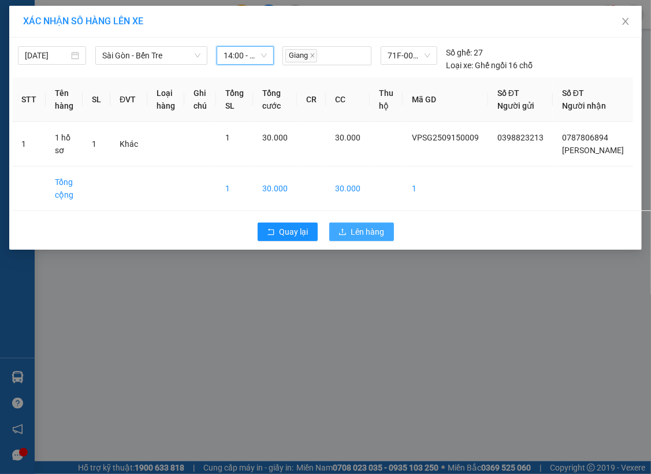
click at [358, 238] on span "Lên hàng" at bounding box center [368, 231] width 34 height 13
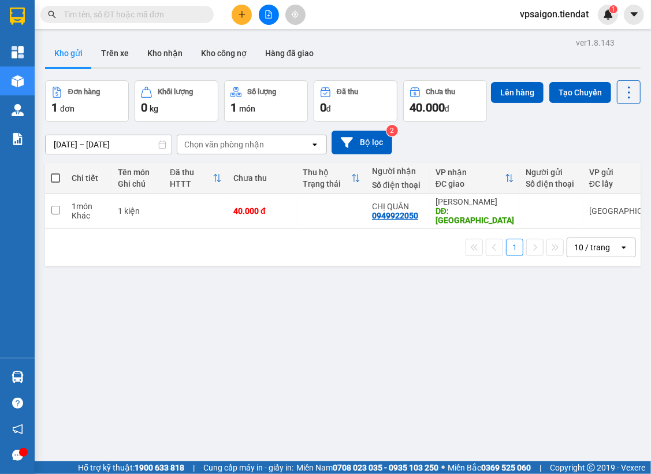
click at [265, 320] on div "ver 1.8.143 Kho gửi Trên xe Kho nhận Kho công nợ Hàng đã giao Đơn hàng 1 đơn Kh…" at bounding box center [342, 272] width 605 height 474
click at [569, 215] on icon at bounding box center [573, 211] width 8 height 8
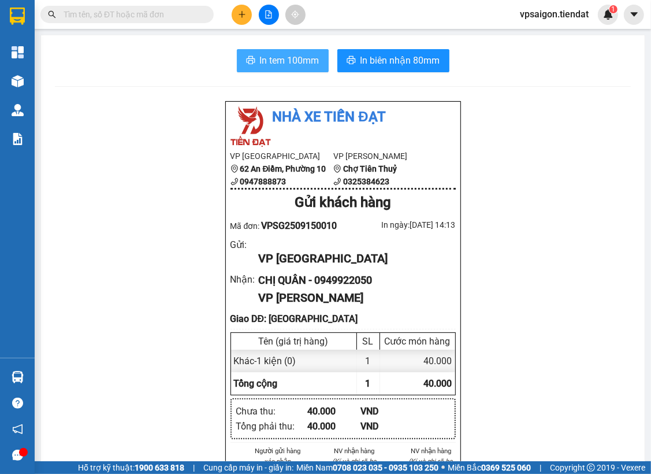
click at [264, 54] on span "In tem 100mm" at bounding box center [290, 60] width 60 height 14
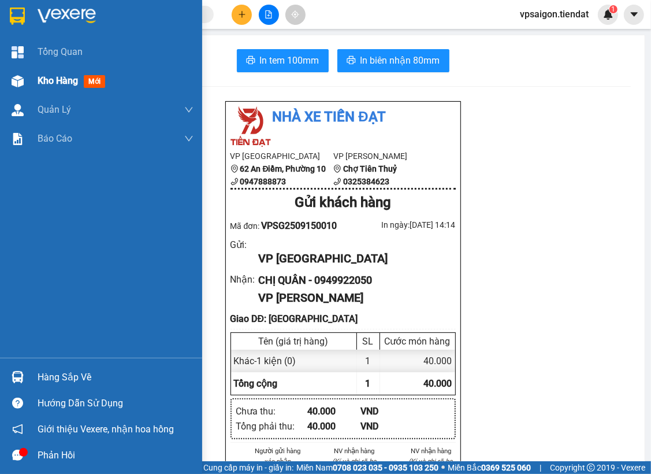
click at [39, 79] on span "Kho hàng" at bounding box center [58, 80] width 40 height 11
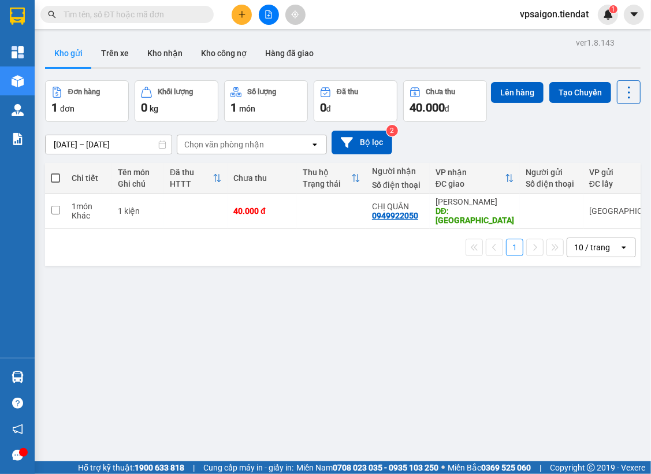
drag, startPoint x: 216, startPoint y: 305, endPoint x: 225, endPoint y: 275, distance: 31.3
click at [216, 305] on div "ver 1.8.143 Kho gửi Trên xe Kho nhận Kho công nợ Hàng đã giao Đơn hàng 1 đơn Kh…" at bounding box center [342, 272] width 605 height 474
click at [256, 10] on div at bounding box center [268, 15] width 87 height 20
click at [243, 12] on icon "plus" at bounding box center [242, 14] width 8 height 8
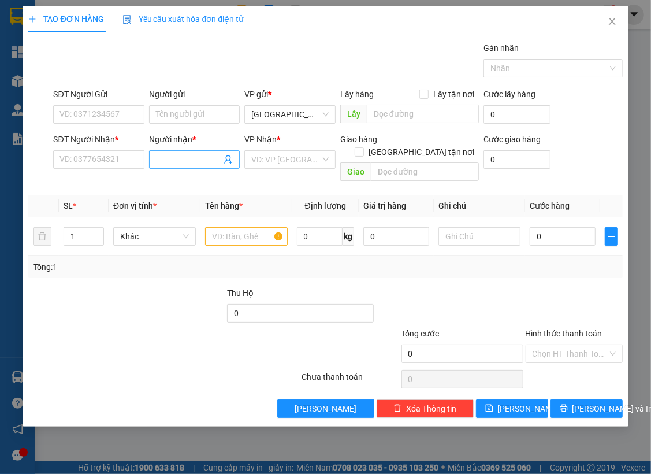
click at [187, 158] on input "Người nhận *" at bounding box center [189, 159] width 66 height 13
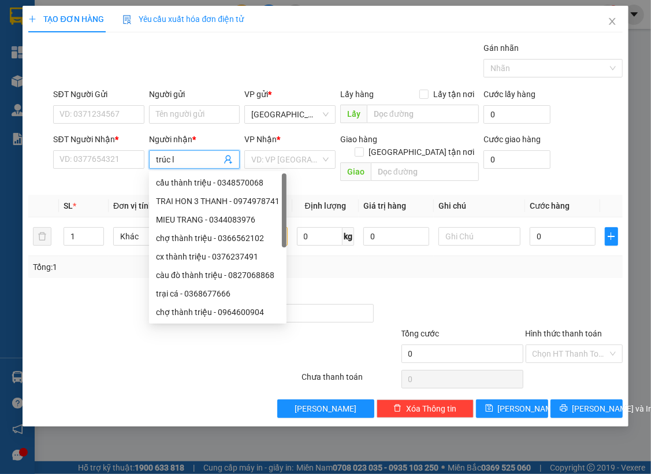
type input "trúc ly"
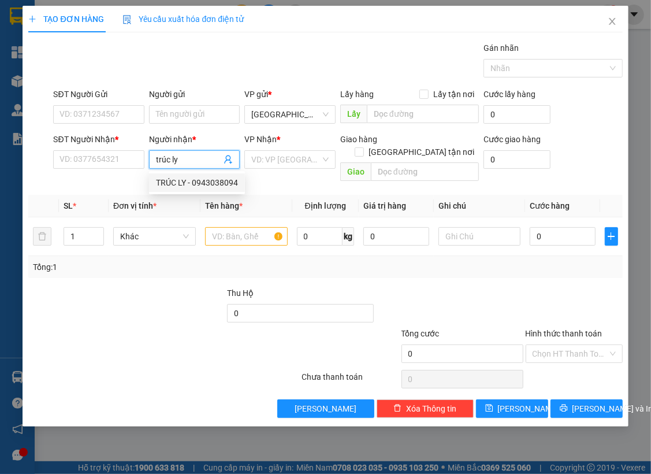
click at [213, 187] on div "TRÚC LY - 0943038094" at bounding box center [197, 182] width 82 height 13
type input "0943038094"
type input "TRÚC LY"
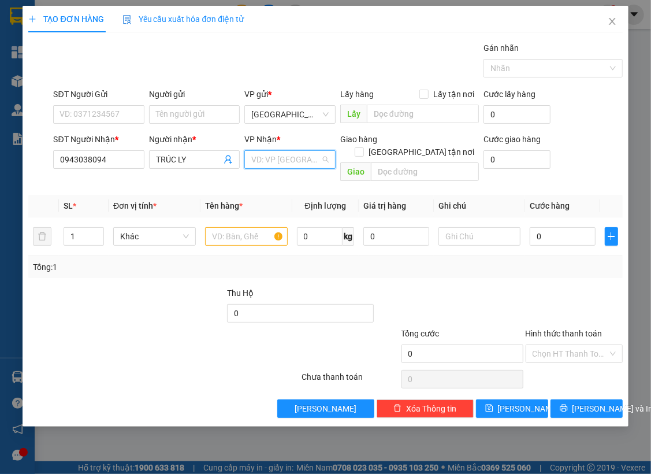
click at [264, 155] on input "search" at bounding box center [285, 159] width 69 height 17
click at [273, 198] on div "Tân Phú" at bounding box center [291, 201] width 78 height 13
type input "2"
click at [95, 228] on span "Increase Value" at bounding box center [97, 233] width 13 height 10
click at [228, 227] on input "text" at bounding box center [246, 236] width 83 height 18
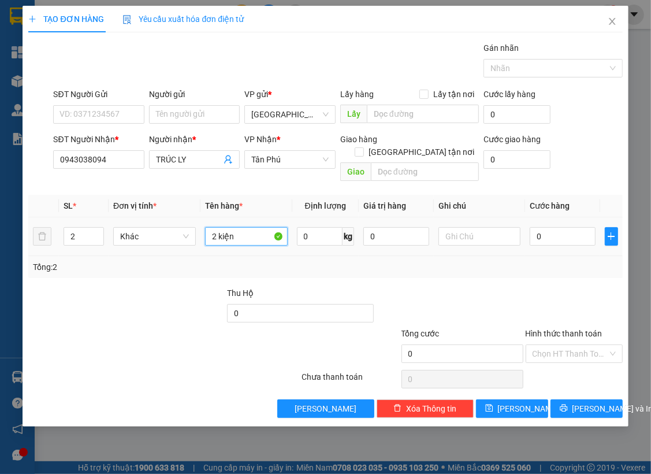
type input "2 kiện"
type input "6"
type input "60"
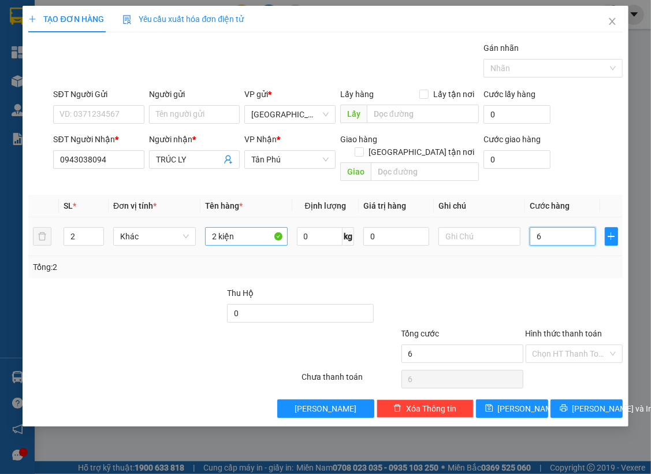
type input "60"
type input "60.000"
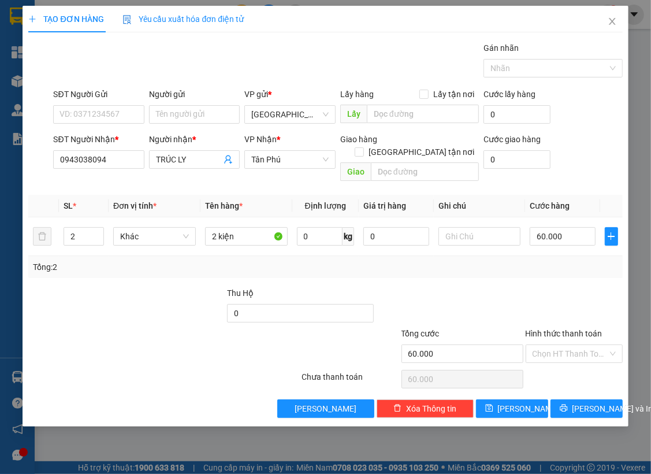
drag, startPoint x: 379, startPoint y: 281, endPoint x: 543, endPoint y: 195, distance: 184.6
click at [381, 287] on div at bounding box center [449, 307] width 149 height 40
click at [505, 70] on div at bounding box center [547, 68] width 121 height 14
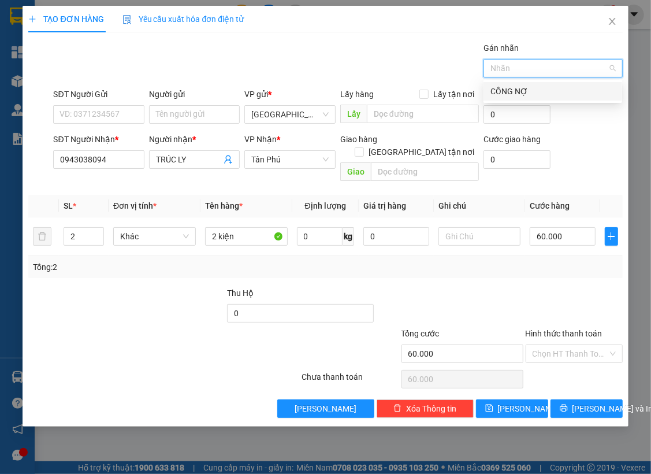
click at [518, 85] on div "CÔNG NỢ" at bounding box center [553, 91] width 125 height 13
click at [451, 81] on div "Gán nhãn CÔNG NỢ" at bounding box center [338, 62] width 574 height 40
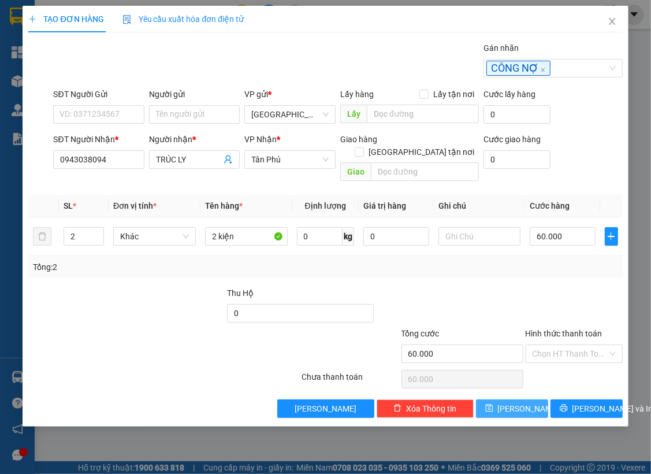
drag, startPoint x: 527, startPoint y: 395, endPoint x: 546, endPoint y: 384, distance: 22.0
click at [528, 399] on button "[PERSON_NAME]" at bounding box center [512, 408] width 72 height 18
type input "1"
type input "0"
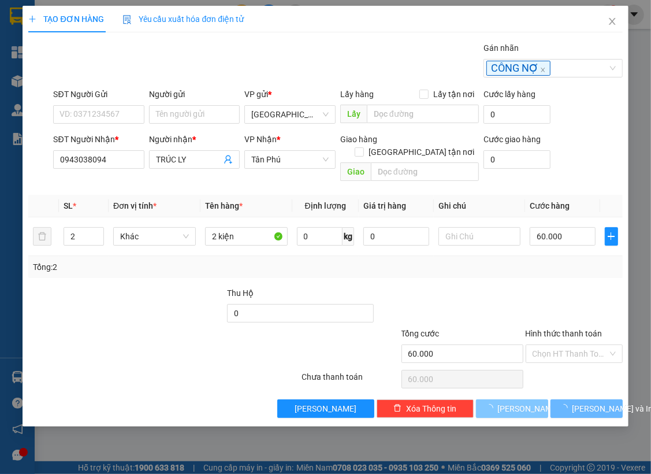
type input "0"
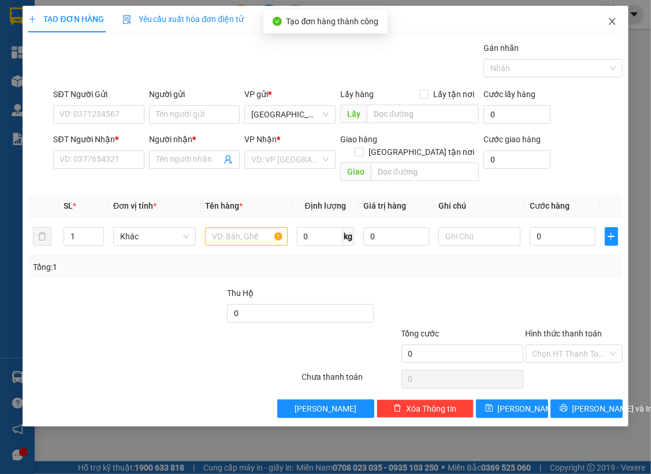
click at [622, 30] on span "Close" at bounding box center [612, 22] width 32 height 32
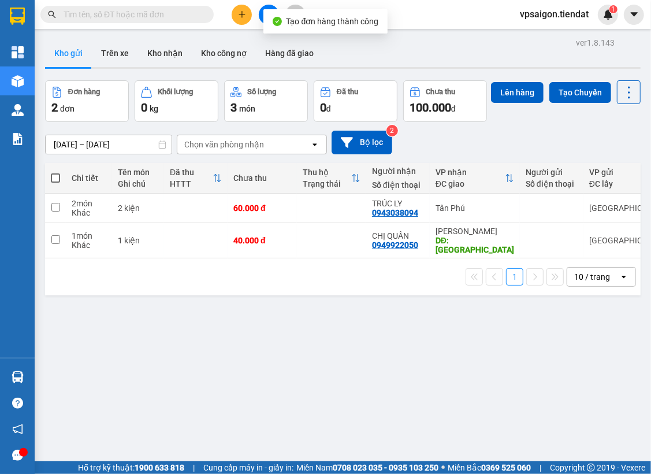
click at [175, 20] on input "text" at bounding box center [132, 14] width 136 height 13
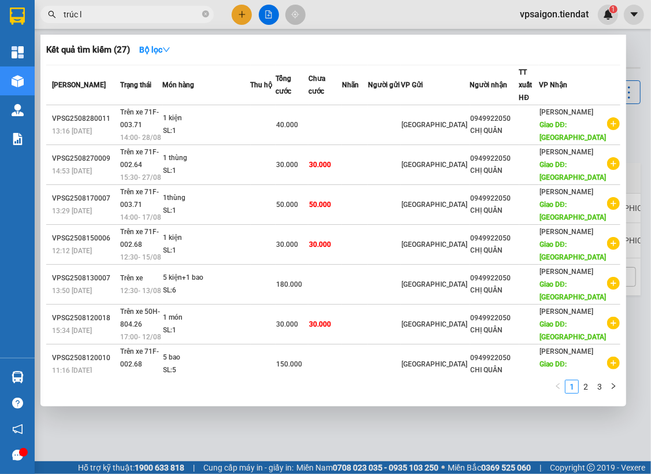
type input "trúc ly"
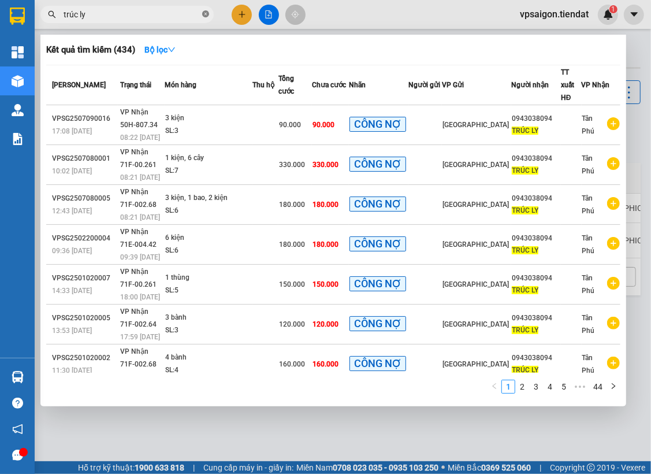
click at [204, 16] on icon "close-circle" at bounding box center [205, 13] width 7 height 7
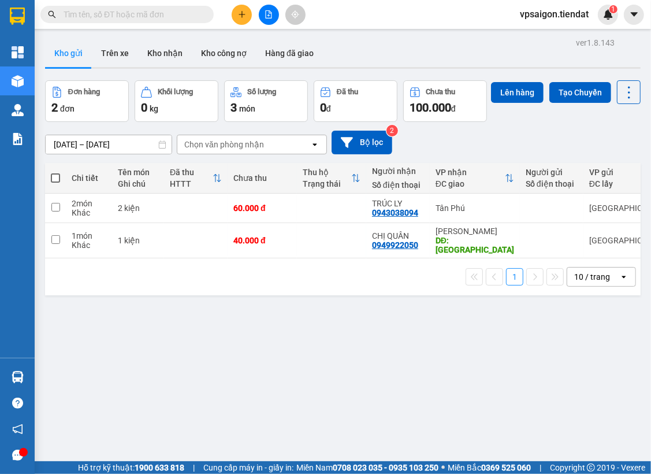
click at [275, 324] on div "ver 1.8.143 Kho gửi Trên xe Kho nhận Kho công nợ Hàng đã giao Đơn hàng 2 đơn Kh…" at bounding box center [342, 272] width 605 height 474
click at [281, 317] on div "ver 1.8.143 Kho gửi Trên xe Kho nhận Kho công nợ Hàng đã giao Đơn hàng 2 đơn Kh…" at bounding box center [342, 272] width 605 height 474
click at [546, 212] on icon at bounding box center [550, 208] width 8 height 8
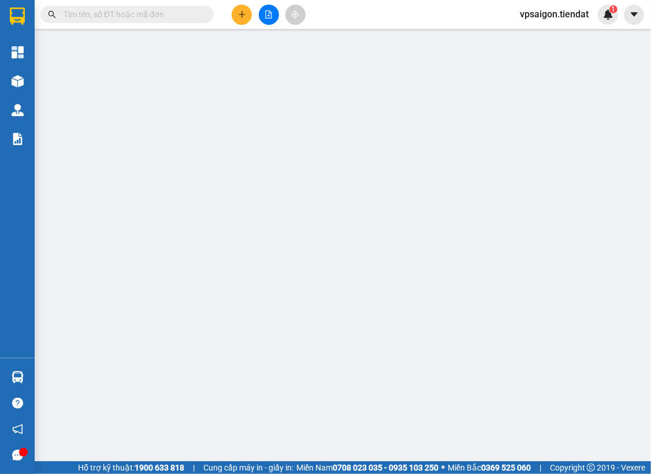
type input "0943038094"
type input "TRÚC LY"
type input "60.000"
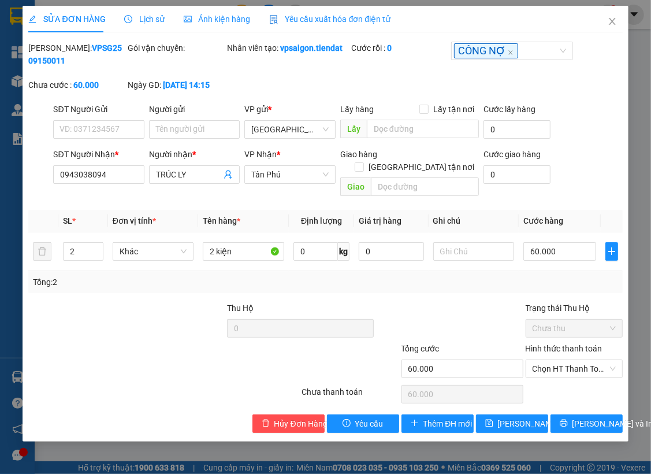
click at [590, 40] on div "SỬA ĐƠN HÀNG Lịch sử Ảnh kiện hàng Yêu cầu xuất hóa đơn điện tử Total Paid Fee …" at bounding box center [325, 219] width 594 height 427
click at [618, 32] on span "Close" at bounding box center [612, 22] width 32 height 32
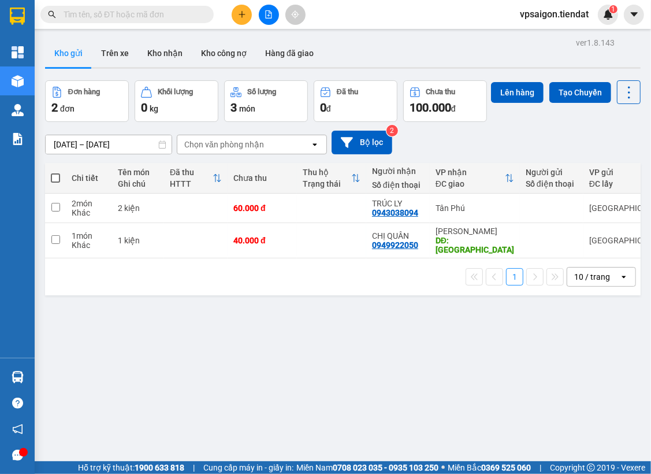
click at [249, 322] on div "ver 1.8.143 Kho gửi Trên xe Kho nhận Kho công nợ Hàng đã giao Đơn hàng 2 đơn Kh…" at bounding box center [342, 272] width 605 height 474
click at [365, 258] on td at bounding box center [331, 240] width 69 height 35
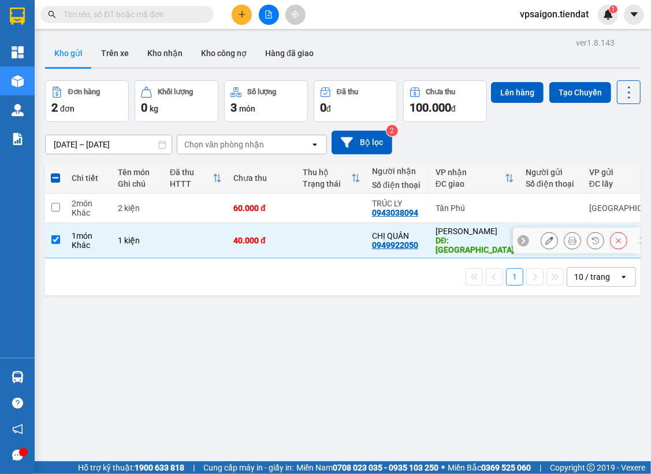
click at [365, 258] on td at bounding box center [331, 240] width 69 height 35
checkbox input "false"
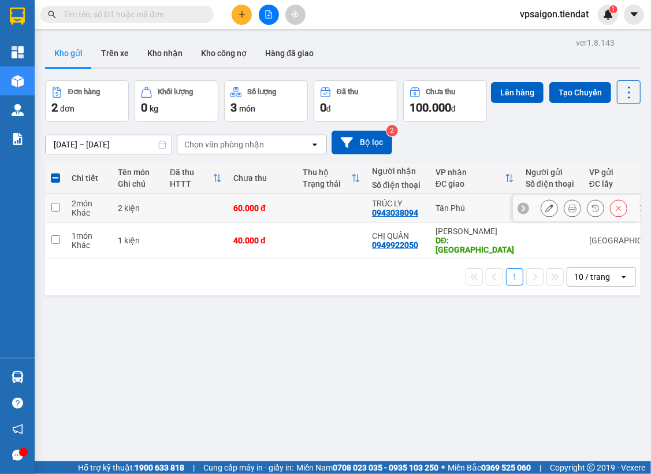
click at [369, 223] on td "TRÚC LY 0943038094" at bounding box center [398, 208] width 64 height 29
checkbox input "true"
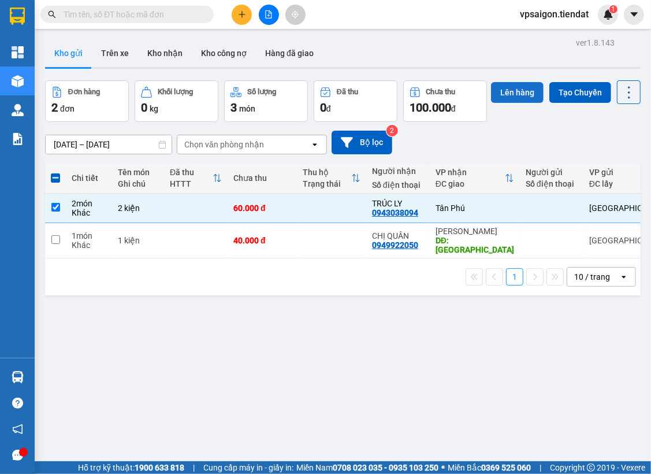
click at [491, 103] on button "Lên hàng" at bounding box center [517, 92] width 53 height 21
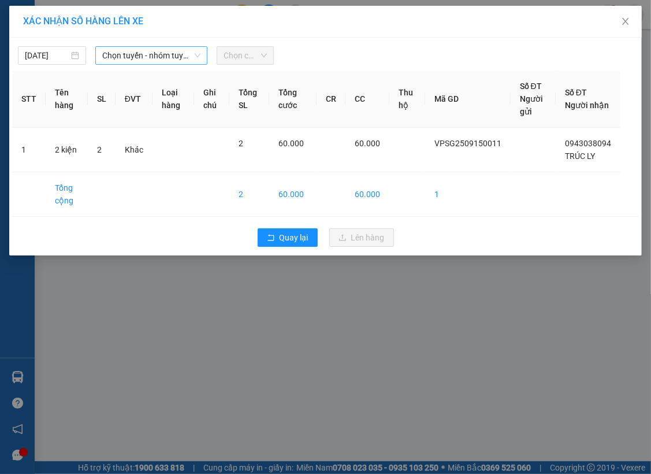
click at [139, 56] on span "Chọn tuyến - nhóm tuyến" at bounding box center [151, 55] width 98 height 17
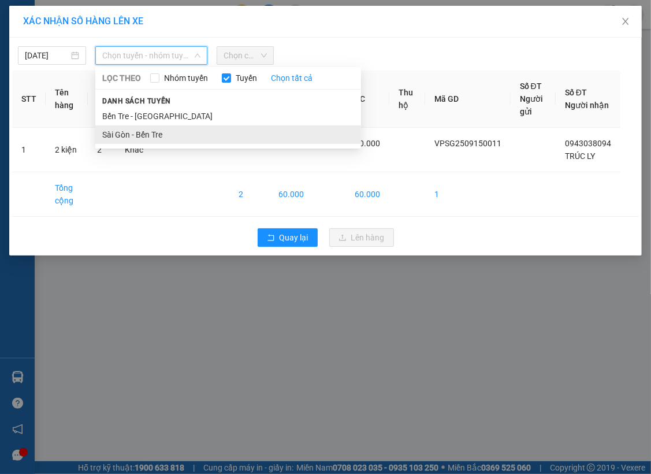
click at [113, 127] on li "Sài Gòn - Bến Tre" at bounding box center [228, 134] width 266 height 18
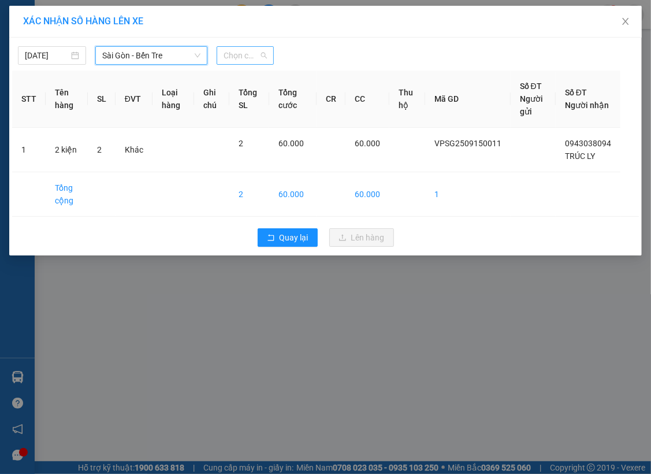
click at [263, 56] on span "Chọn chuyến" at bounding box center [245, 55] width 43 height 17
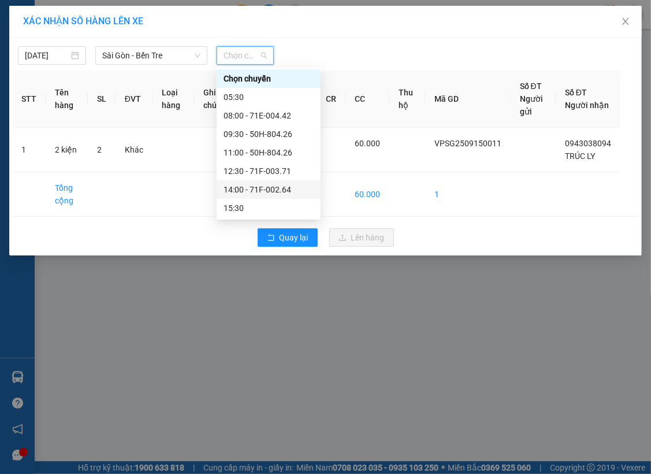
click at [258, 181] on div "14:00 - 71F-002.64" at bounding box center [269, 189] width 104 height 18
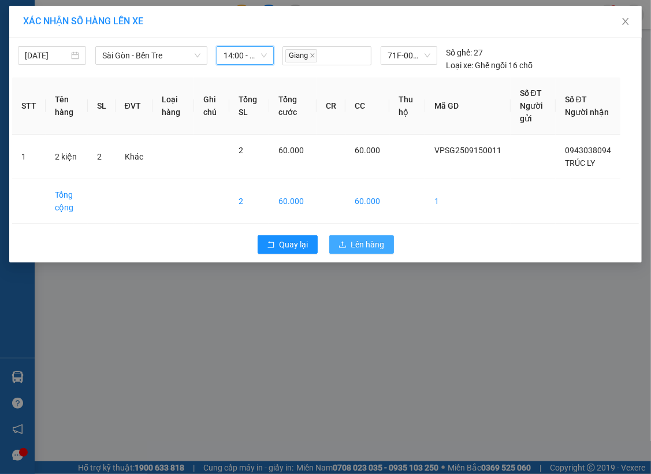
click at [368, 240] on span "Lên hàng" at bounding box center [368, 244] width 34 height 13
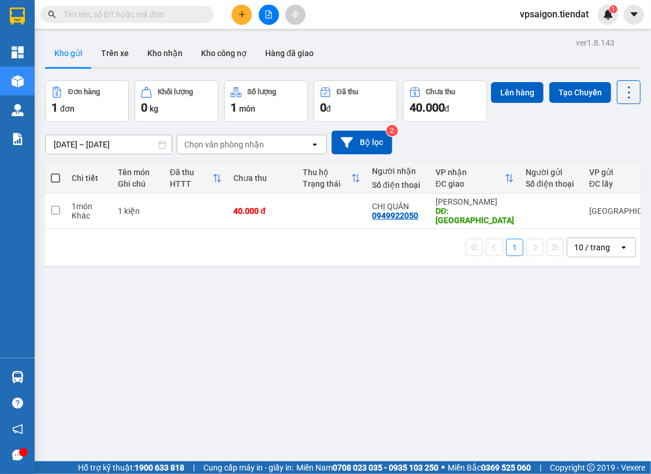
click at [246, 6] on button at bounding box center [242, 15] width 20 height 20
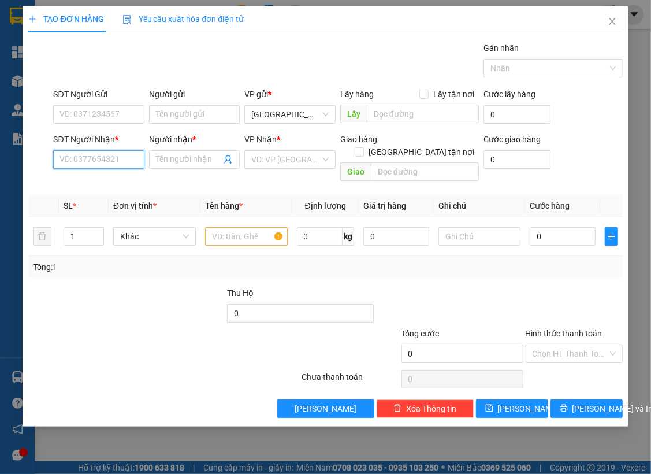
click at [110, 159] on input "SĐT Người Nhận *" at bounding box center [98, 159] width 91 height 18
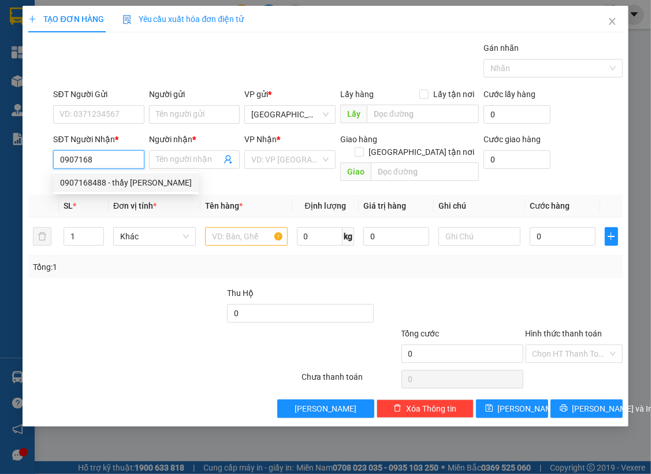
click at [97, 182] on div "0907168488 - thầy kiệt" at bounding box center [126, 182] width 132 height 13
type input "0907168488"
type input "thầy [PERSON_NAME]"
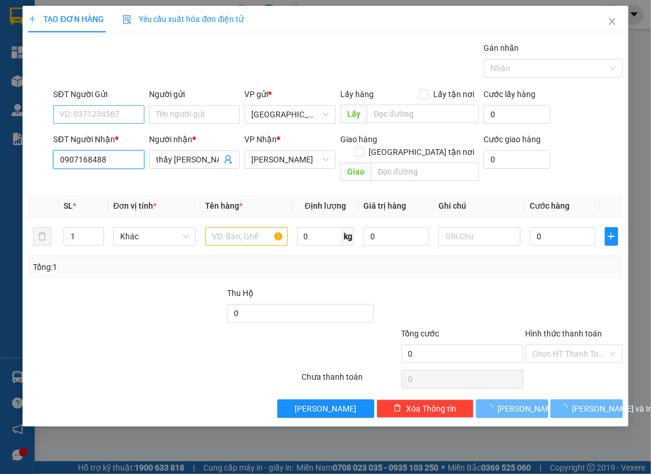
type input "0907168488"
click at [102, 114] on input "SĐT Người Gửi" at bounding box center [98, 114] width 91 height 18
type input "1.000.000"
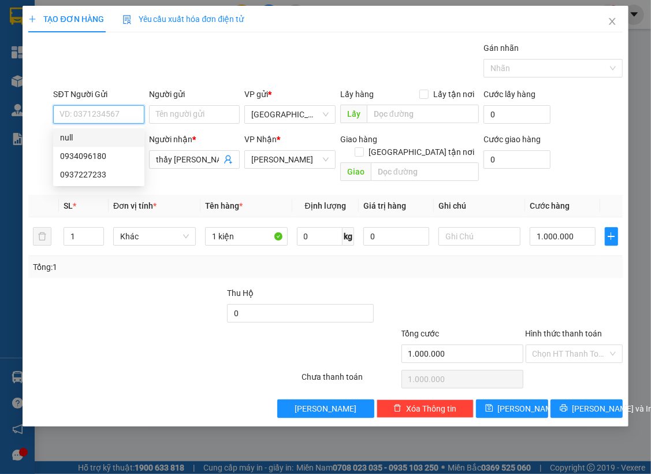
click at [91, 117] on input "SĐT Người Gửi" at bounding box center [98, 114] width 91 height 18
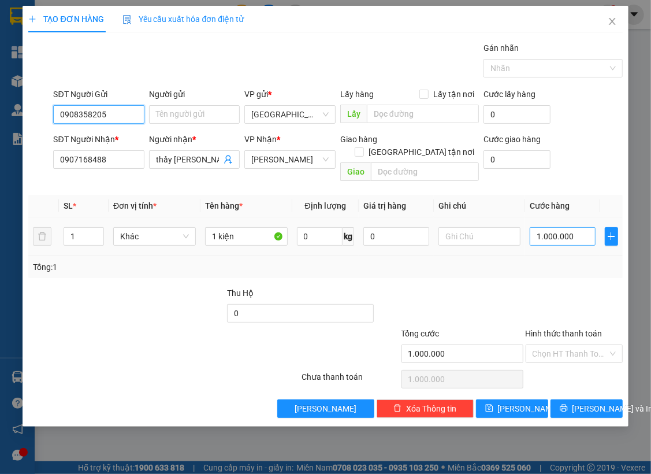
type input "0908358205"
click at [552, 227] on input "1.000.000" at bounding box center [563, 236] width 66 height 18
type input "4"
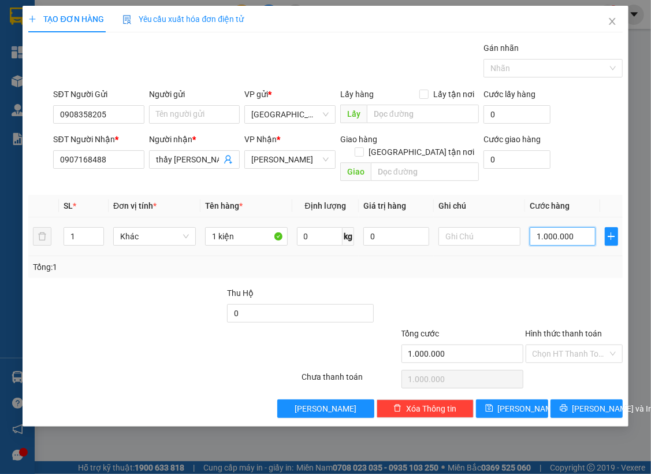
type input "4"
type input "40"
type input "40.000"
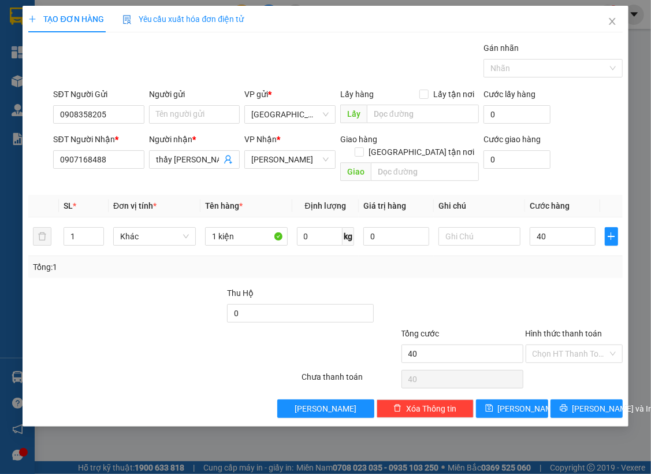
type input "40.000"
click at [548, 261] on div "Tổng: 1" at bounding box center [325, 267] width 585 height 13
click at [120, 156] on input "0907168488" at bounding box center [98, 159] width 91 height 18
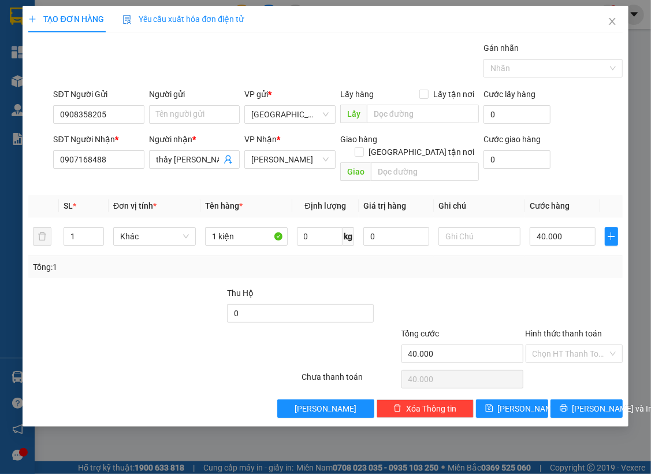
drag, startPoint x: 55, startPoint y: 321, endPoint x: 69, endPoint y: 319, distance: 13.4
click at [61, 327] on div at bounding box center [114, 347] width 174 height 40
click at [29, 238] on td at bounding box center [43, 236] width 30 height 39
click at [589, 402] on span "[PERSON_NAME] và In" at bounding box center [613, 408] width 81 height 13
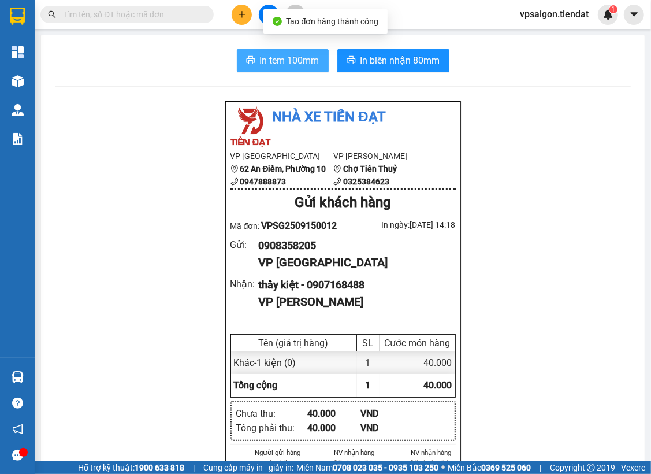
click at [311, 63] on span "In tem 100mm" at bounding box center [290, 60] width 60 height 14
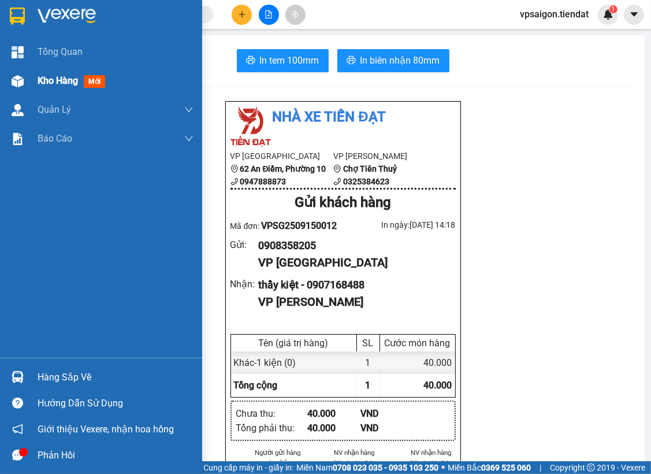
click at [46, 77] on span "Kho hàng" at bounding box center [58, 80] width 40 height 11
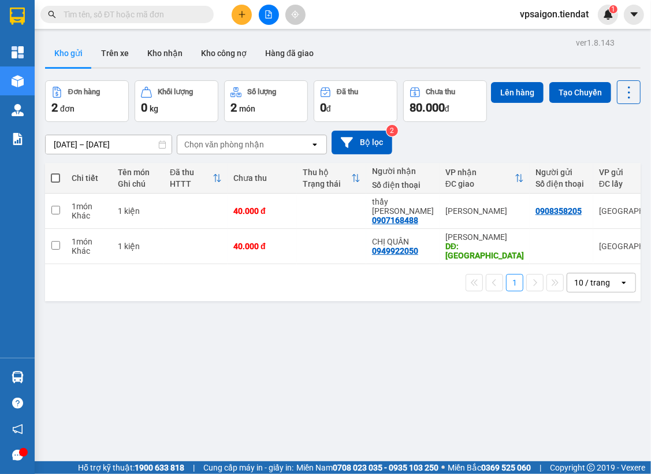
click at [241, 12] on icon "plus" at bounding box center [242, 14] width 8 height 8
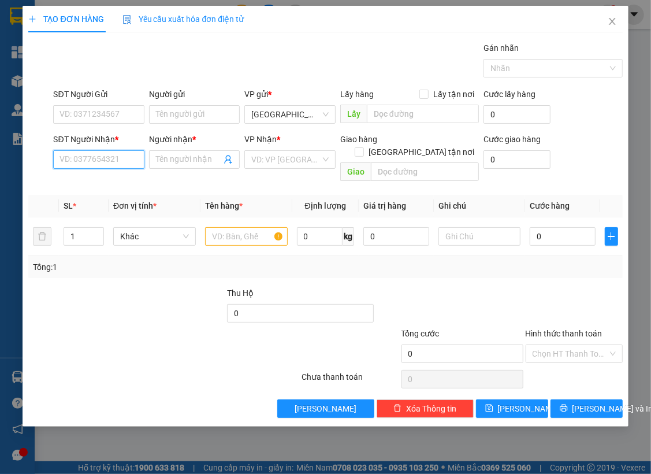
click at [114, 159] on input "SĐT Người Nhận *" at bounding box center [98, 159] width 91 height 18
click at [202, 156] on input "Người nhận *" at bounding box center [189, 159] width 66 height 13
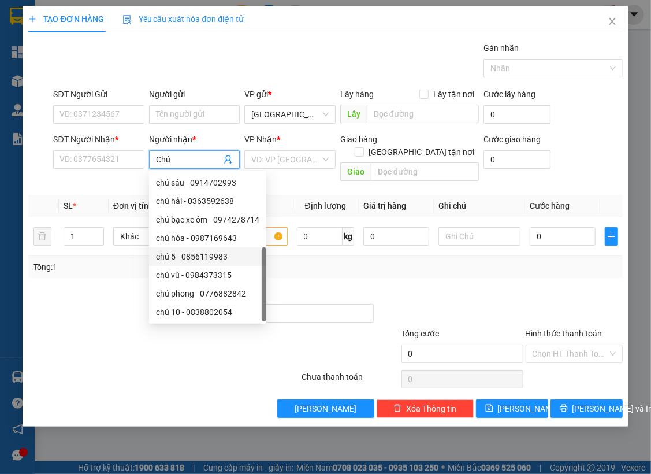
scroll to position [36, 0]
click at [201, 161] on input "Chú" at bounding box center [189, 159] width 66 height 13
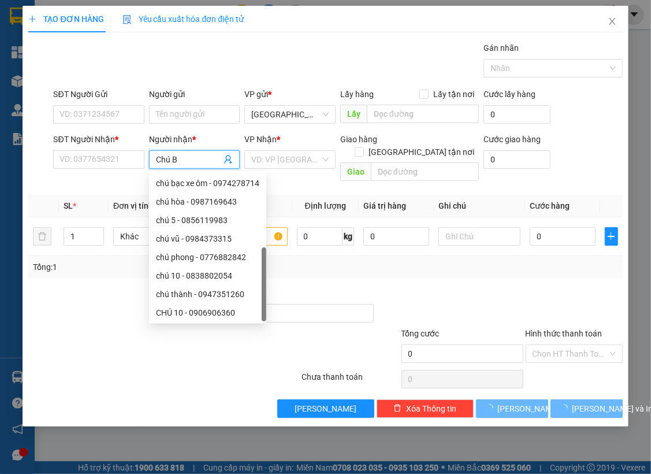
scroll to position [0, 0]
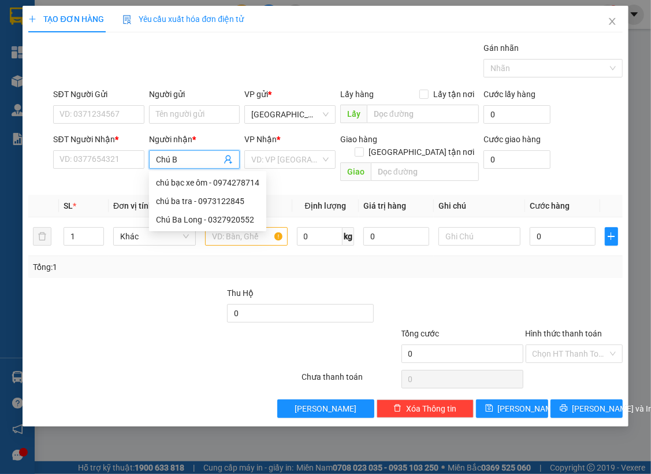
type input "Chú Ba"
click at [185, 204] on div "Chú Ba Long - 0327920552" at bounding box center [205, 201] width 98 height 13
type input "0327920552"
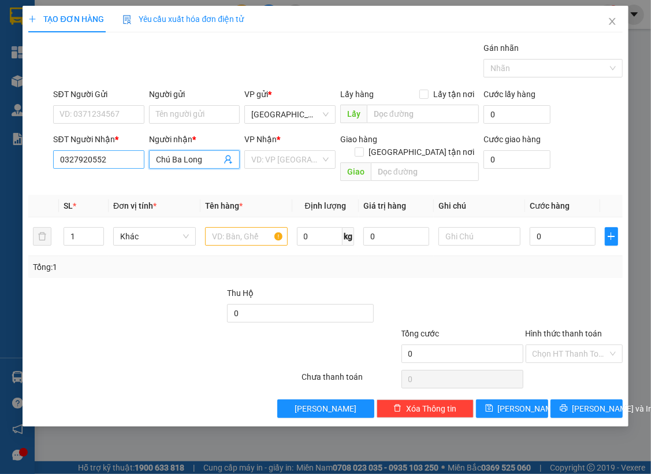
type input "Chú Ba Long"
click at [108, 166] on input "0327920552" at bounding box center [98, 159] width 91 height 18
paste input "0327920552"
type input "0327920552"
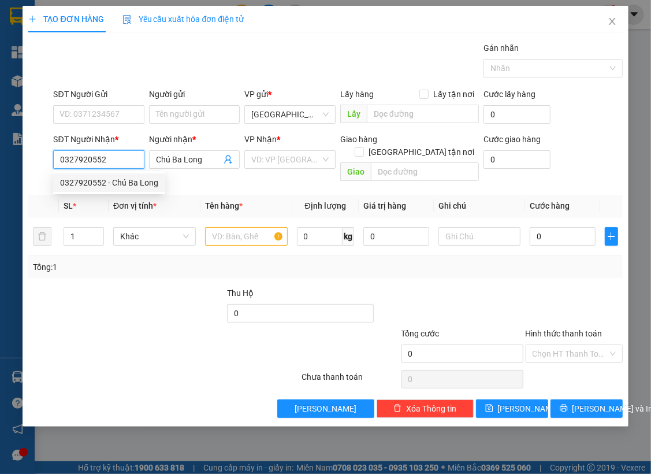
click at [120, 155] on input "0327920552" at bounding box center [98, 159] width 91 height 18
click at [118, 185] on div "0327920552 - Chú Ba Long" at bounding box center [109, 182] width 98 height 13
type input "thành triệu"
type input "50.000"
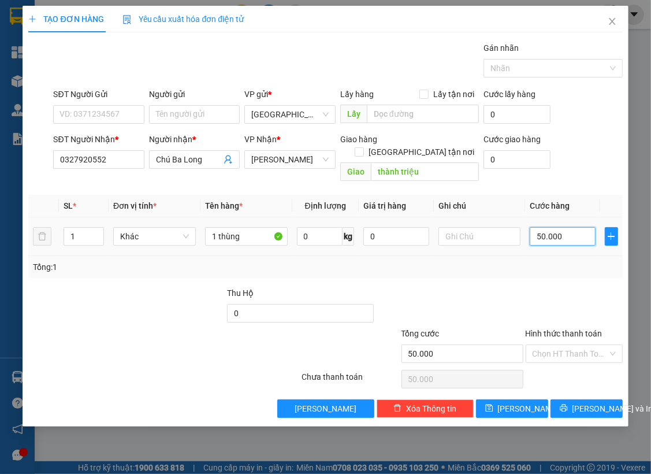
type input "4"
type input "40"
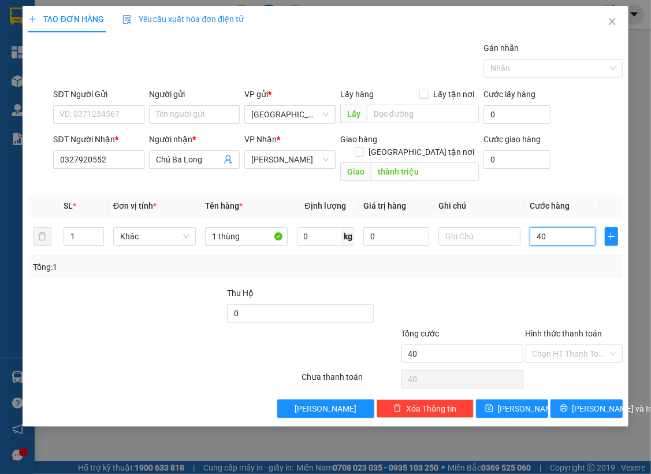
type input "40"
type input "40.000"
click at [583, 261] on div "Tổng: 1" at bounding box center [325, 267] width 585 height 13
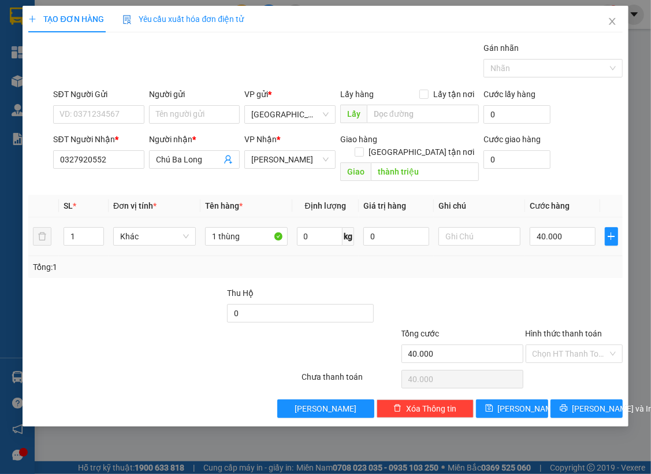
drag, startPoint x: 150, startPoint y: 314, endPoint x: 312, endPoint y: 236, distance: 179.4
click at [150, 313] on form "Thu Hộ 0 Tổng cước 40.000 Hình thức thanh toán Chọn HT Thanh Toán" at bounding box center [325, 327] width 594 height 81
click at [579, 385] on div "Transit Pickup Surcharge Ids Transit Deliver Surcharge Ids Transit Deliver Surc…" at bounding box center [325, 230] width 594 height 376
click at [582, 402] on span "[PERSON_NAME] và In" at bounding box center [613, 408] width 81 height 13
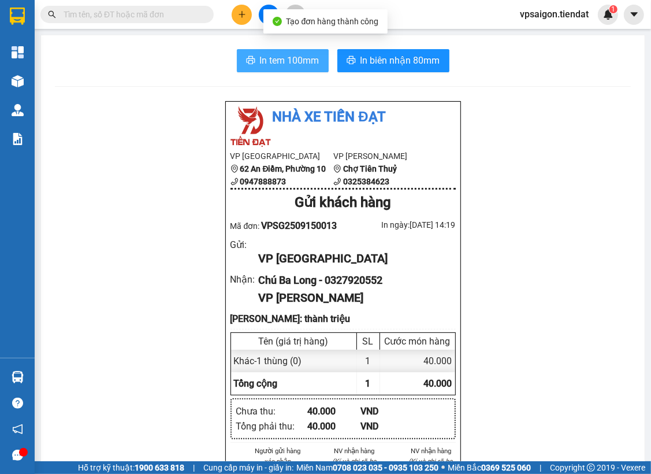
click at [260, 68] on span "In tem 100mm" at bounding box center [290, 60] width 60 height 14
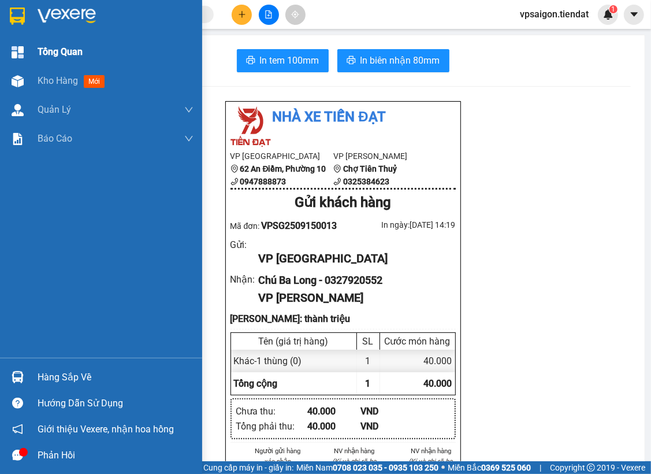
click at [64, 64] on div "Tổng Quan" at bounding box center [116, 52] width 156 height 29
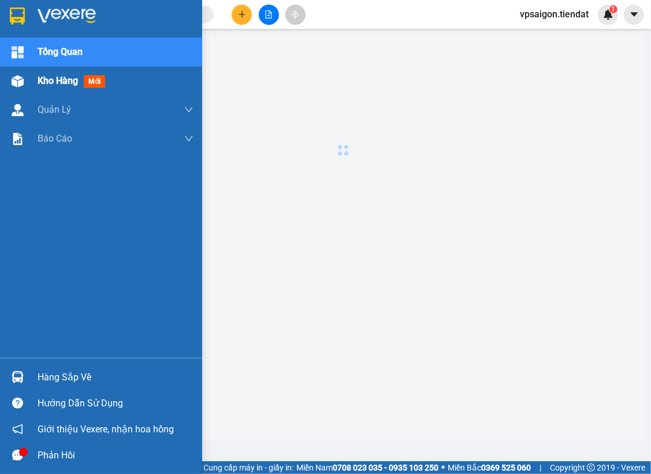
click at [64, 74] on div "Kho hàng mới" at bounding box center [74, 80] width 72 height 14
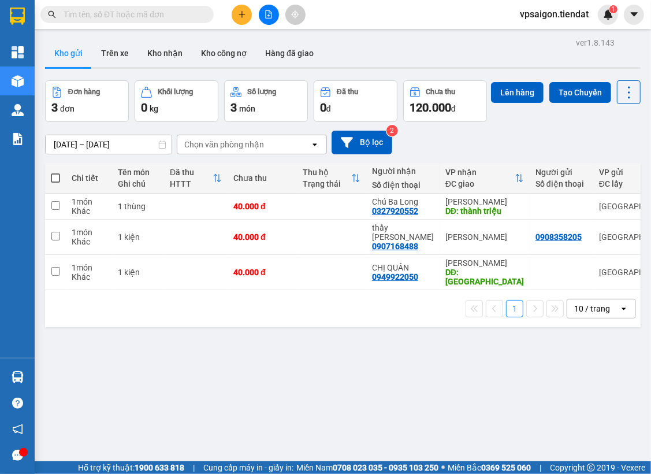
click at [244, 340] on div "ver 1.8.143 Kho gửi Trên xe Kho nhận Kho công nợ Hàng đã giao Đơn hàng 3 đơn Kh…" at bounding box center [342, 272] width 605 height 474
click at [542, 247] on button at bounding box center [550, 237] width 16 height 20
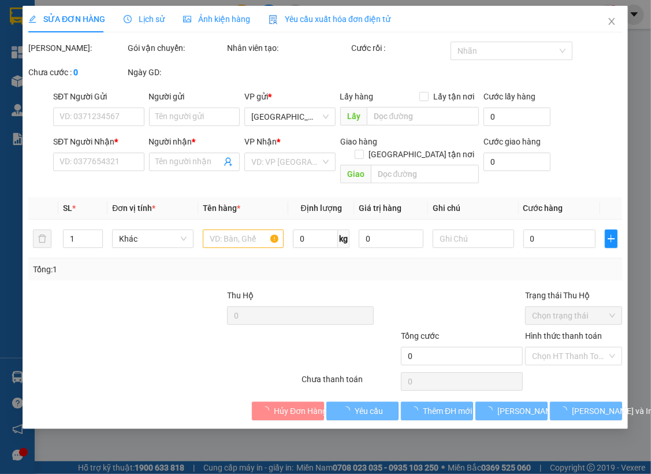
type input "0908358205"
type input "0907168488"
type input "thầy [PERSON_NAME]"
type input "40.000"
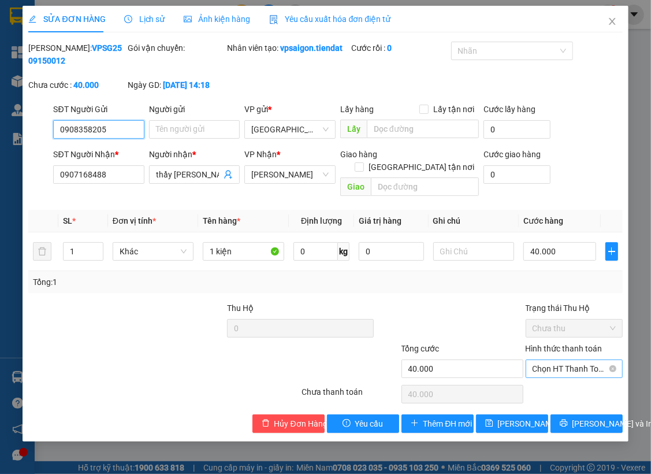
click at [572, 360] on span "Chọn HT Thanh Toán" at bounding box center [574, 368] width 83 height 17
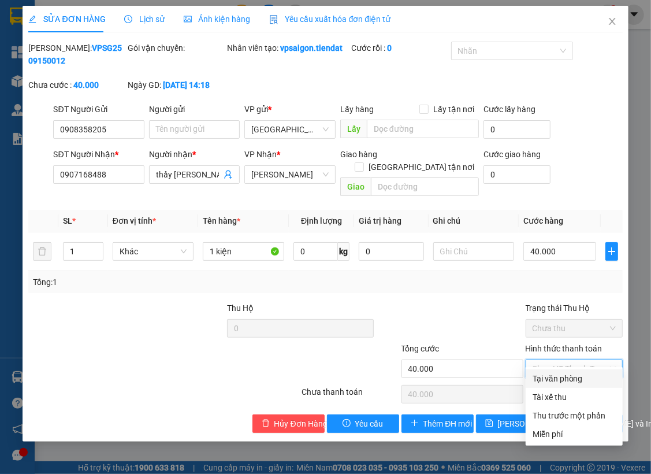
click at [566, 379] on div "Tại văn phòng" at bounding box center [574, 378] width 83 height 13
type input "0"
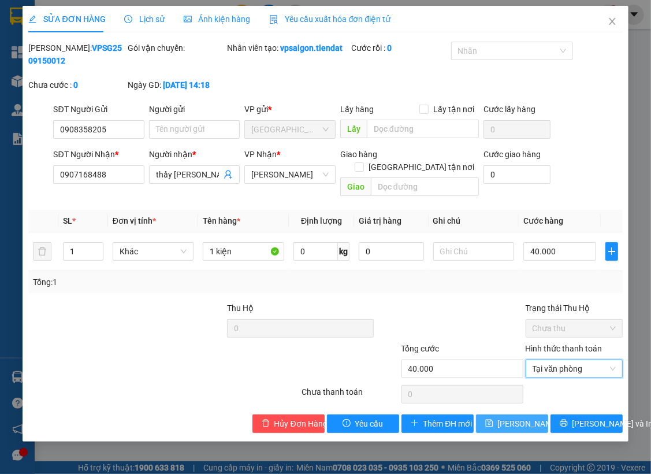
click at [531, 417] on span "[PERSON_NAME] thay đổi" at bounding box center [544, 423] width 92 height 13
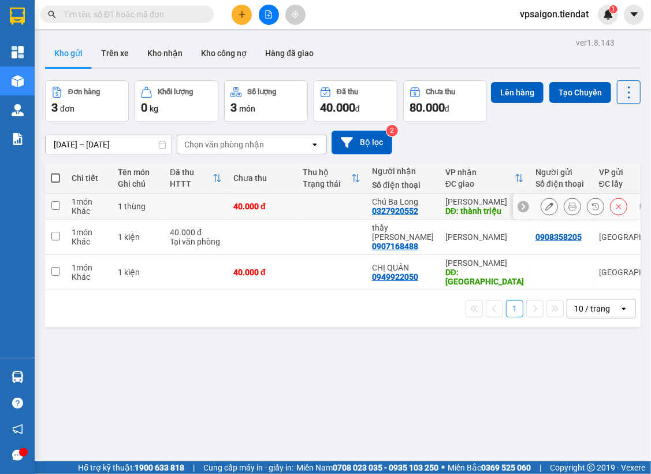
click at [542, 217] on button at bounding box center [550, 207] width 16 height 20
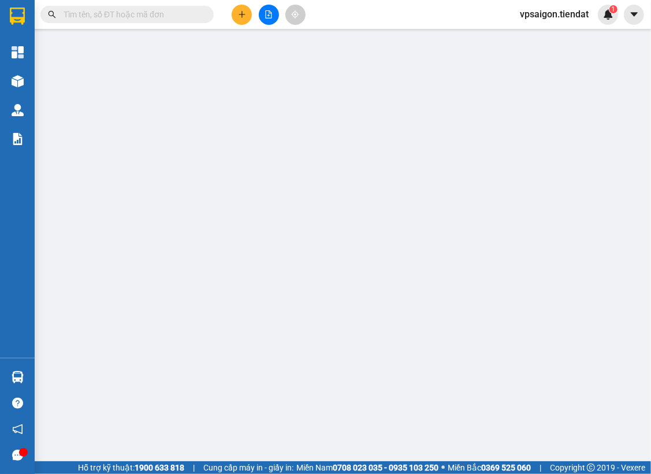
type input "0327920552"
type input "Chú Ba Long"
type input "thành triệu"
type input "40.000"
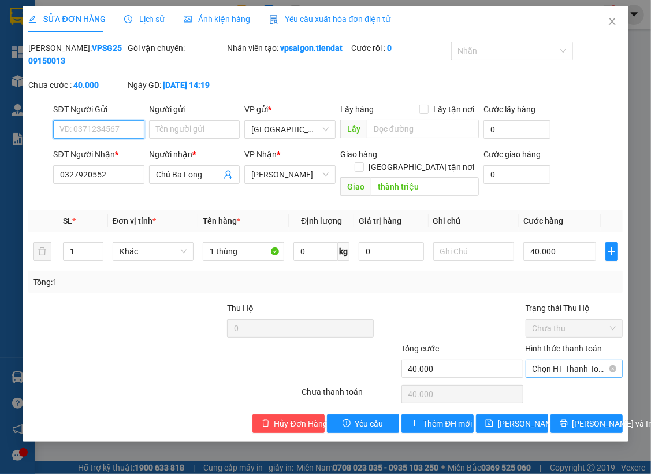
click at [560, 360] on span "Chọn HT Thanh Toán" at bounding box center [574, 368] width 83 height 17
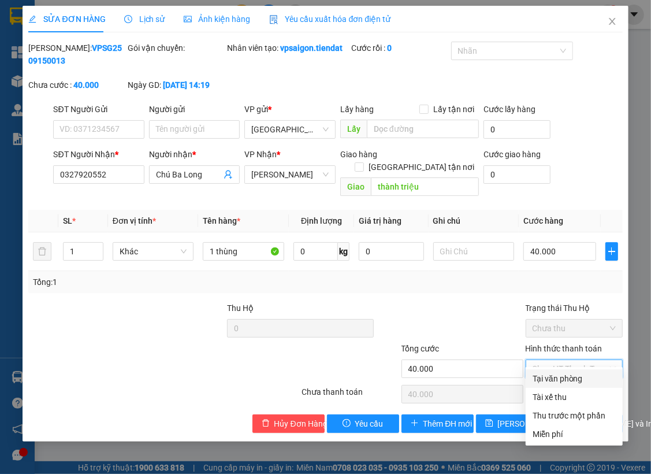
click at [550, 376] on div "Tại văn phòng" at bounding box center [574, 378] width 83 height 13
type input "0"
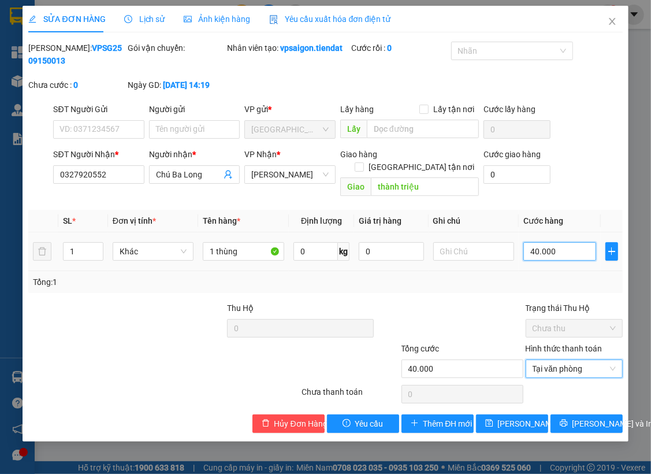
click at [554, 243] on input "40.000" at bounding box center [560, 251] width 73 height 18
type input "5"
type input "50"
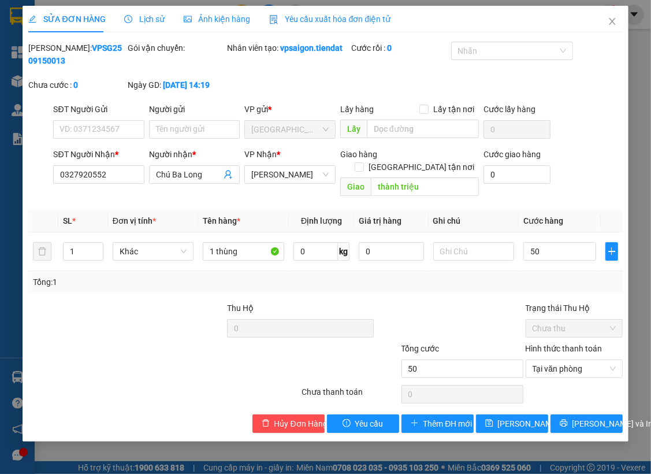
type input "50.000"
click at [458, 279] on div "Tổng: 1" at bounding box center [325, 282] width 594 height 22
click at [513, 417] on span "[PERSON_NAME] thay đổi" at bounding box center [544, 423] width 92 height 13
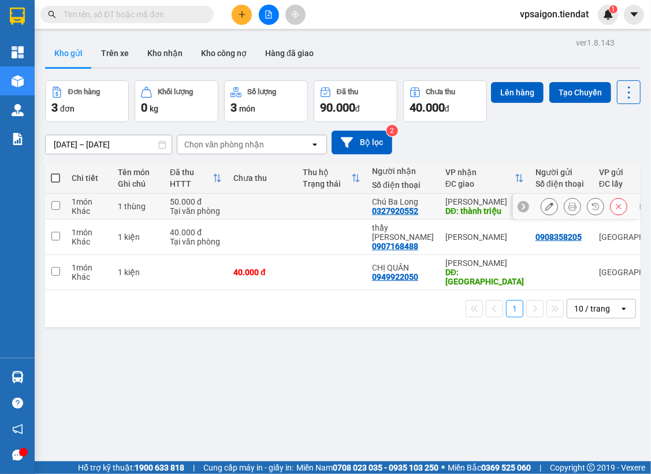
click at [565, 217] on button at bounding box center [573, 207] width 16 height 20
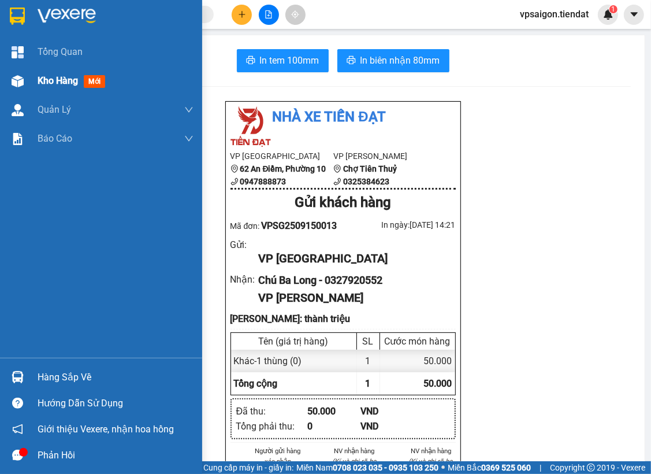
click at [26, 83] on div at bounding box center [18, 81] width 20 height 20
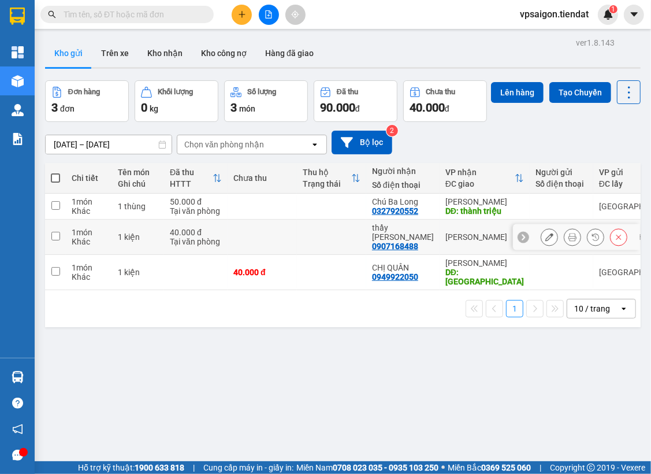
click at [546, 241] on icon at bounding box center [550, 237] width 8 height 8
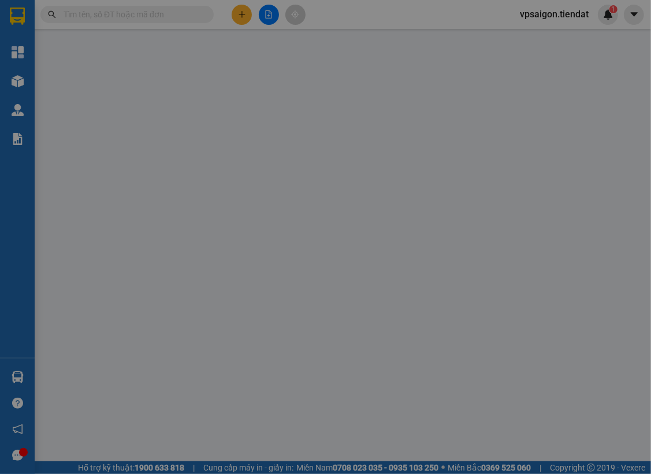
type input "0908358205"
type input "0907168488"
type input "thầy [PERSON_NAME]"
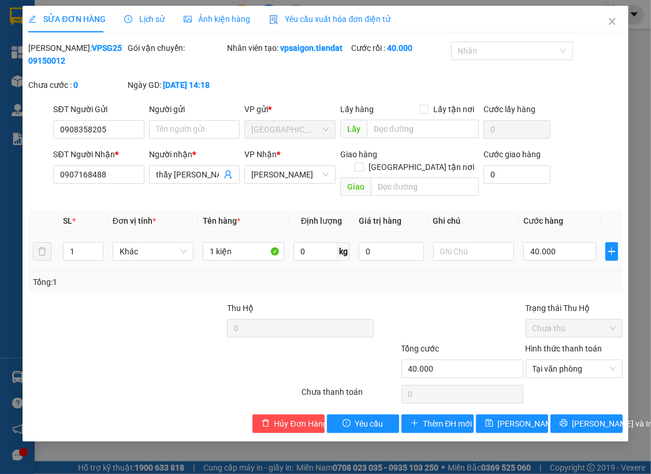
click at [551, 252] on td "40.000" at bounding box center [560, 251] width 82 height 39
click at [553, 242] on input "40.000" at bounding box center [560, 251] width 73 height 18
type input "5"
type input "56"
type input "560"
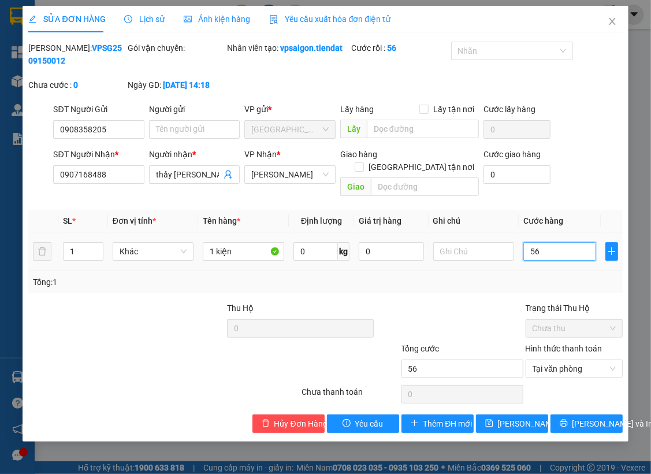
type input "560"
type input "56"
type input "5"
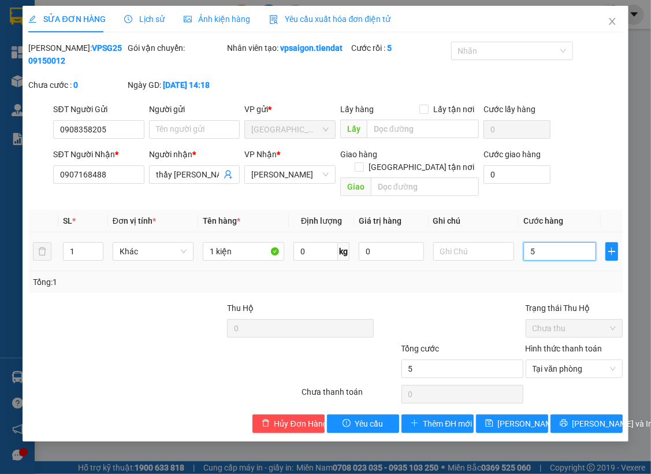
type input "50"
type input "50.000"
click at [517, 276] on div "Tổng: 1" at bounding box center [325, 282] width 585 height 13
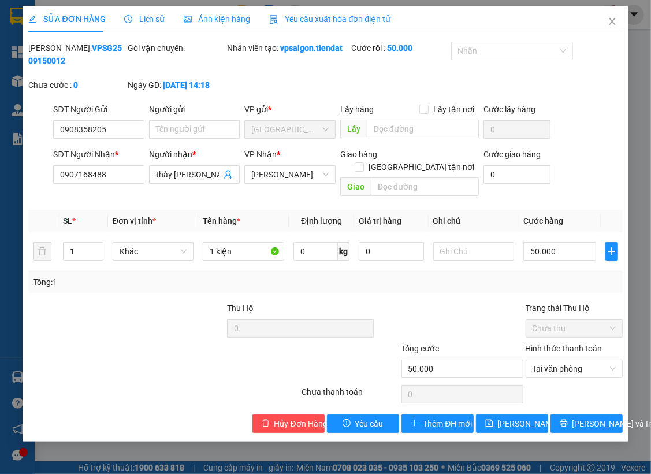
click at [520, 391] on div "0" at bounding box center [463, 394] width 122 height 23
click at [516, 417] on button "[PERSON_NAME] thay đổi" at bounding box center [512, 423] width 72 height 18
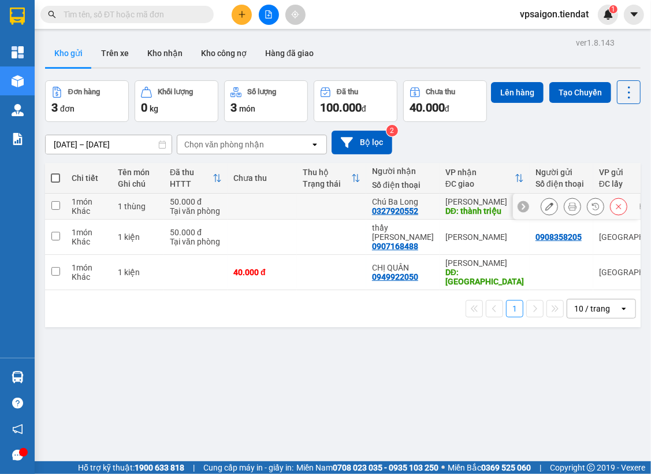
click at [569, 210] on icon at bounding box center [573, 206] width 8 height 8
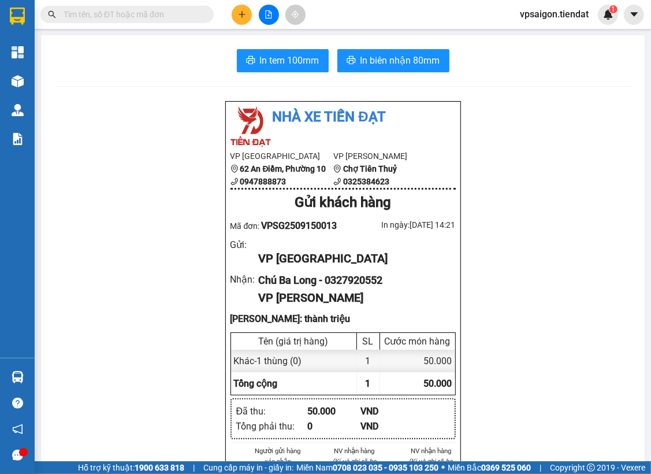
click at [307, 78] on div "In tem 100mm In biên nhận 80mm Nhà xe Tiến Đạt VP Sài Gòn 62 An Điềm, Phường 10…" at bounding box center [343, 436] width 604 height 803
click at [306, 69] on button "In tem 100mm" at bounding box center [283, 60] width 92 height 23
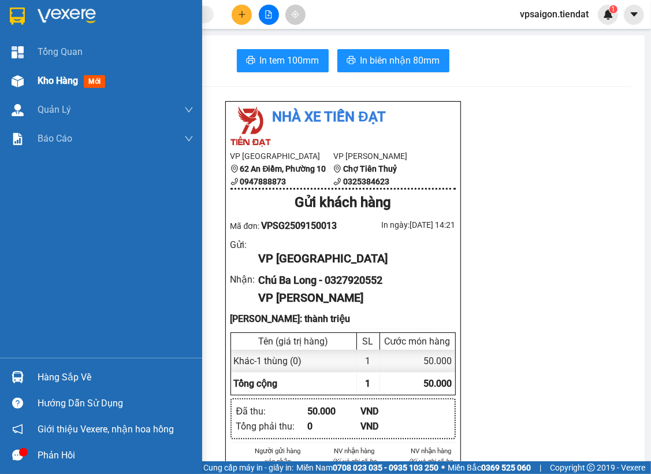
click at [28, 82] on div "Kho hàng mới" at bounding box center [101, 80] width 202 height 29
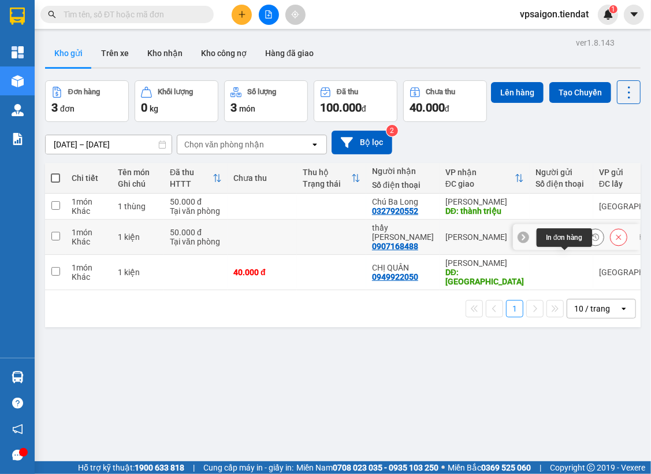
click at [575, 246] on div at bounding box center [584, 236] width 87 height 17
click at [572, 247] on button at bounding box center [573, 237] width 16 height 20
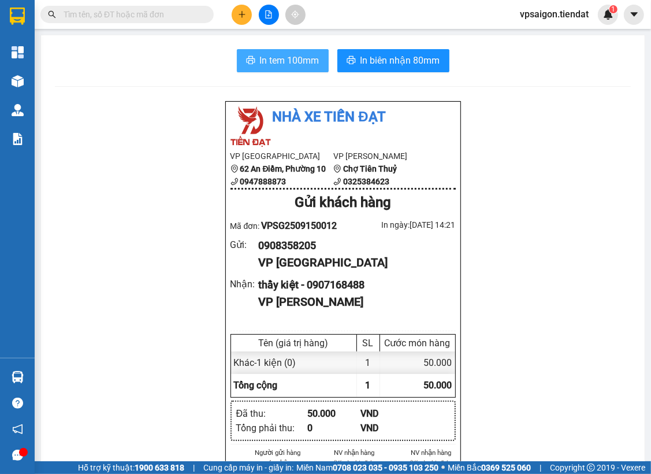
click at [298, 56] on span "In tem 100mm" at bounding box center [290, 60] width 60 height 14
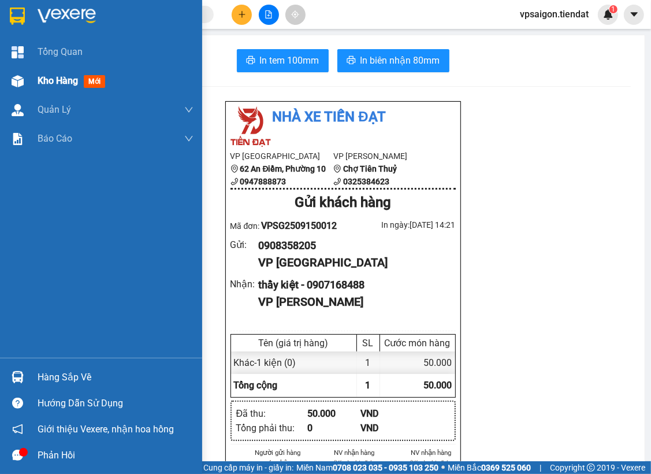
click at [28, 76] on div "Kho hàng mới" at bounding box center [101, 80] width 202 height 29
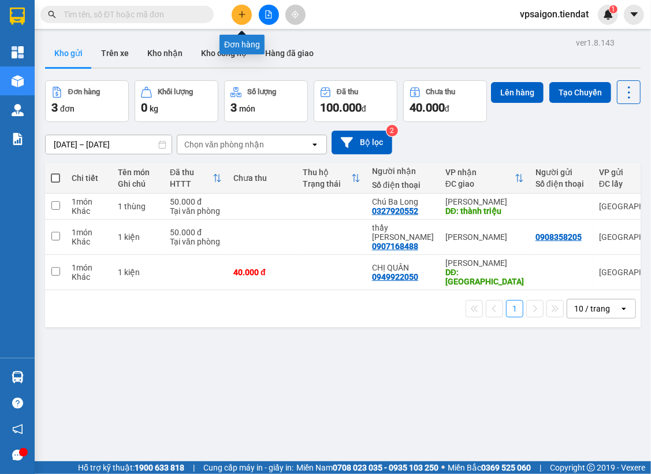
click at [238, 10] on icon "plus" at bounding box center [242, 14] width 8 height 8
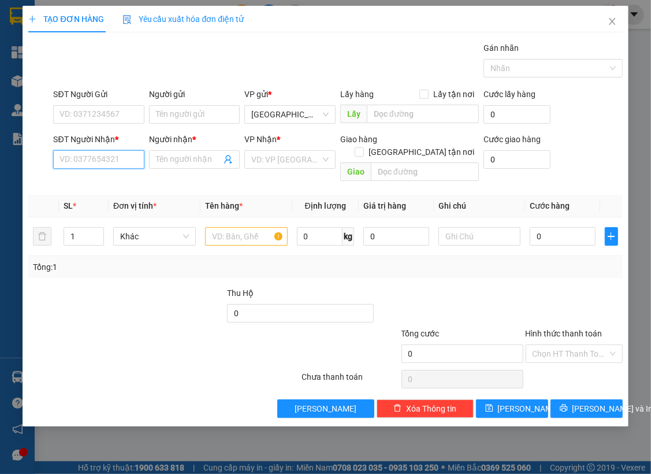
click at [91, 157] on input "SĐT Người Nhận *" at bounding box center [98, 159] width 91 height 18
type input "0949087135"
click at [183, 150] on span at bounding box center [194, 159] width 91 height 18
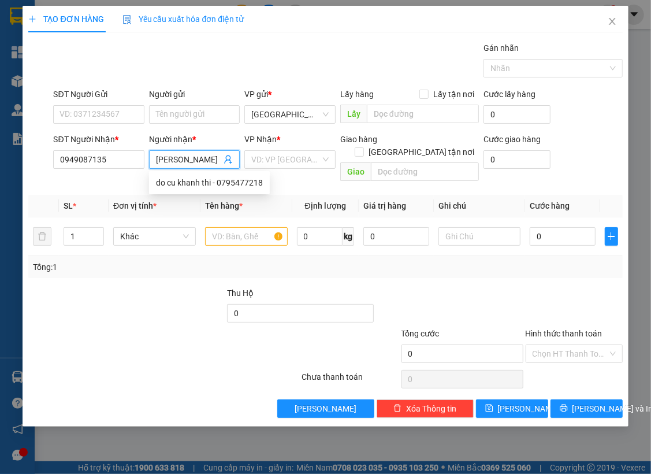
type input "[PERSON_NAME]"
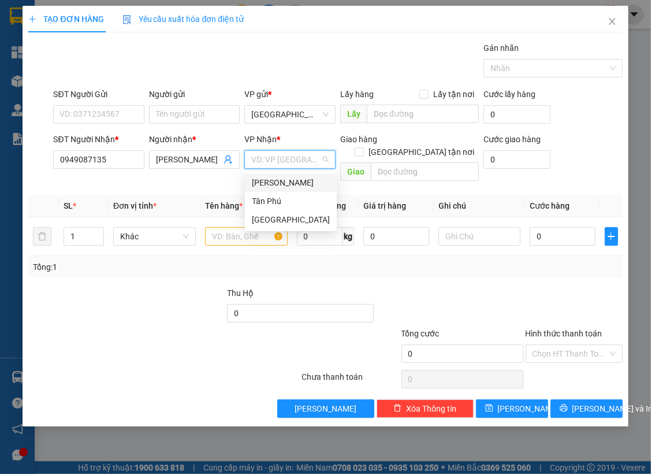
click at [298, 180] on div "[PERSON_NAME]" at bounding box center [291, 182] width 78 height 13
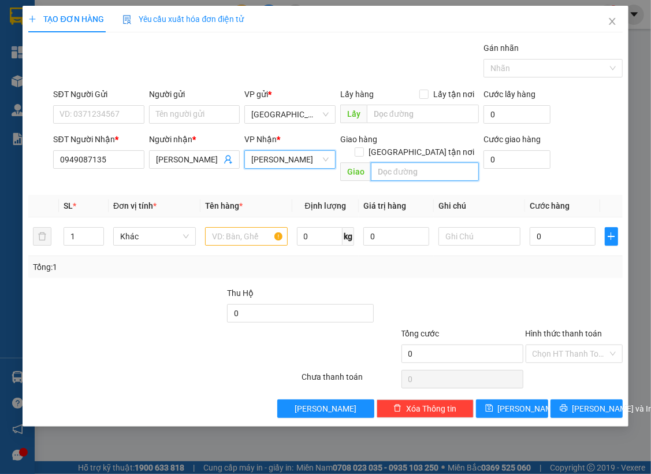
click at [407, 162] on input "text" at bounding box center [425, 171] width 108 height 18
type input "Cầu An Hiệp"
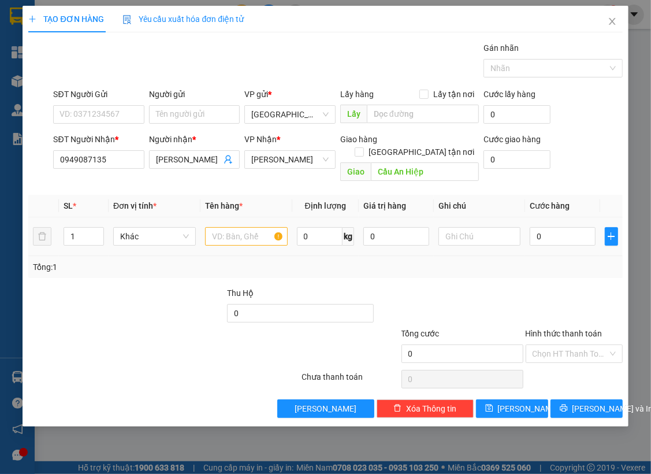
click at [230, 238] on td at bounding box center [247, 236] width 92 height 39
click at [240, 227] on input "text" at bounding box center [246, 236] width 83 height 18
type input "1 tắm niệm"
click at [544, 229] on input "0" at bounding box center [563, 236] width 66 height 18
type input "2"
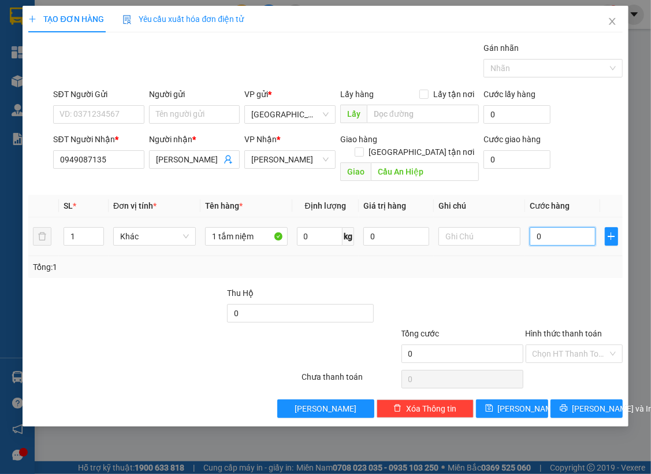
type input "2"
type input "25"
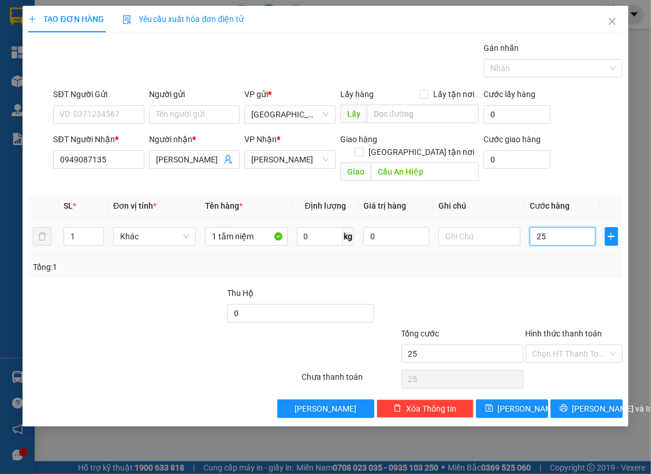
type input "250"
type input "250.000"
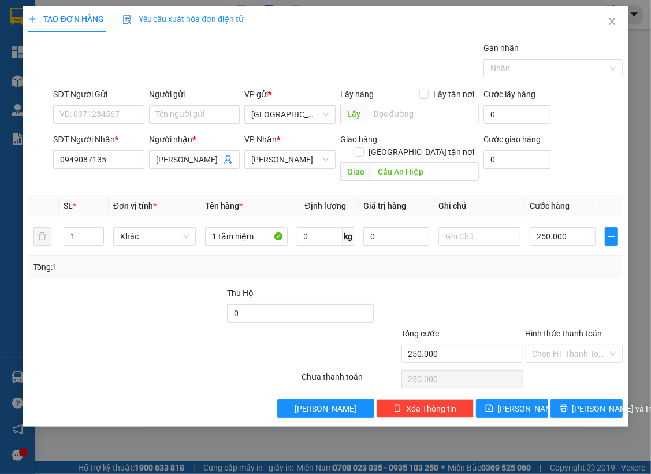
click at [548, 261] on div "Tổng: 1" at bounding box center [325, 267] width 585 height 13
click at [583, 345] on input "Hình thức thanh toán" at bounding box center [570, 353] width 75 height 17
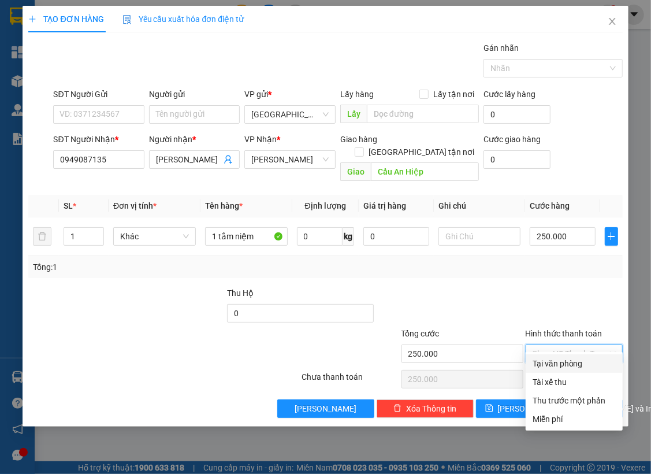
click at [553, 365] on div "Tại văn phòng" at bounding box center [574, 363] width 83 height 13
type input "0"
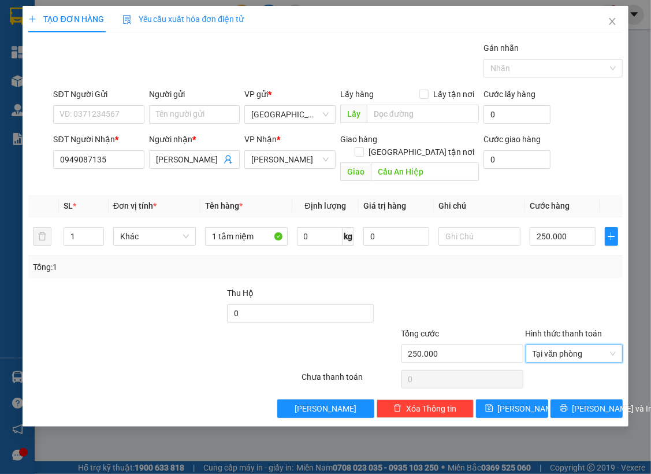
click at [542, 327] on div "Hình thức thanh toán" at bounding box center [574, 335] width 97 height 17
click at [583, 402] on span "[PERSON_NAME] và In" at bounding box center [613, 408] width 81 height 13
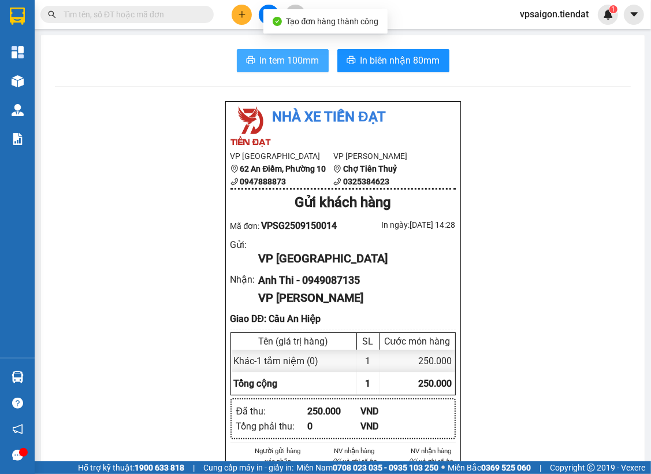
click at [302, 58] on span "In tem 100mm" at bounding box center [290, 60] width 60 height 14
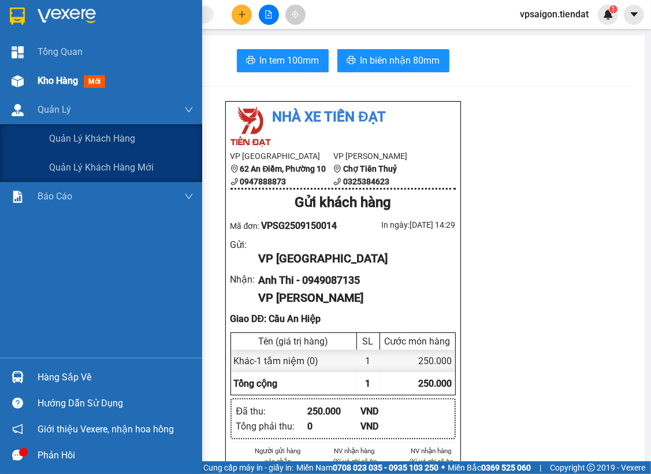
click at [48, 80] on span "Kho hàng" at bounding box center [58, 80] width 40 height 11
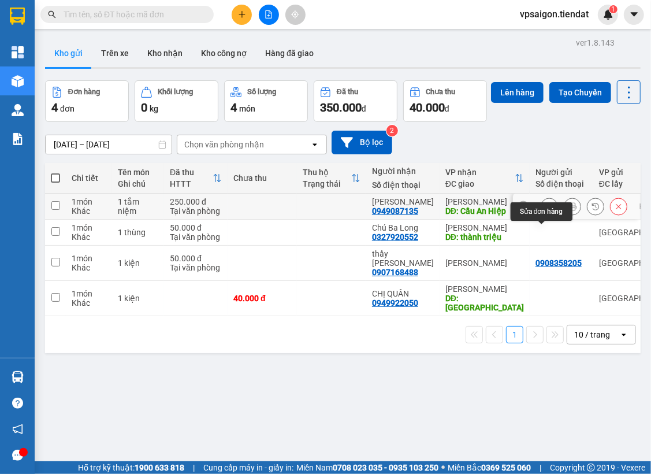
click at [547, 217] on button at bounding box center [550, 207] width 16 height 20
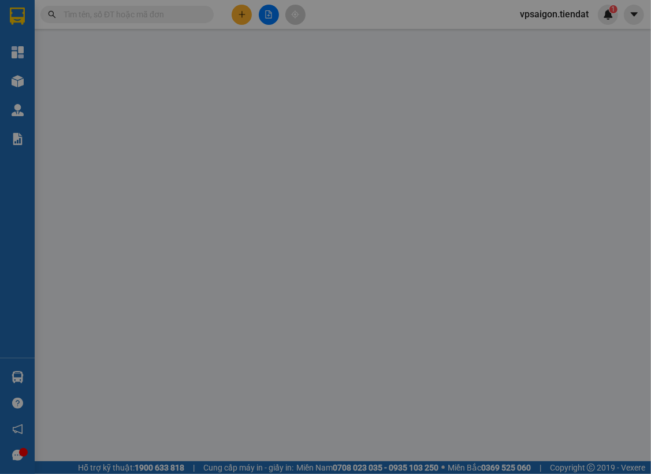
type input "0949087135"
type input "[PERSON_NAME]"
type input "Cầu An Hiệp"
type input "250.000"
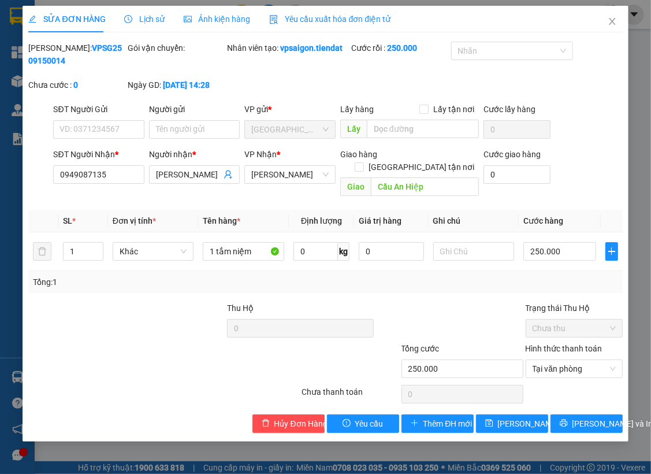
click at [103, 139] on div "SĐT Người Gửi VD: 0371234567" at bounding box center [98, 123] width 91 height 40
click at [110, 129] on input "SĐT Người Gửi" at bounding box center [98, 129] width 91 height 18
type input "0919235134"
click at [587, 417] on span "[PERSON_NAME] và In" at bounding box center [613, 423] width 81 height 13
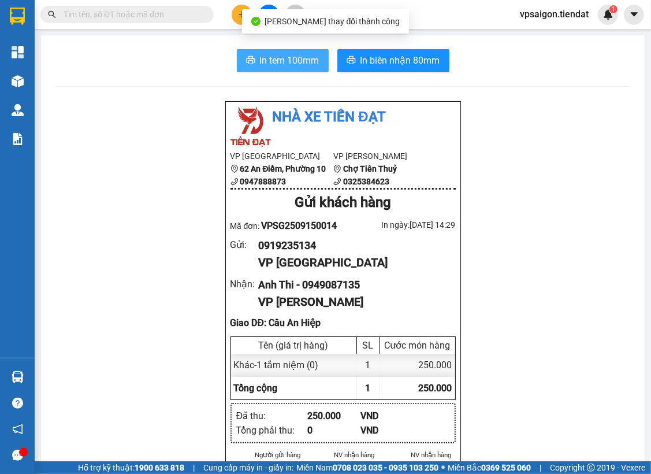
click at [293, 52] on button "In tem 100mm" at bounding box center [283, 60] width 92 height 23
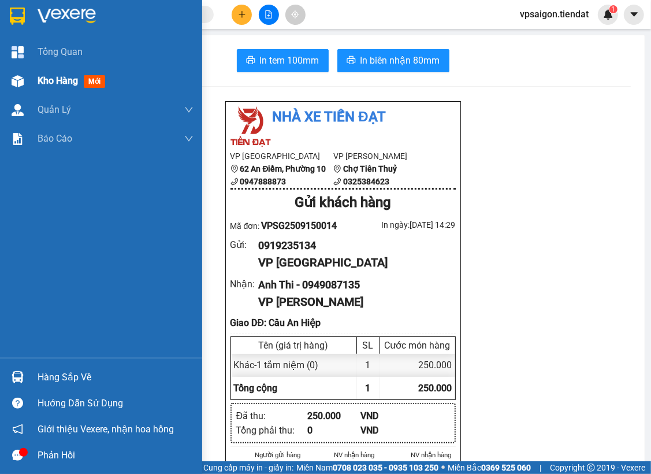
click at [61, 86] on span "Kho hàng" at bounding box center [58, 80] width 40 height 11
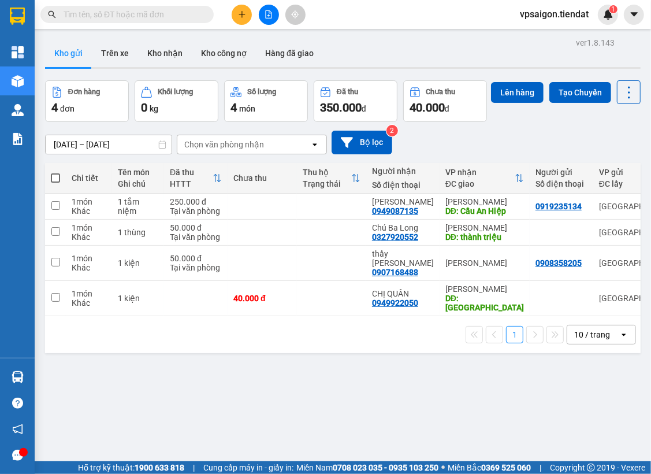
click at [136, 353] on div "1 10 / trang open" at bounding box center [343, 334] width 596 height 37
click at [233, 14] on button at bounding box center [242, 15] width 20 height 20
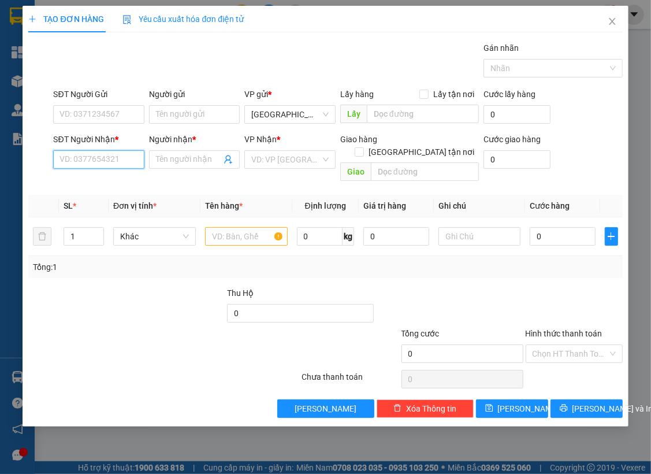
click at [73, 159] on input "SĐT Người Nhận *" at bounding box center [98, 159] width 91 height 18
type input "0385583243"
click at [191, 162] on input "Người nhận *" at bounding box center [189, 159] width 66 height 13
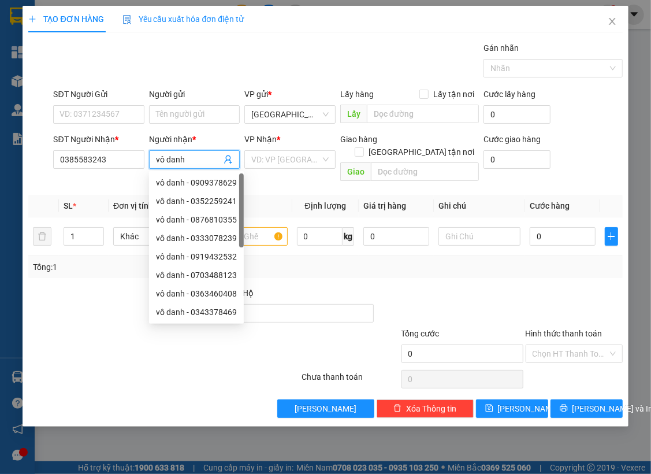
type input "vô danh"
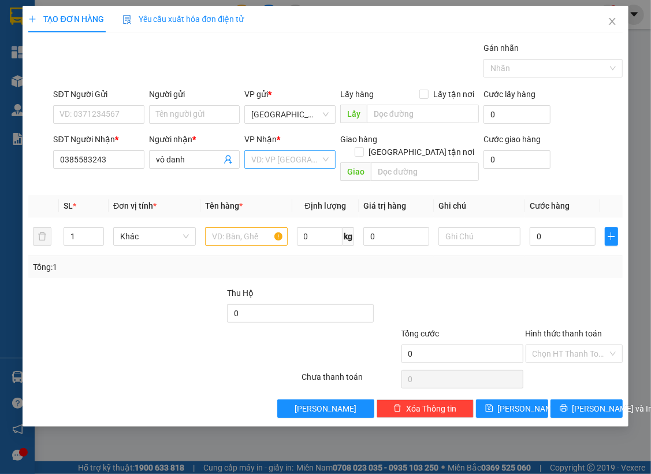
click at [266, 159] on input "search" at bounding box center [285, 159] width 69 height 17
click at [283, 184] on div "[PERSON_NAME]" at bounding box center [291, 182] width 78 height 13
click at [466, 166] on input "text" at bounding box center [425, 171] width 108 height 18
type input "Chợ Thành Triệu"
click at [96, 225] on div "1" at bounding box center [84, 236] width 41 height 23
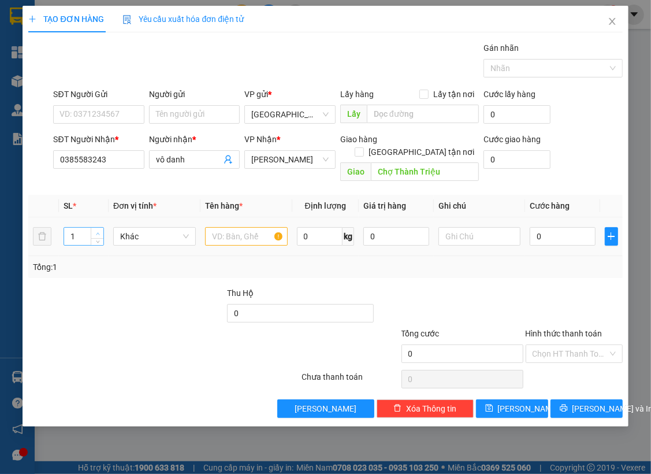
type input "2"
click at [101, 230] on span "up" at bounding box center [97, 233] width 7 height 7
click at [209, 227] on input "text" at bounding box center [246, 236] width 83 height 18
click at [214, 227] on input "text" at bounding box center [246, 236] width 83 height 18
type input "2 món"
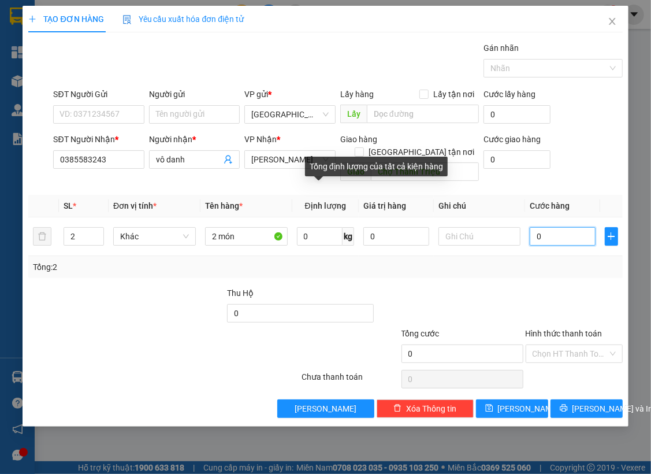
type input "4"
type input "40"
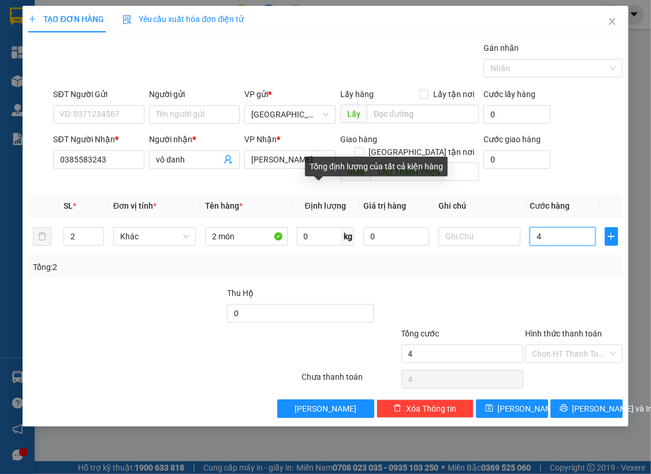
type input "40"
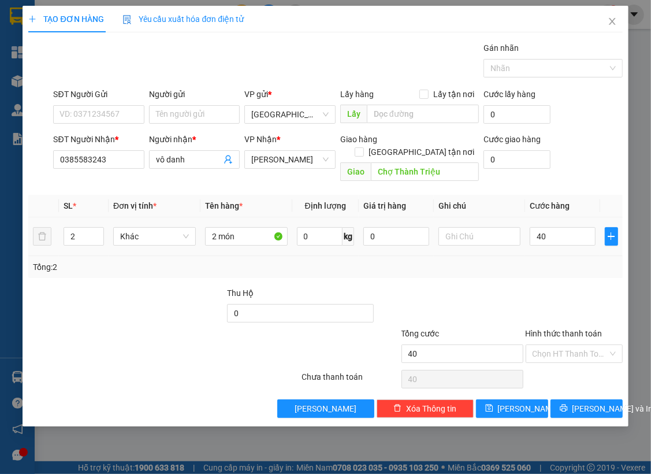
type input "40.000"
drag, startPoint x: 455, startPoint y: 295, endPoint x: 647, endPoint y: 280, distance: 192.4
click at [461, 294] on div at bounding box center [449, 307] width 149 height 40
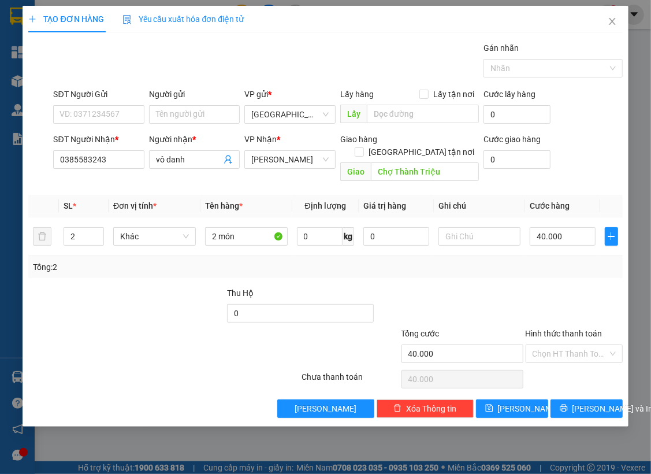
click at [101, 147] on div "SĐT Người Nhận *" at bounding box center [98, 141] width 91 height 17
click at [106, 155] on input "0385583243" at bounding box center [98, 159] width 91 height 18
click at [155, 257] on div "Tổng: 2" at bounding box center [325, 267] width 594 height 22
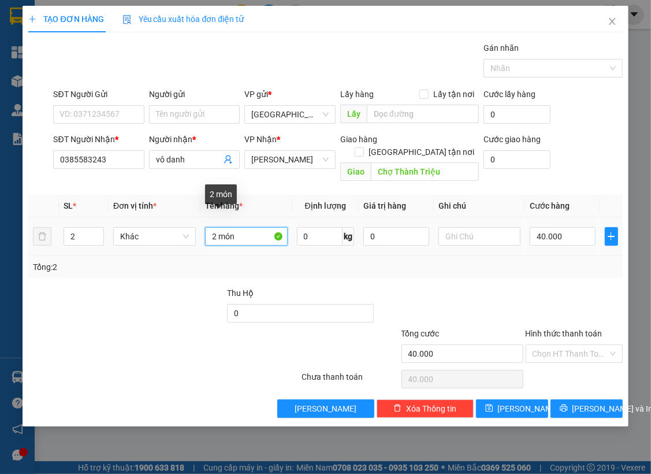
click at [233, 227] on input "2 món" at bounding box center [246, 236] width 83 height 18
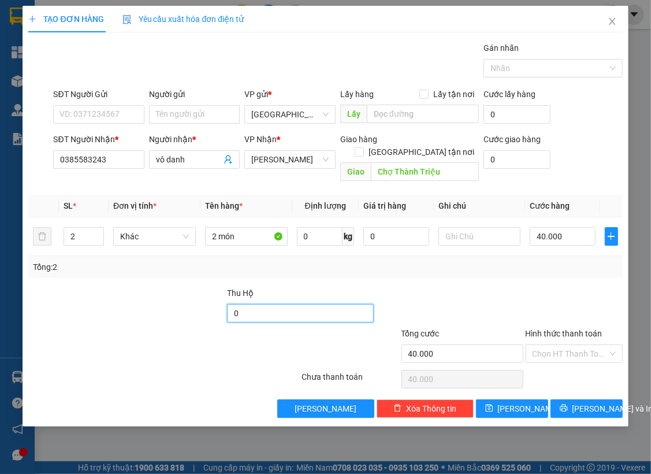
click at [283, 304] on input "0" at bounding box center [300, 313] width 147 height 18
click at [414, 173] on div "Giao hàng Giao tận nơi Giao Chợ Thành Triệu" at bounding box center [409, 159] width 139 height 53
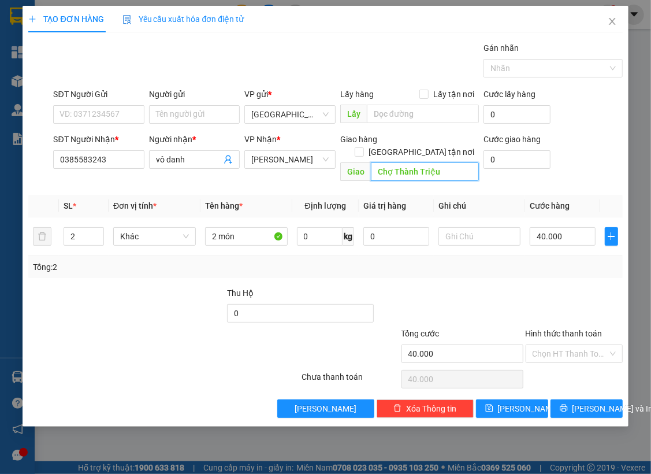
click at [414, 163] on input "Chợ Thành Triệu" at bounding box center [425, 171] width 108 height 18
click at [281, 261] on div "Tổng: 2" at bounding box center [325, 267] width 585 height 13
click at [287, 261] on div "Tổng: 2" at bounding box center [325, 267] width 594 height 22
click at [579, 402] on span "[PERSON_NAME] và In" at bounding box center [613, 408] width 81 height 13
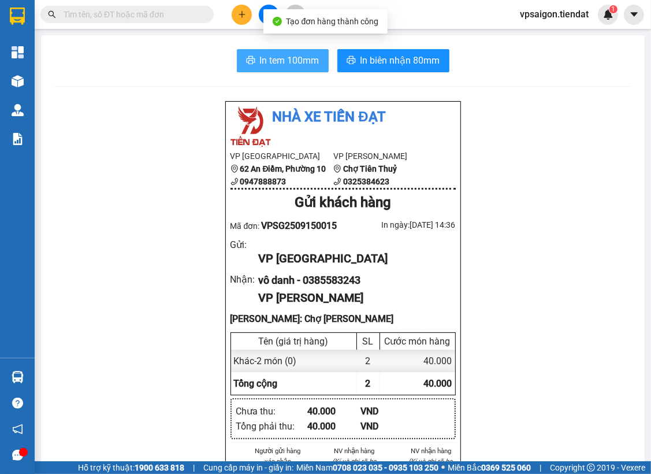
click at [260, 63] on span "In tem 100mm" at bounding box center [290, 60] width 60 height 14
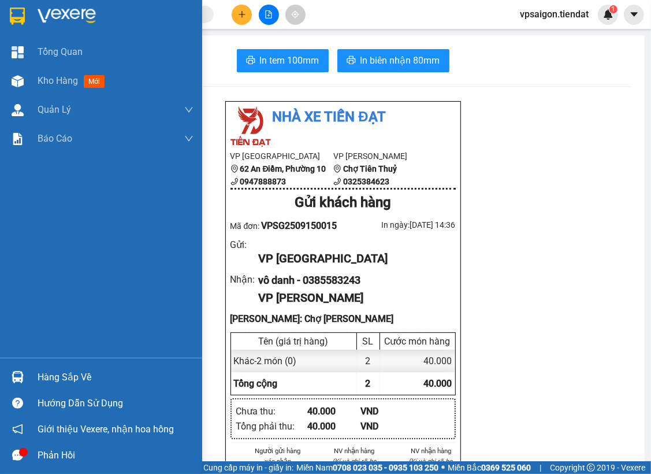
click at [50, 77] on span "Kho hàng" at bounding box center [58, 80] width 40 height 11
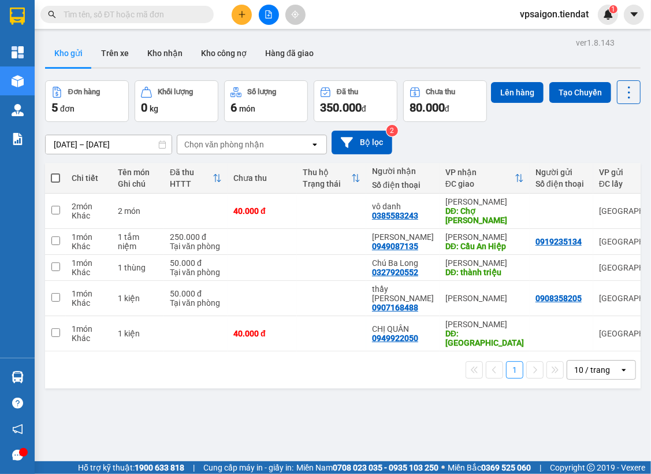
drag, startPoint x: 270, startPoint y: 428, endPoint x: 270, endPoint y: 420, distance: 8.1
click at [270, 428] on div "ver 1.8.143 Kho gửi Trên xe Kho nhận Kho công nợ Hàng đã giao Đơn hàng 5 đơn Kh…" at bounding box center [342, 272] width 605 height 474
click at [248, 29] on main "ver 1.8.143 Kho gửi Trên xe Kho nhận Kho công nợ Hàng đã giao Đơn hàng 5 đơn Kh…" at bounding box center [325, 230] width 651 height 461
click at [239, 18] on icon "plus" at bounding box center [242, 14] width 8 height 8
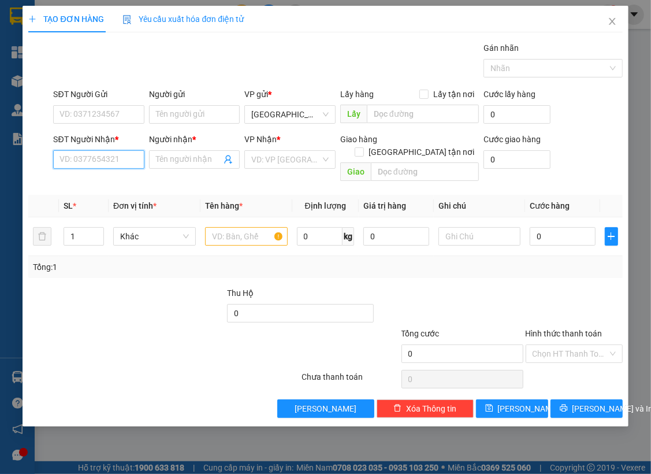
click at [92, 166] on input "SĐT Người Nhận *" at bounding box center [98, 159] width 91 height 18
click at [197, 162] on input "Người nhận *" at bounding box center [189, 159] width 66 height 13
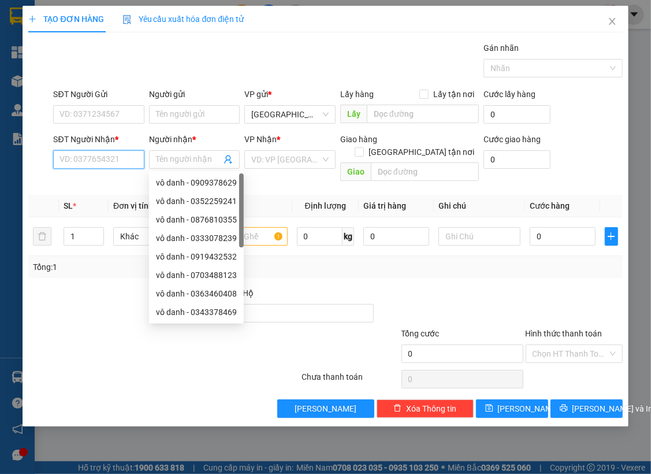
click at [121, 160] on input "SĐT Người Nhận *" at bounding box center [98, 159] width 91 height 18
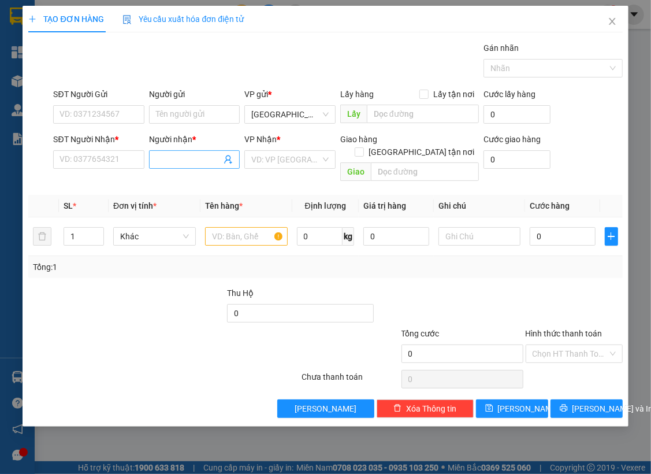
click at [192, 165] on input "Người nhận *" at bounding box center [189, 159] width 66 height 13
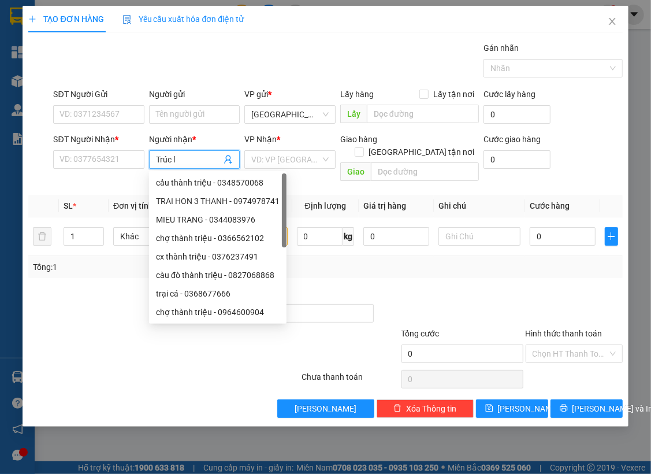
type input "Trúc lY"
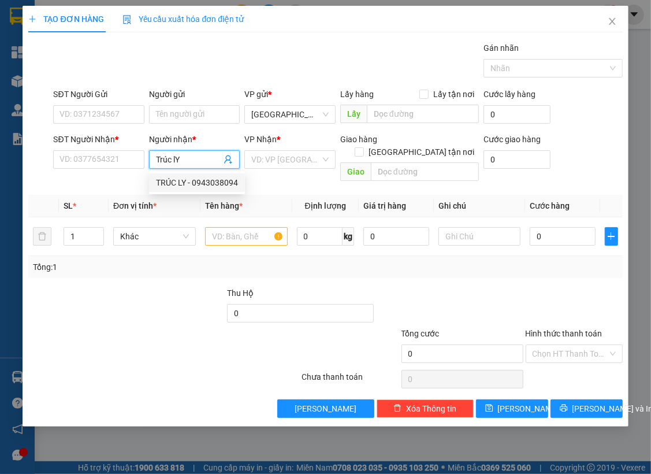
click at [186, 179] on div "TRÚC LY - 0943038094" at bounding box center [197, 182] width 82 height 13
type input "0943038094"
type input "TRÚC LY"
click at [291, 167] on input "search" at bounding box center [285, 159] width 69 height 17
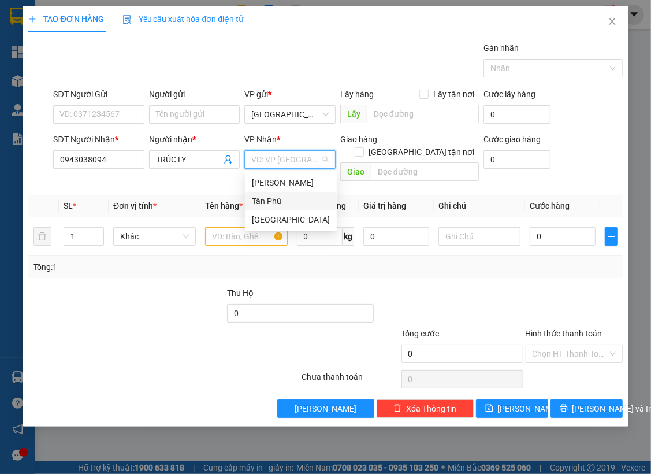
click at [291, 193] on div "Tân Phú" at bounding box center [291, 201] width 92 height 18
type input "2"
click at [97, 232] on icon "up" at bounding box center [98, 234] width 4 height 4
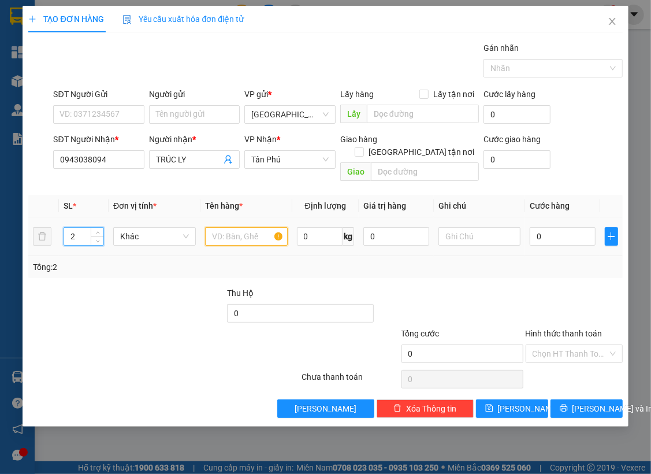
click at [263, 227] on input "text" at bounding box center [246, 236] width 83 height 18
type input "2 Thùng"
type input "6"
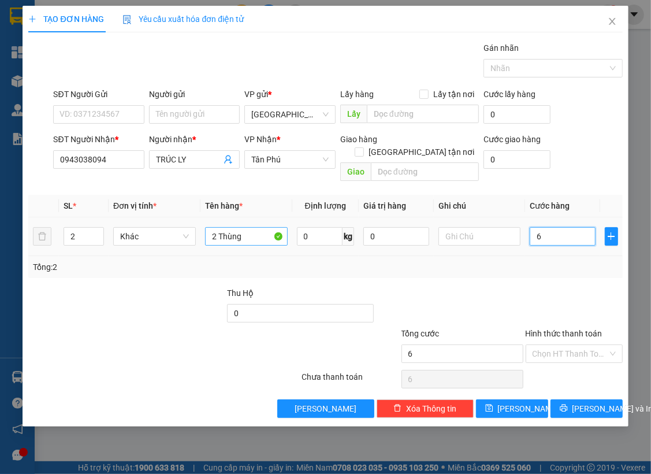
type input "60"
type input "60.000"
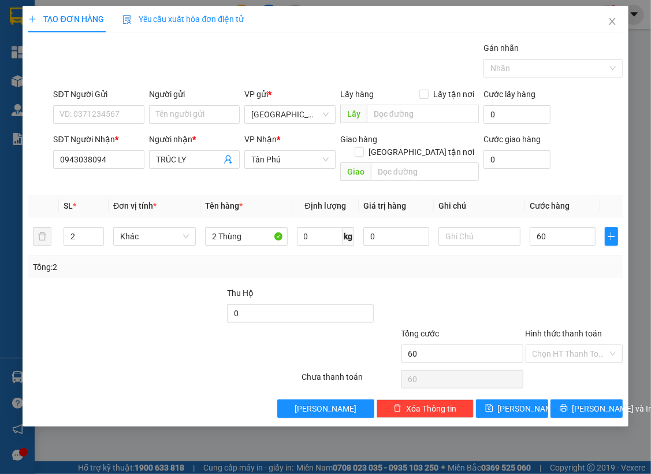
type input "60.000"
click at [560, 261] on div "Tổng: 2" at bounding box center [325, 267] width 594 height 22
click at [525, 68] on div at bounding box center [547, 68] width 121 height 14
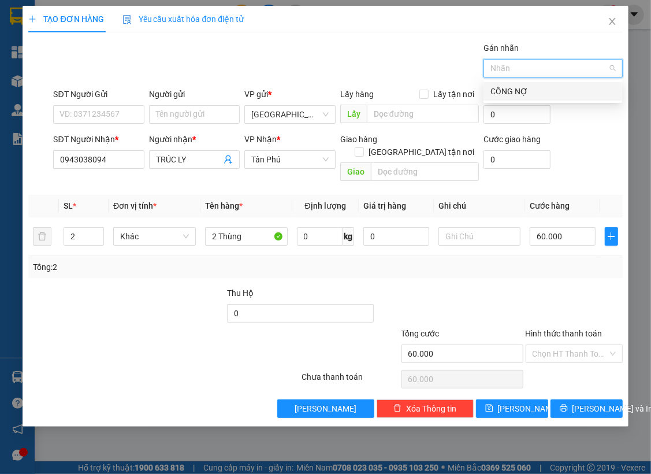
drag, startPoint x: 524, startPoint y: 97, endPoint x: 505, endPoint y: 94, distance: 18.7
click at [523, 98] on div "CÔNG NỢ" at bounding box center [553, 91] width 139 height 18
click at [431, 80] on div "Gán nhãn CÔNG NỢ" at bounding box center [338, 62] width 574 height 40
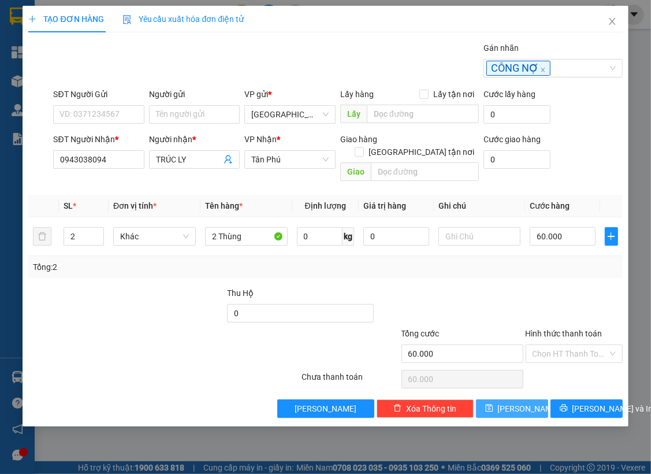
click at [525, 399] on button "[PERSON_NAME]" at bounding box center [512, 408] width 72 height 18
type input "1"
type input "0"
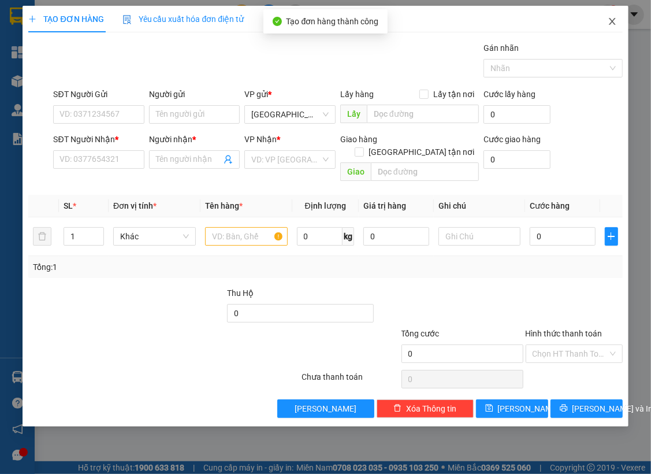
drag, startPoint x: 609, startPoint y: 27, endPoint x: 646, endPoint y: 52, distance: 44.4
click at [610, 27] on span "Close" at bounding box center [612, 22] width 32 height 32
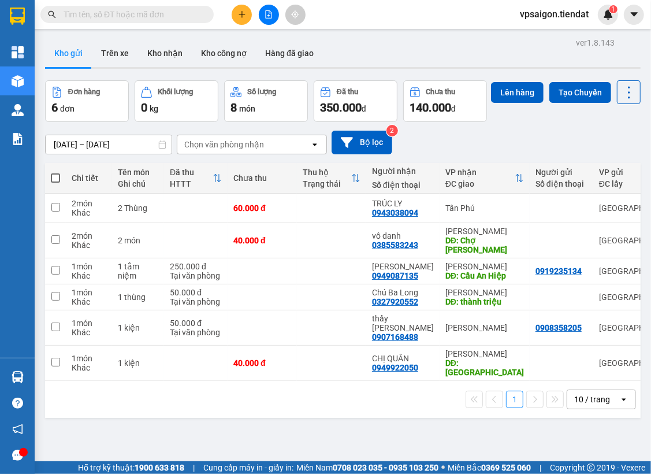
click at [209, 418] on div "1 10 / trang open" at bounding box center [343, 399] width 596 height 37
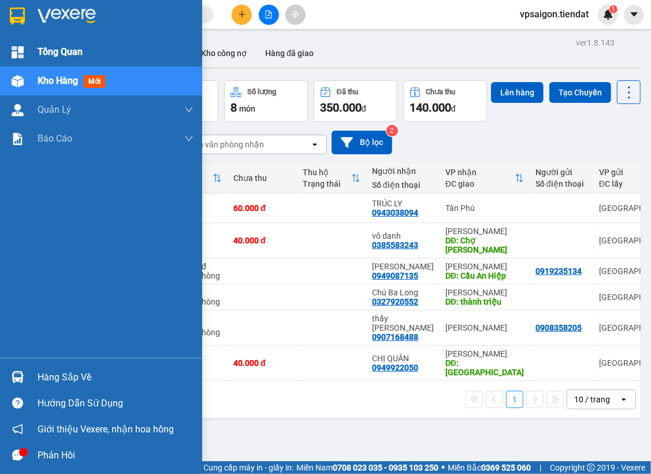
click at [46, 48] on span "Tổng Quan" at bounding box center [60, 52] width 45 height 14
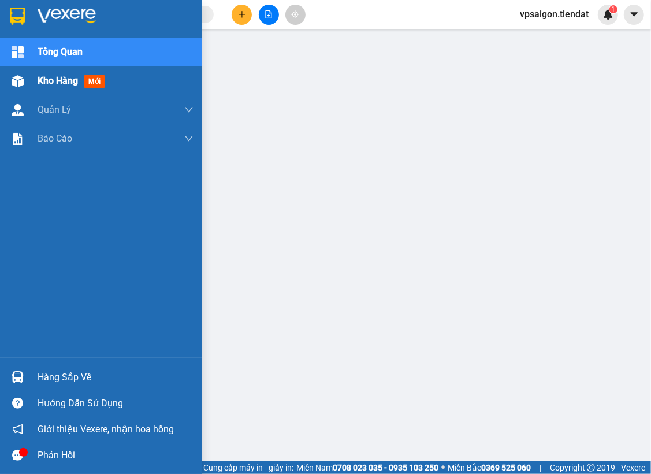
click at [52, 77] on span "Kho hàng" at bounding box center [58, 80] width 40 height 11
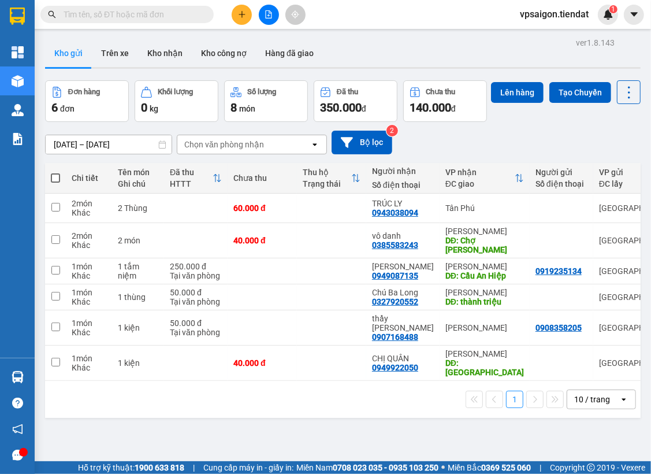
click at [246, 418] on div "1 10 / trang open" at bounding box center [343, 399] width 596 height 37
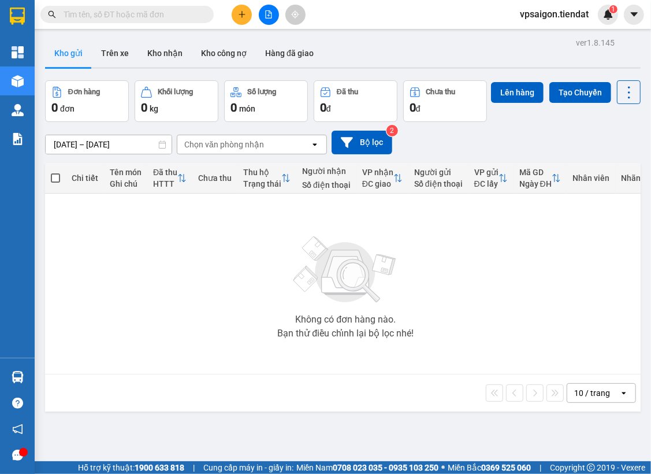
click at [239, 12] on icon "plus" at bounding box center [242, 14] width 8 height 8
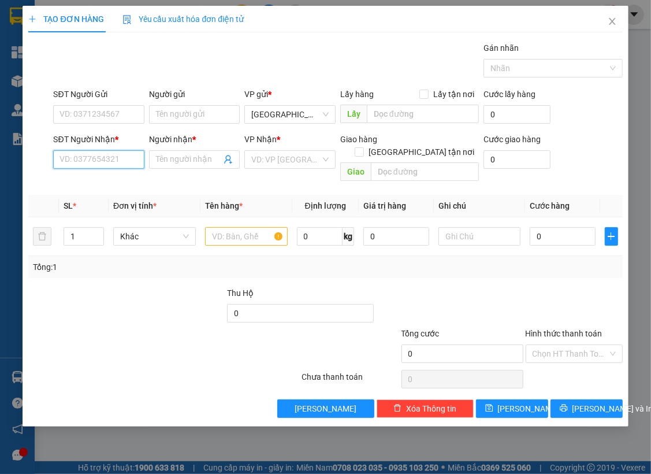
click at [87, 162] on input "SĐT Người Nhận *" at bounding box center [98, 159] width 91 height 18
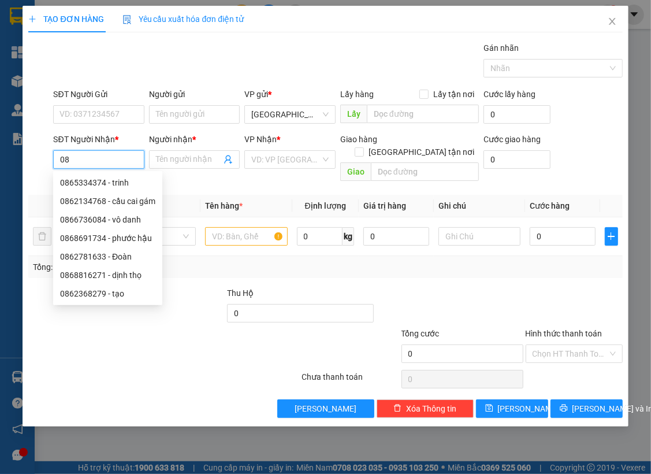
type input "0"
click at [115, 105] on input "SĐT Người Gửi" at bounding box center [98, 114] width 91 height 18
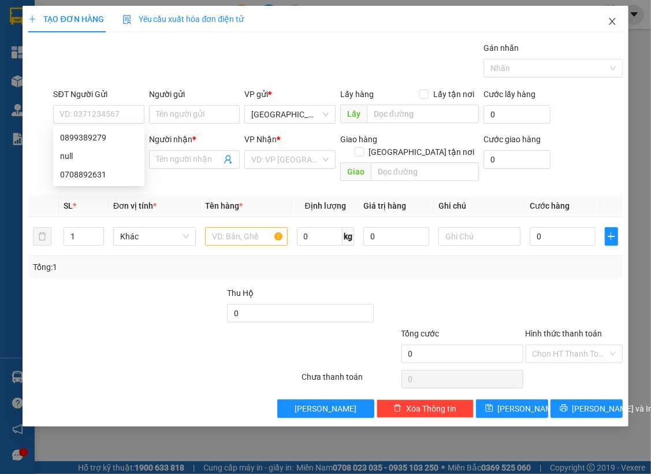
click at [616, 17] on icon "close" at bounding box center [612, 21] width 9 height 9
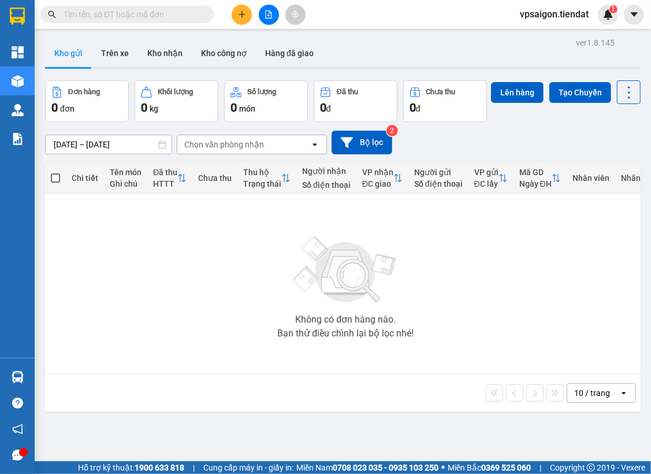
click at [221, 5] on div "Kết quả tìm kiếm ( 0 ) Bộ lọc No Data" at bounding box center [112, 15] width 225 height 20
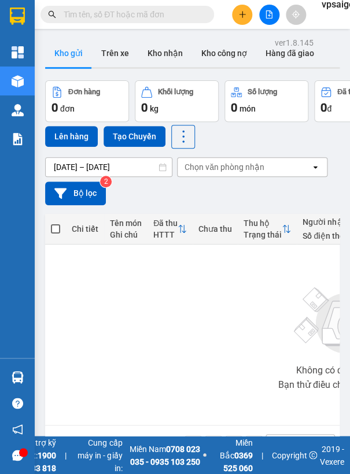
click at [200, 235] on div "Chưa thu" at bounding box center [215, 228] width 34 height 23
click at [129, 42] on button "Trên xe" at bounding box center [115, 53] width 46 height 28
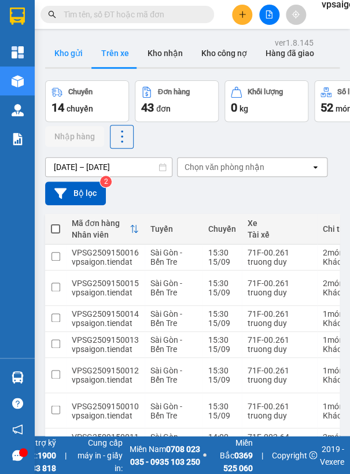
click at [66, 53] on button "Kho gửi" at bounding box center [68, 53] width 47 height 28
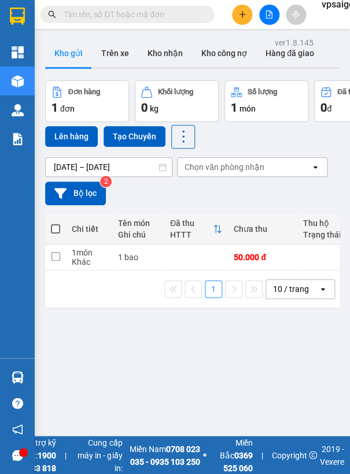
click at [232, 15] on button at bounding box center [242, 15] width 20 height 20
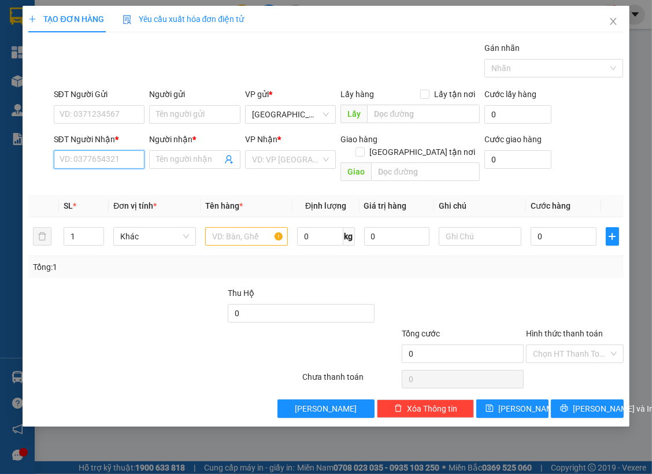
click at [109, 159] on input "SĐT Người Nhận *" at bounding box center [99, 159] width 91 height 18
type input "0858007382"
click at [191, 159] on input "Người nhận *" at bounding box center [189, 159] width 66 height 13
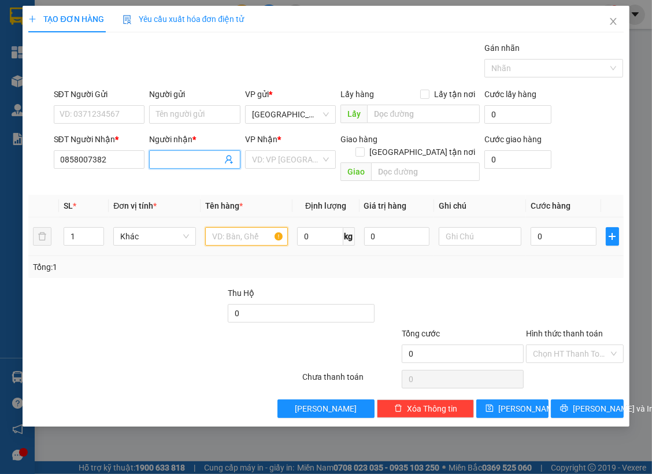
click at [225, 227] on input "text" at bounding box center [246, 236] width 83 height 18
type input "cầu số 1"
click at [203, 168] on span at bounding box center [194, 159] width 91 height 18
type input "Yến Nhi"
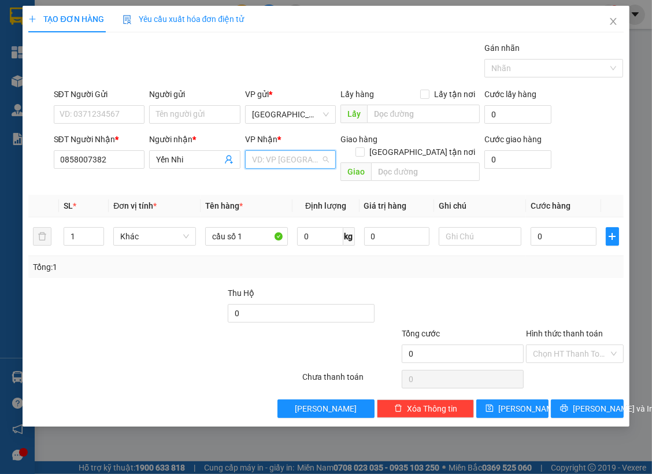
click at [284, 159] on input "search" at bounding box center [286, 159] width 69 height 17
click at [275, 187] on div "[PERSON_NAME]" at bounding box center [291, 182] width 78 height 13
click at [390, 162] on input "text" at bounding box center [425, 171] width 108 height 18
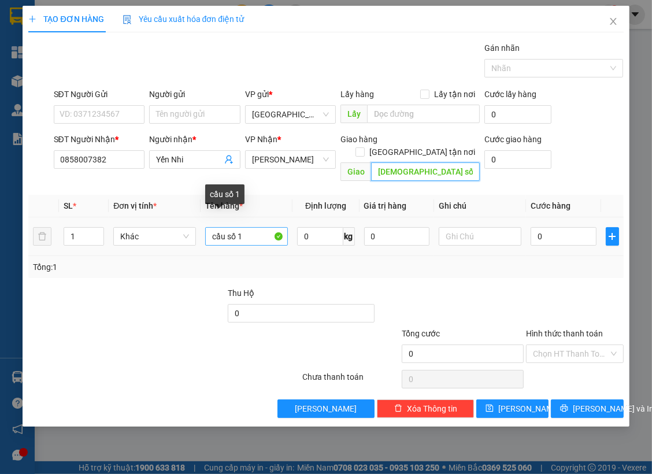
type input "[DEMOGRAPHIC_DATA] số 1"
click at [247, 227] on input "cầu số 1" at bounding box center [246, 236] width 83 height 18
click at [249, 227] on input "cầu số 1" at bounding box center [246, 236] width 83 height 18
click at [250, 227] on input "cầu số 1" at bounding box center [246, 236] width 83 height 18
drag, startPoint x: 250, startPoint y: 216, endPoint x: 242, endPoint y: 219, distance: 8.3
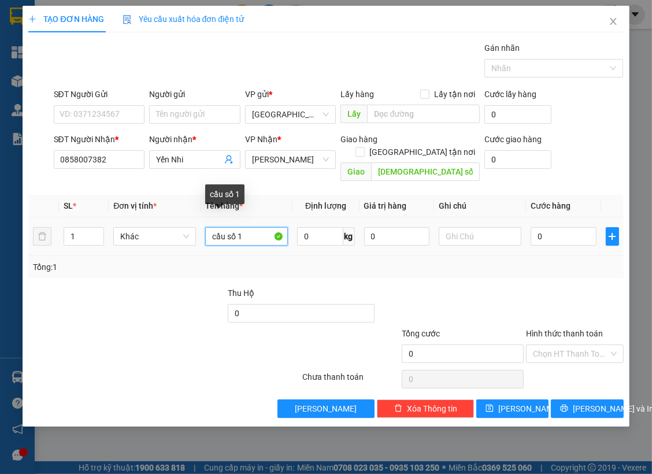
click at [250, 227] on input "cầu số 1" at bounding box center [246, 236] width 83 height 18
click at [250, 227] on input "1 kiện" at bounding box center [246, 236] width 83 height 18
type input "1 món"
type input "3"
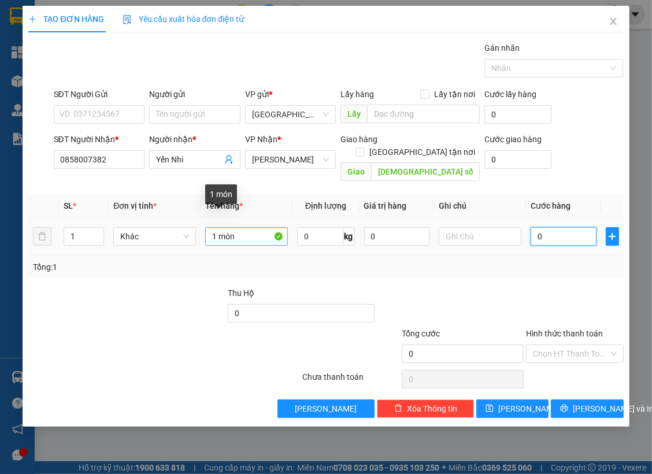
type input "3"
type input "30"
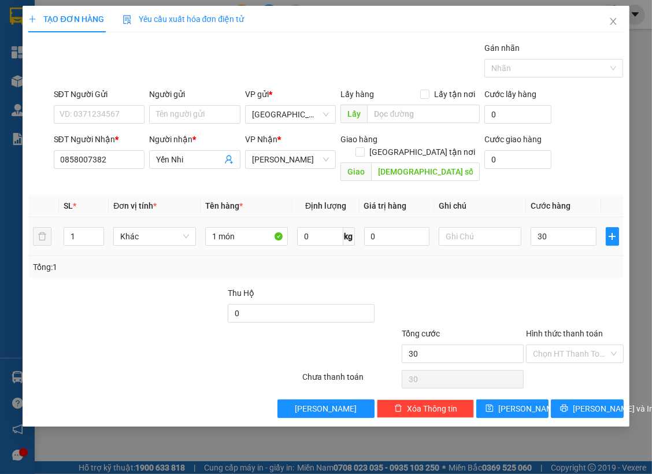
type input "30.000"
click at [434, 236] on td at bounding box center [480, 236] width 92 height 39
click at [113, 158] on input "0858007382" at bounding box center [99, 159] width 91 height 18
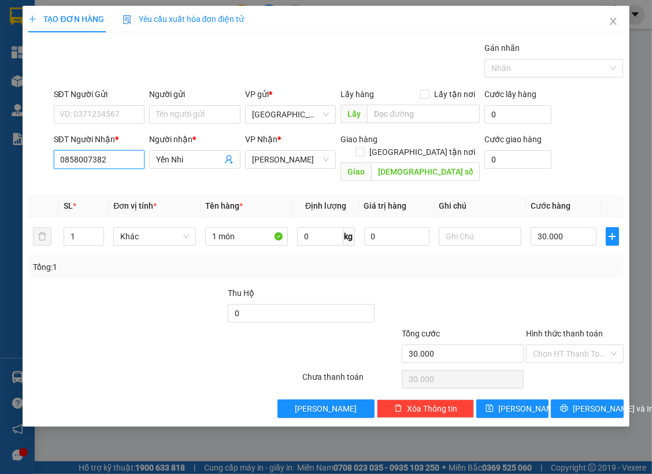
click at [113, 158] on input "0858007382" at bounding box center [99, 159] width 91 height 18
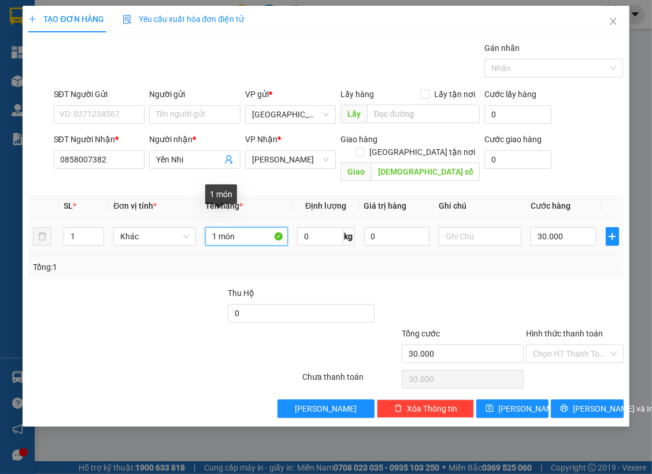
click at [229, 227] on input "1 món" at bounding box center [246, 236] width 83 height 18
drag, startPoint x: 229, startPoint y: 224, endPoint x: 232, endPoint y: 229, distance: 6.3
drag, startPoint x: 68, startPoint y: 284, endPoint x: 125, endPoint y: 255, distance: 63.8
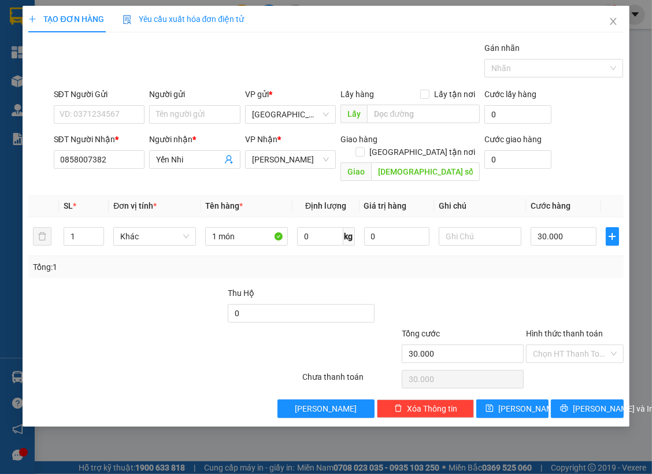
click at [81, 287] on div at bounding box center [76, 307] width 99 height 40
click at [387, 162] on input "[DEMOGRAPHIC_DATA] số 1" at bounding box center [425, 171] width 108 height 18
click at [154, 261] on div "Tổng: 1" at bounding box center [143, 267] width 220 height 13
click at [582, 402] on span "[PERSON_NAME] và In" at bounding box center [613, 408] width 81 height 13
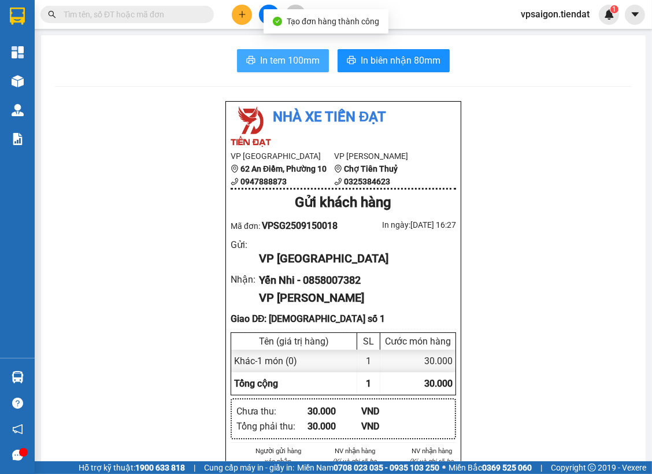
click at [247, 66] on button "In tem 100mm" at bounding box center [283, 60] width 92 height 23
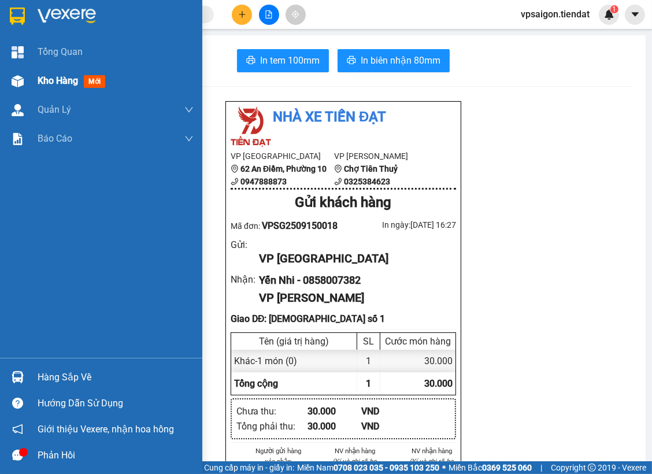
click at [49, 79] on span "Kho hàng" at bounding box center [58, 80] width 40 height 11
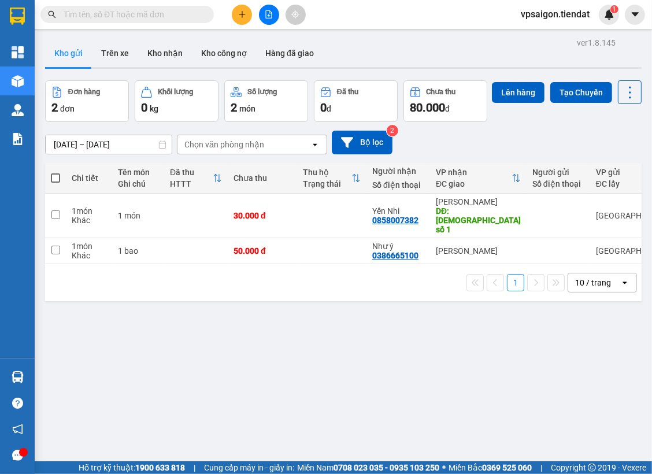
drag, startPoint x: 259, startPoint y: 358, endPoint x: 292, endPoint y: 355, distance: 32.4
click at [259, 357] on div "ver 1.8.145 Kho gửi Trên xe Kho nhận Kho công nợ Hàng đã giao Đơn hàng 2 đơn Kh…" at bounding box center [343, 272] width 606 height 474
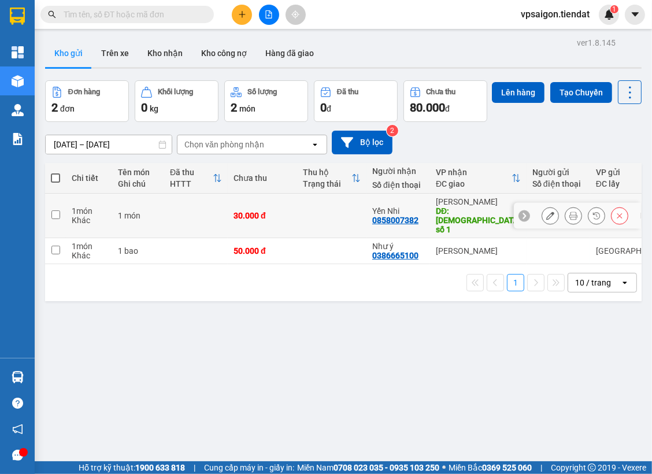
click at [546, 220] on icon at bounding box center [550, 216] width 8 height 8
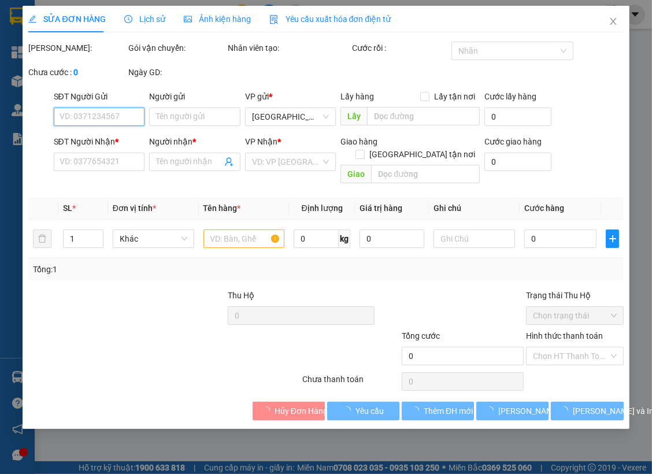
type input "0858007382"
type input "Yến Nhi"
type input "cầu số 1"
type input "30.000"
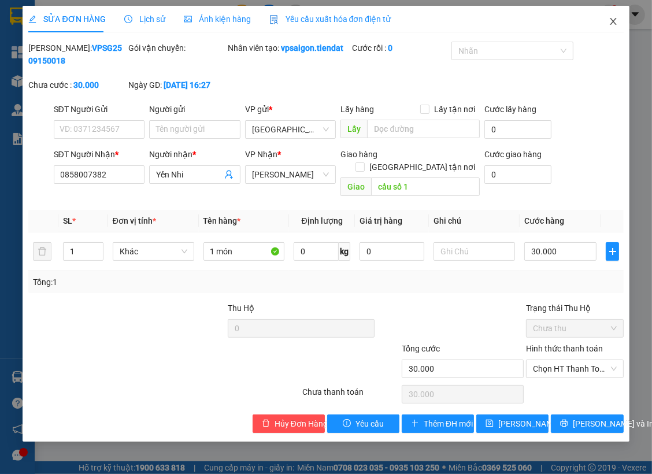
click at [607, 28] on span "Close" at bounding box center [613, 22] width 32 height 32
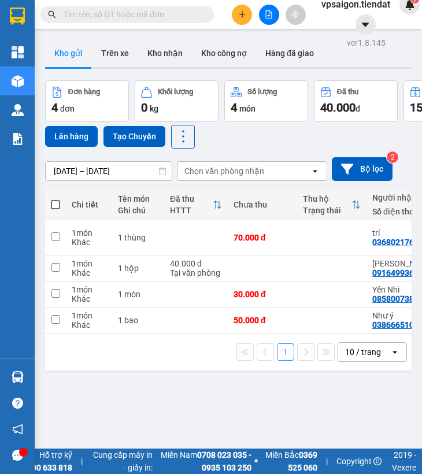
click at [292, 384] on div "ver 1.8.145 Kho gửi Trên xe Kho nhận Kho công nợ Hàng đã giao Đơn hàng 4 đơn Kh…" at bounding box center [228, 272] width 376 height 474
click at [46, 202] on th at bounding box center [55, 205] width 21 height 31
click at [57, 202] on span at bounding box center [55, 204] width 9 height 9
click at [55, 199] on input "checkbox" at bounding box center [55, 199] width 0 height 0
checkbox input "true"
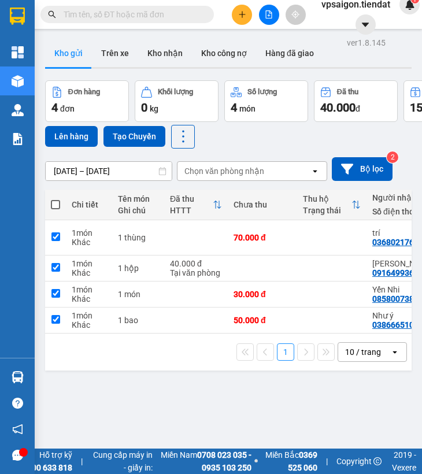
checkbox input "true"
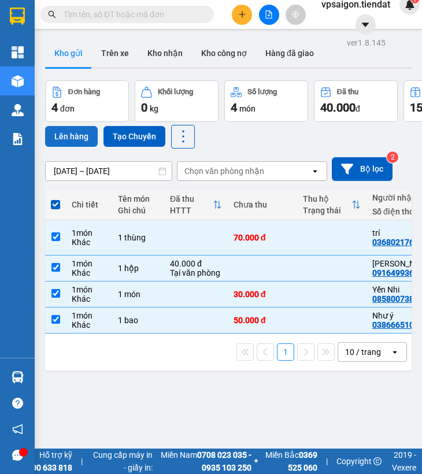
click at [68, 143] on button "Lên hàng" at bounding box center [71, 136] width 53 height 21
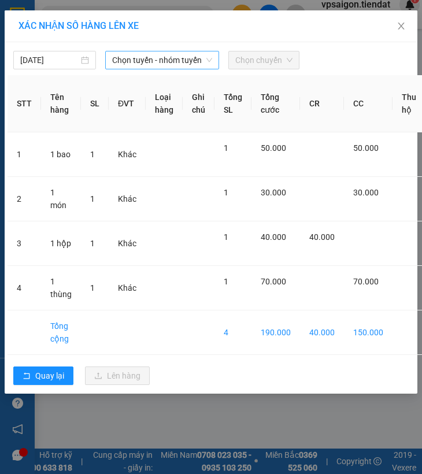
click at [179, 57] on span "Chọn tuyến - nhóm tuyến" at bounding box center [162, 59] width 100 height 17
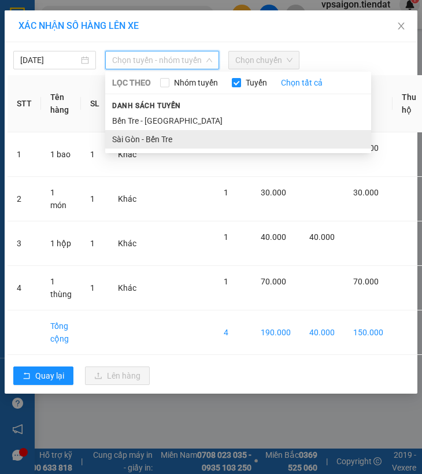
click at [167, 140] on li "Sài Gòn - Bến Tre" at bounding box center [238, 139] width 266 height 18
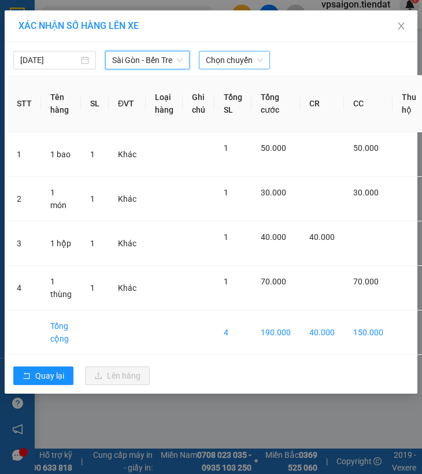
click at [242, 52] on span "Chọn chuyến" at bounding box center [234, 59] width 57 height 17
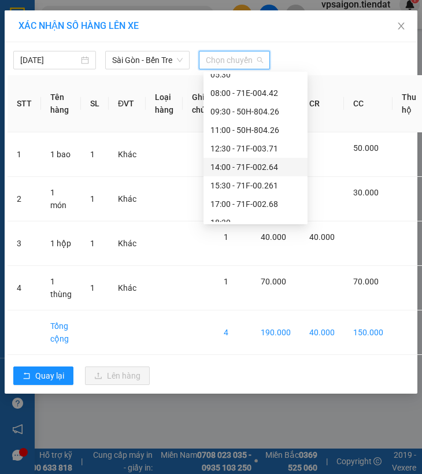
scroll to position [55, 0]
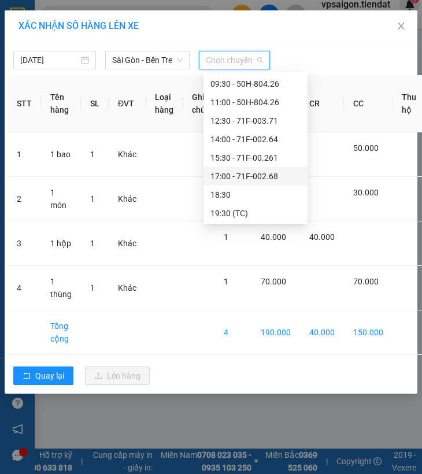
click at [231, 173] on div "17:00 - 71F-002.68" at bounding box center [255, 176] width 90 height 13
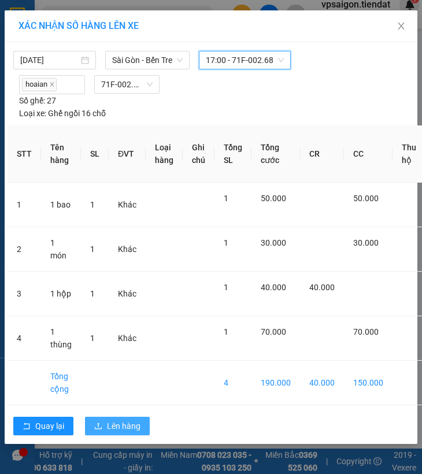
click at [121, 423] on span "Lên hàng" at bounding box center [124, 426] width 34 height 13
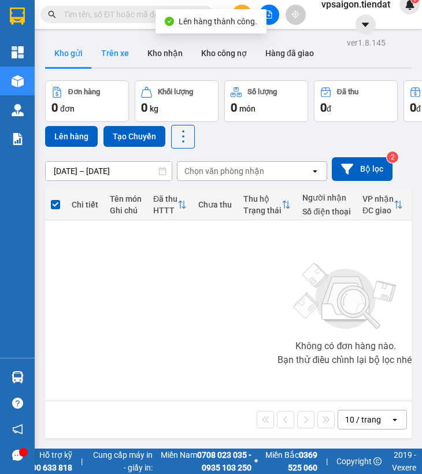
click at [117, 60] on button "Trên xe" at bounding box center [115, 53] width 46 height 28
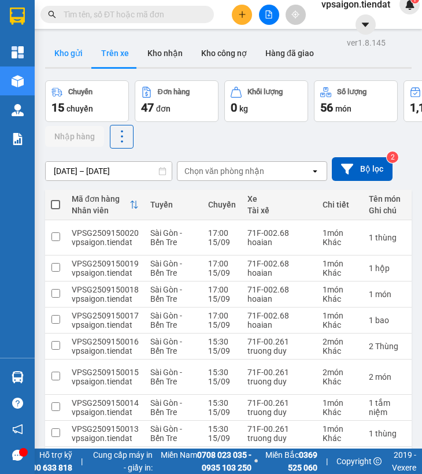
click at [69, 57] on button "Kho gửi" at bounding box center [68, 53] width 47 height 28
